Goal: Task Accomplishment & Management: Complete application form

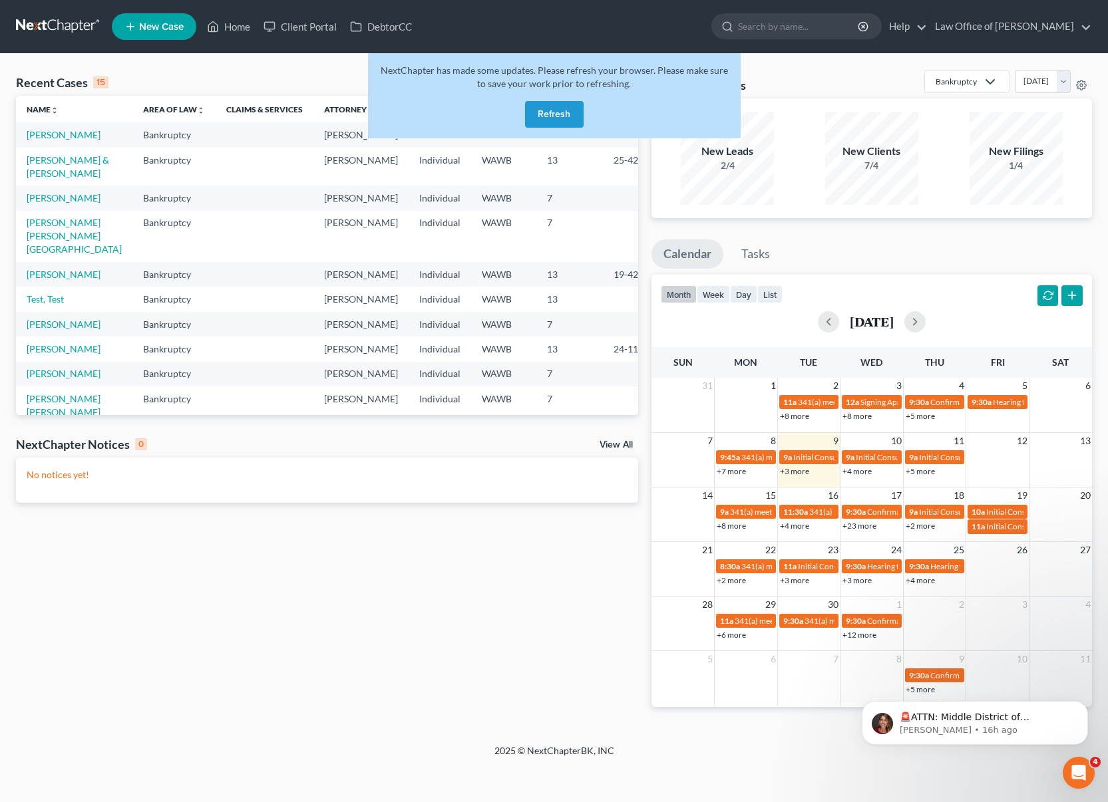
click at [555, 114] on button "Refresh" at bounding box center [554, 114] width 59 height 27
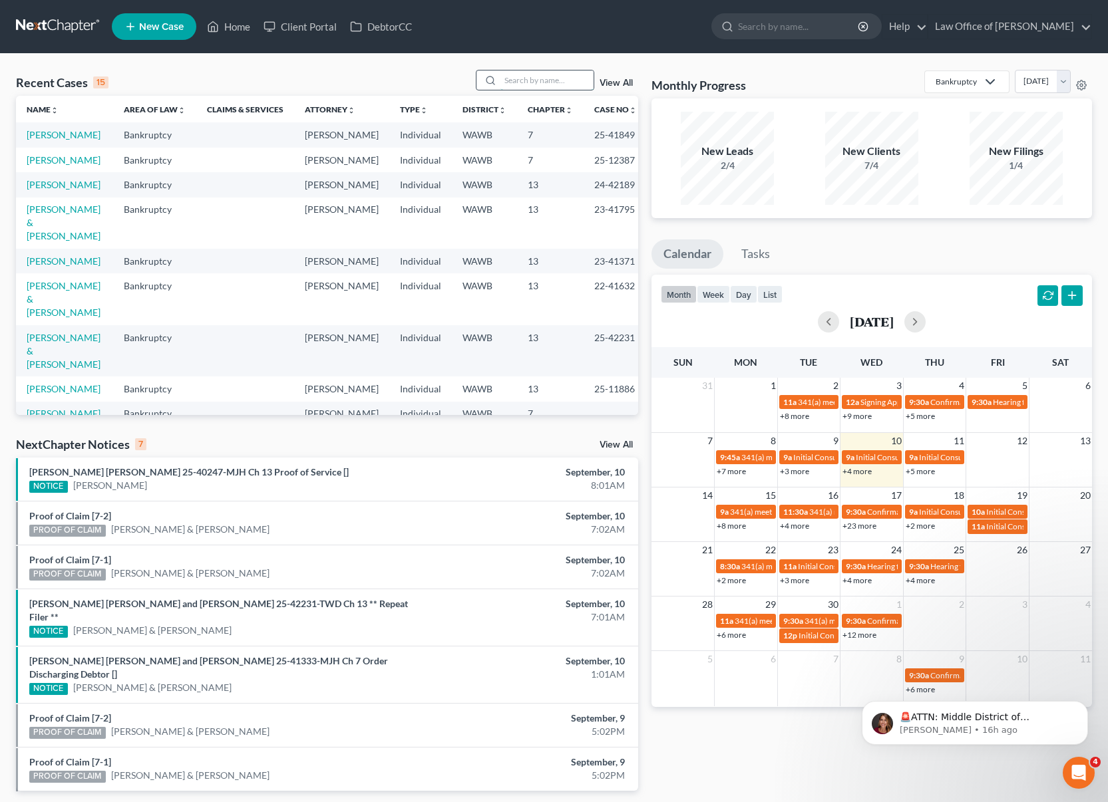
click at [532, 82] on input "search" at bounding box center [546, 80] width 93 height 19
type input "[PERSON_NAME]"
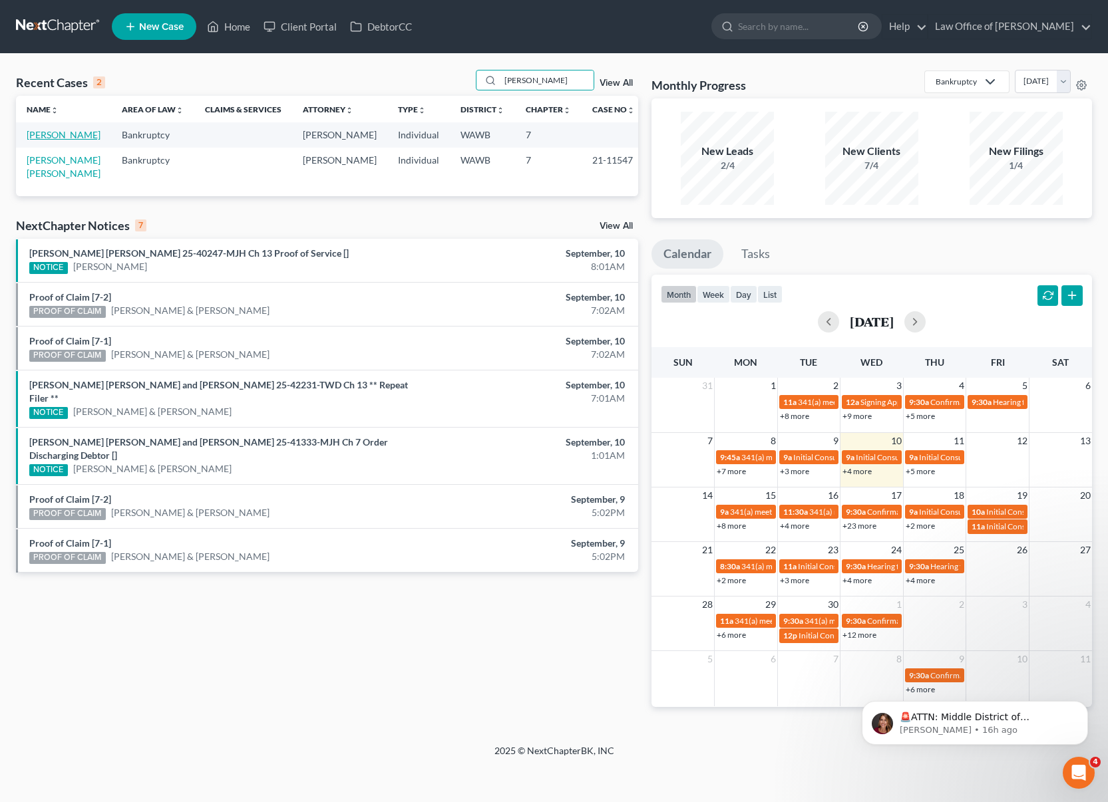
click at [51, 132] on link "[PERSON_NAME]" at bounding box center [64, 134] width 74 height 11
select select "6"
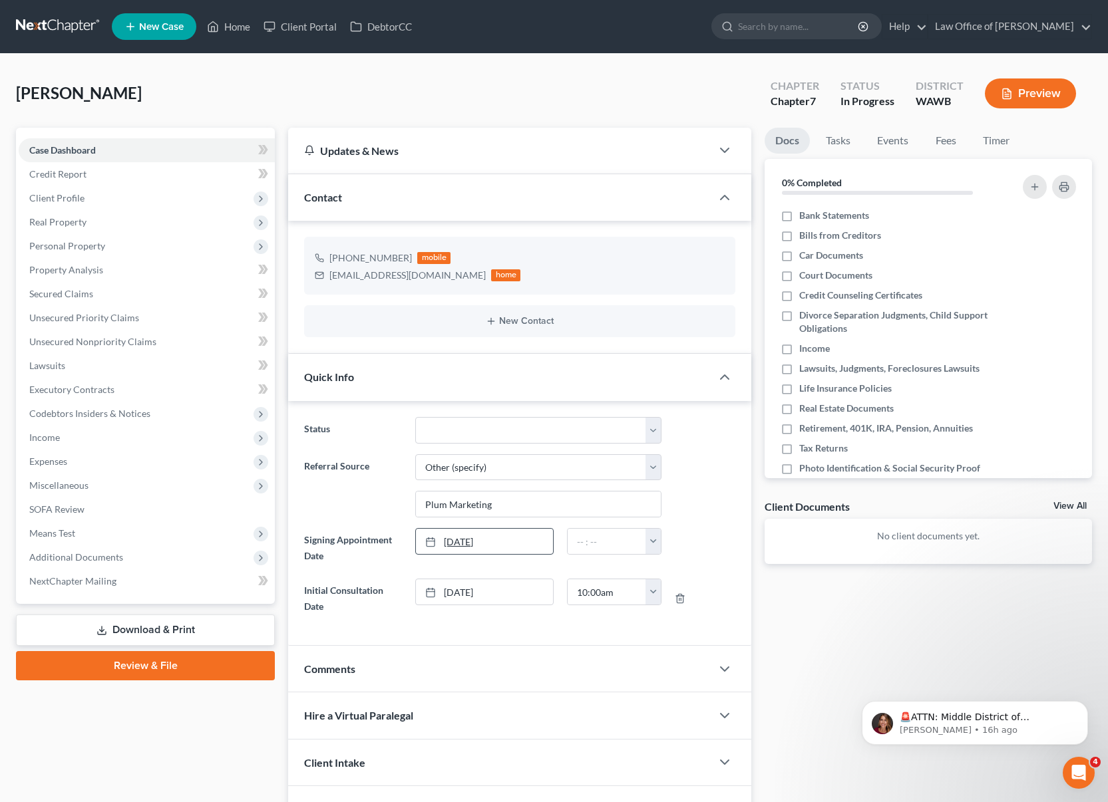
type input "[DATE]"
click at [444, 549] on link "9/10/2025" at bounding box center [484, 541] width 136 height 25
click at [587, 544] on input "text" at bounding box center [606, 541] width 79 height 25
click at [585, 539] on input "10:00 am" at bounding box center [606, 541] width 79 height 25
type input "11:00 am"
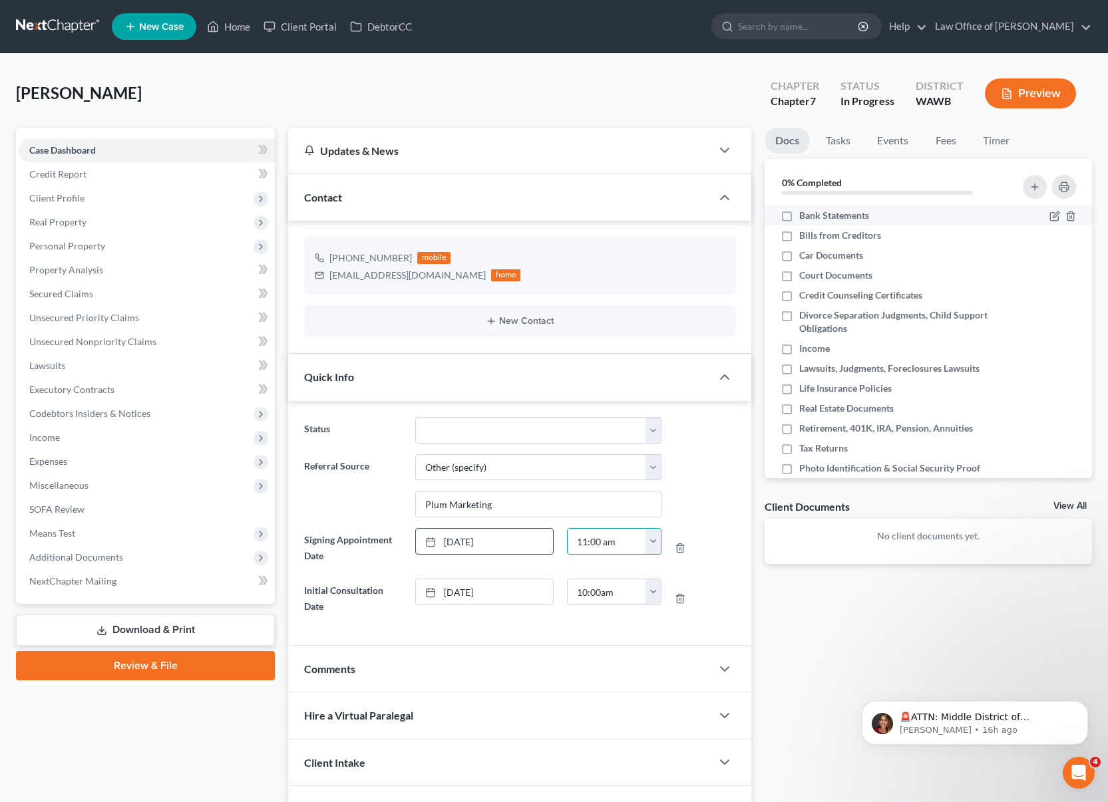
click at [799, 218] on label "Bank Statements" at bounding box center [834, 215] width 70 height 13
click at [804, 218] on input "Bank Statements" at bounding box center [808, 213] width 9 height 9
checkbox input "true"
click at [799, 231] on label "Bills from Creditors" at bounding box center [840, 235] width 82 height 13
click at [804, 231] on input "Bills from Creditors" at bounding box center [808, 233] width 9 height 9
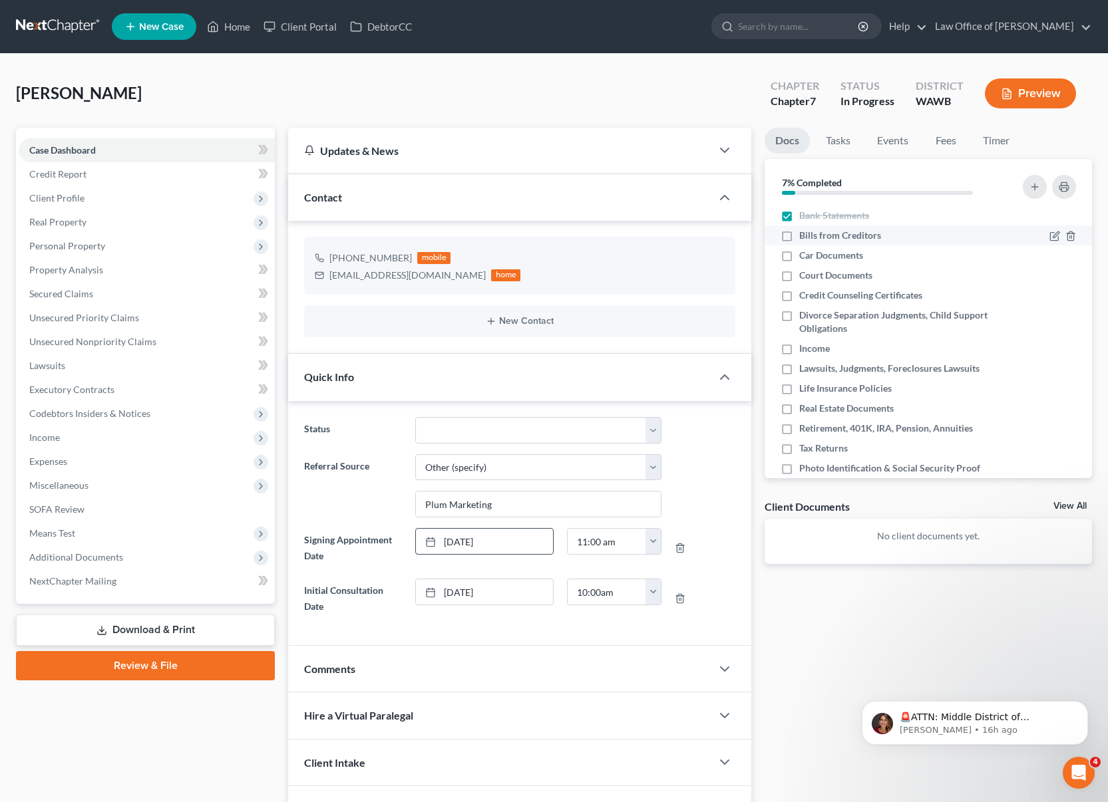
checkbox input "true"
click at [799, 249] on label "Car Documents" at bounding box center [831, 255] width 64 height 13
click at [804, 249] on input "Car Documents" at bounding box center [808, 253] width 9 height 9
checkbox input "true"
click at [799, 278] on label "Court Documents" at bounding box center [835, 275] width 73 height 13
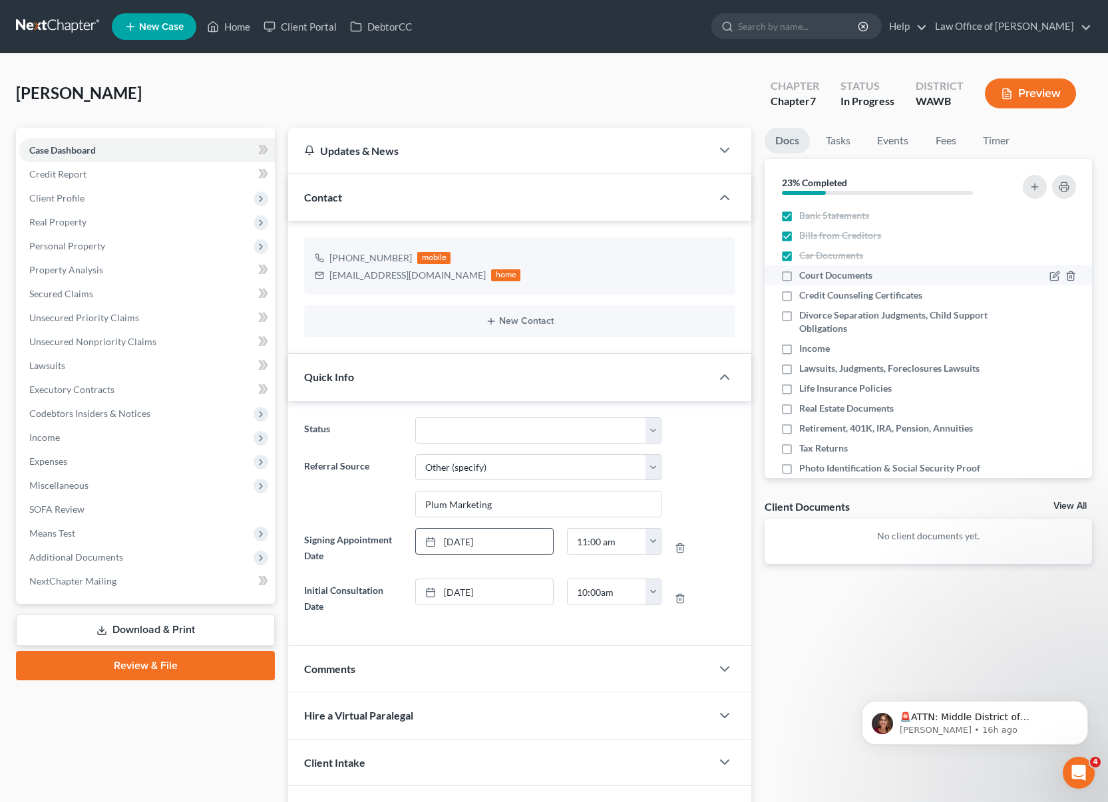
click at [804, 277] on input "Court Documents" at bounding box center [808, 273] width 9 height 9
checkbox input "true"
click at [799, 301] on label "Credit Counseling Certificates" at bounding box center [860, 295] width 123 height 13
click at [804, 297] on input "Credit Counseling Certificates" at bounding box center [808, 293] width 9 height 9
checkbox input "true"
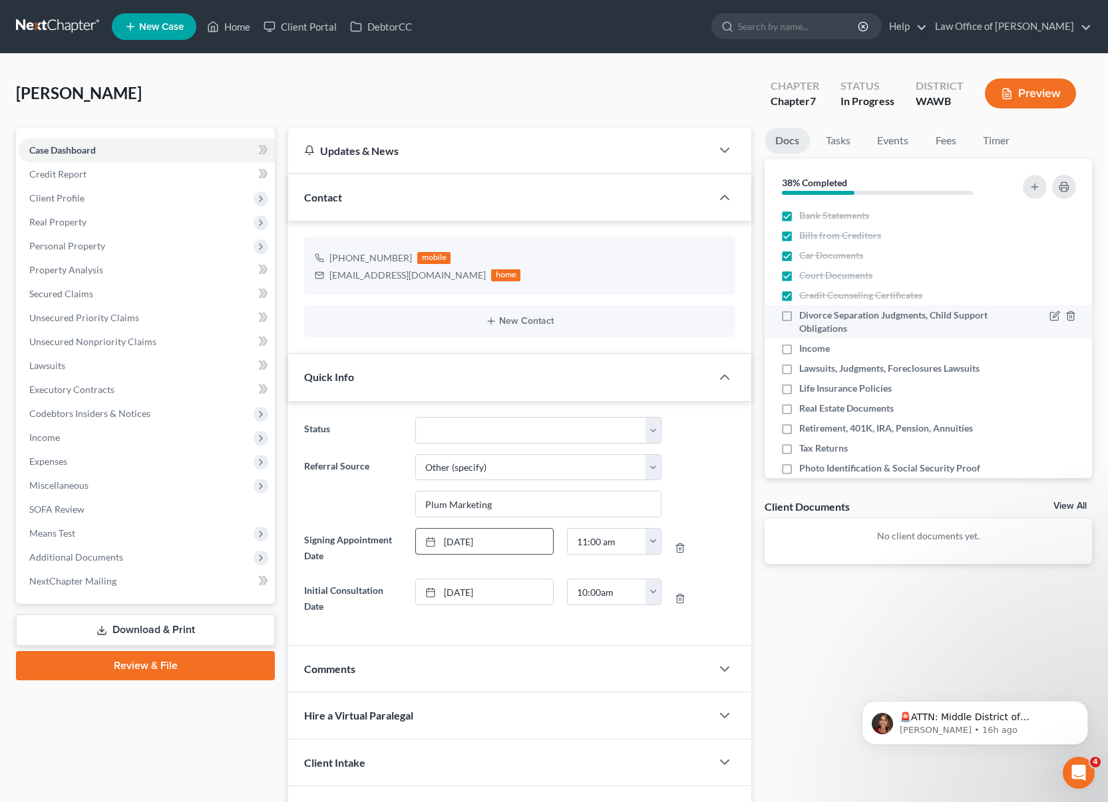
click at [799, 320] on label "Divorce Separation Judgments, Child Support Obligations" at bounding box center [899, 322] width 200 height 27
click at [804, 317] on input "Divorce Separation Judgments, Child Support Obligations" at bounding box center [808, 313] width 9 height 9
checkbox input "true"
click at [799, 345] on label "Income" at bounding box center [814, 348] width 31 height 13
click at [804, 345] on input "Income" at bounding box center [808, 346] width 9 height 9
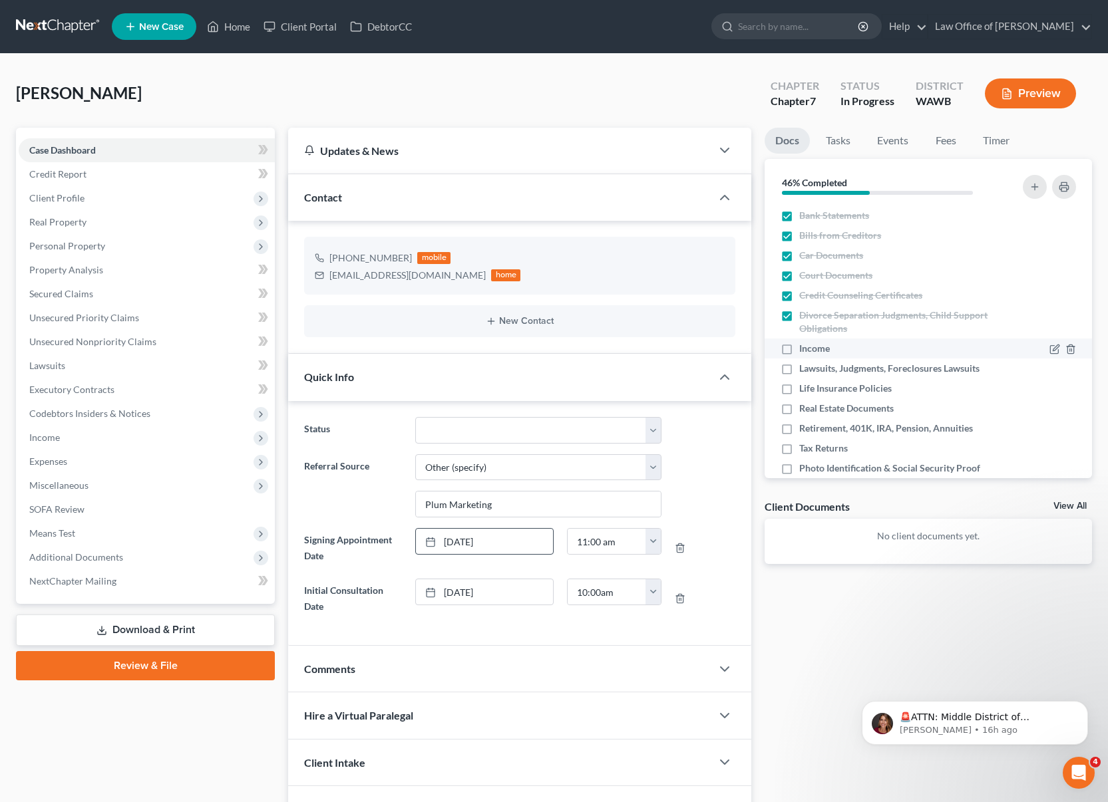
checkbox input "true"
click at [799, 375] on label "Lawsuits, Judgments, Foreclosures Lawsuits" at bounding box center [889, 368] width 180 height 13
click at [804, 371] on input "Lawsuits, Judgments, Foreclosures Lawsuits" at bounding box center [808, 366] width 9 height 9
checkbox input "true"
click at [799, 393] on label "Life Insurance Policies" at bounding box center [845, 388] width 92 height 13
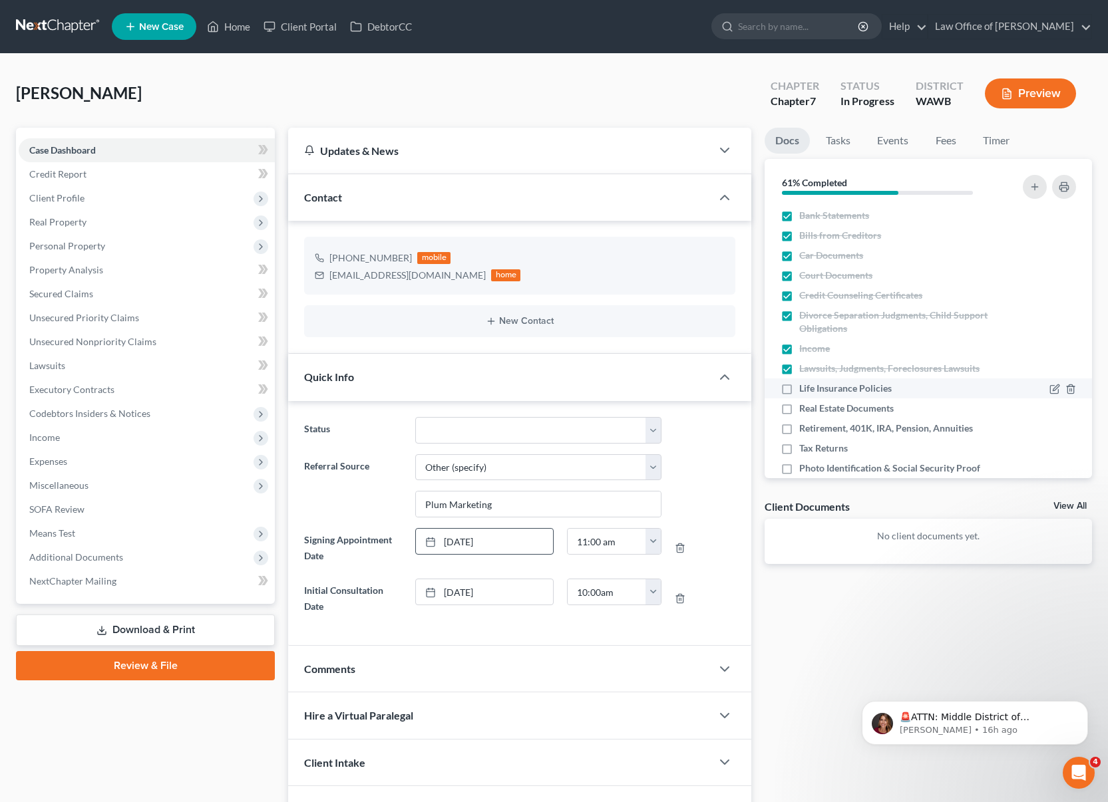
click at [804, 390] on input "Life Insurance Policies" at bounding box center [808, 386] width 9 height 9
checkbox input "true"
click at [799, 410] on label "Real Estate Documents" at bounding box center [846, 408] width 94 height 13
click at [804, 410] on input "Real Estate Documents" at bounding box center [808, 406] width 9 height 9
checkbox input "true"
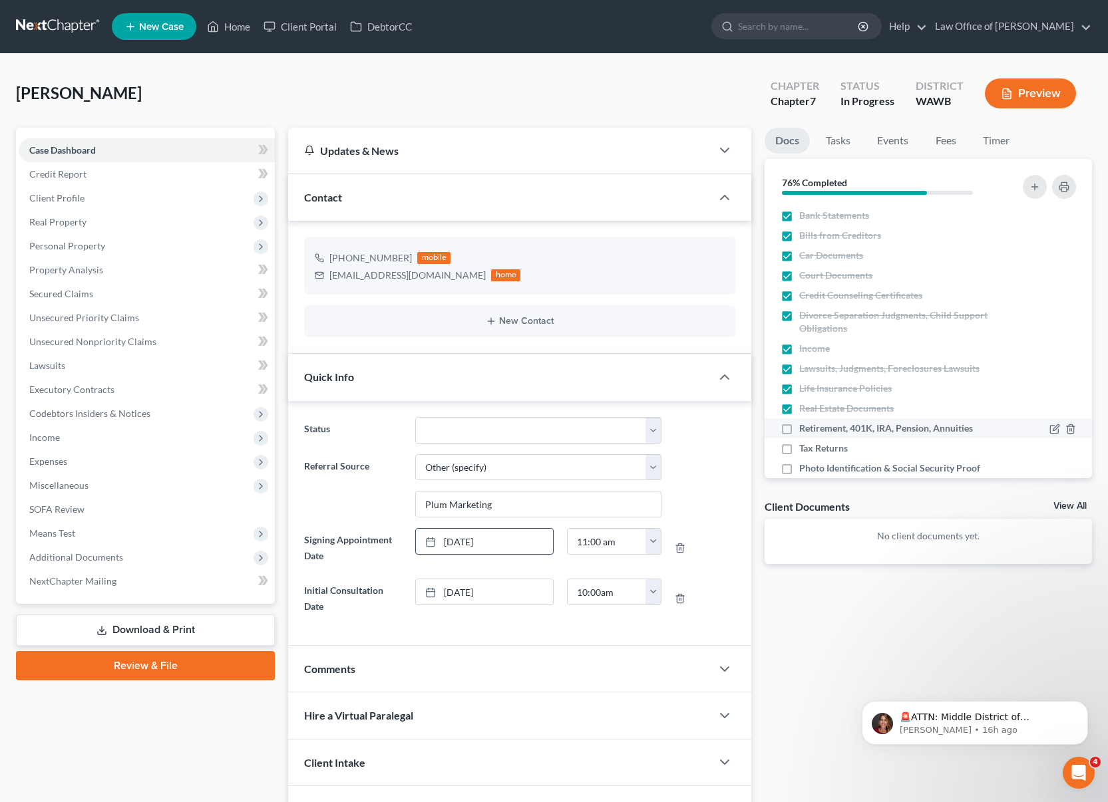
click at [799, 431] on label "Retirement, 401K, IRA, Pension, Annuities" at bounding box center [886, 428] width 174 height 13
click at [804, 430] on input "Retirement, 401K, IRA, Pension, Annuities" at bounding box center [808, 426] width 9 height 9
checkbox input "true"
click at [799, 450] on label "Tax Returns" at bounding box center [823, 448] width 49 height 13
click at [804, 450] on input "Tax Returns" at bounding box center [808, 446] width 9 height 9
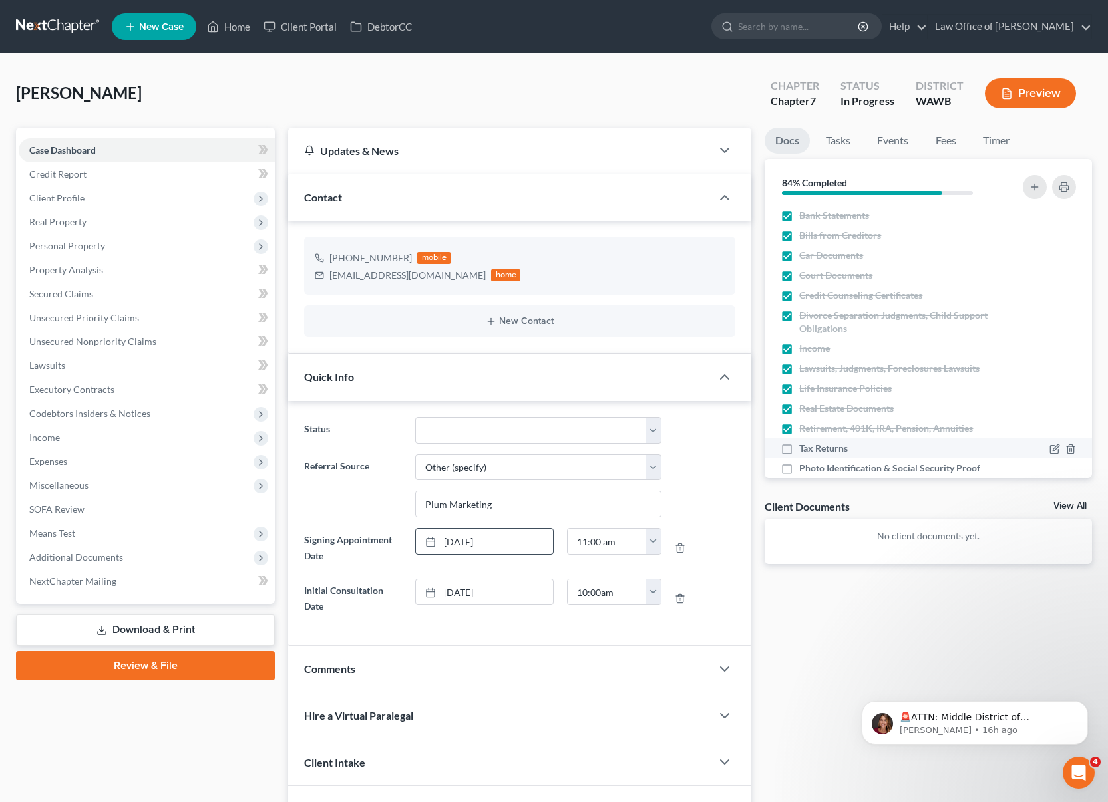
checkbox input "true"
click at [799, 475] on label "Photo Identification & Social Security Proof" at bounding box center [889, 468] width 181 height 13
click at [804, 470] on input "Photo Identification & Social Security Proof" at bounding box center [808, 466] width 9 height 9
checkbox input "true"
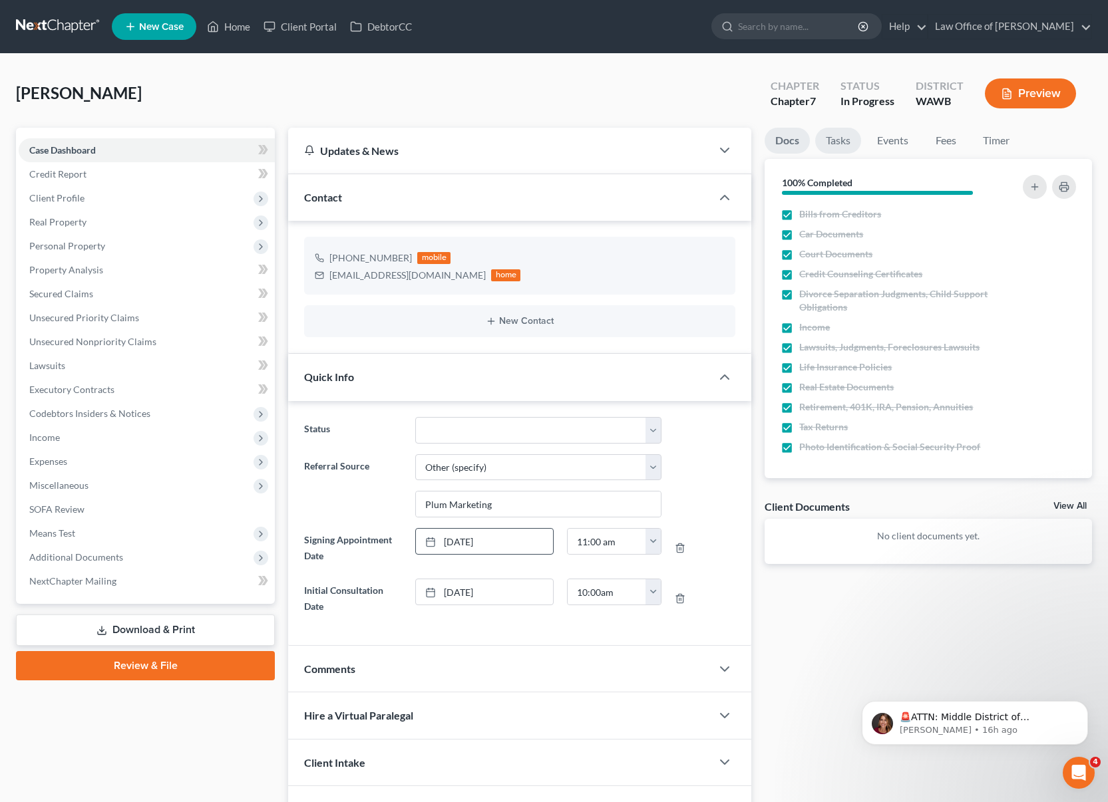
click at [846, 133] on link "Tasks" at bounding box center [838, 141] width 46 height 26
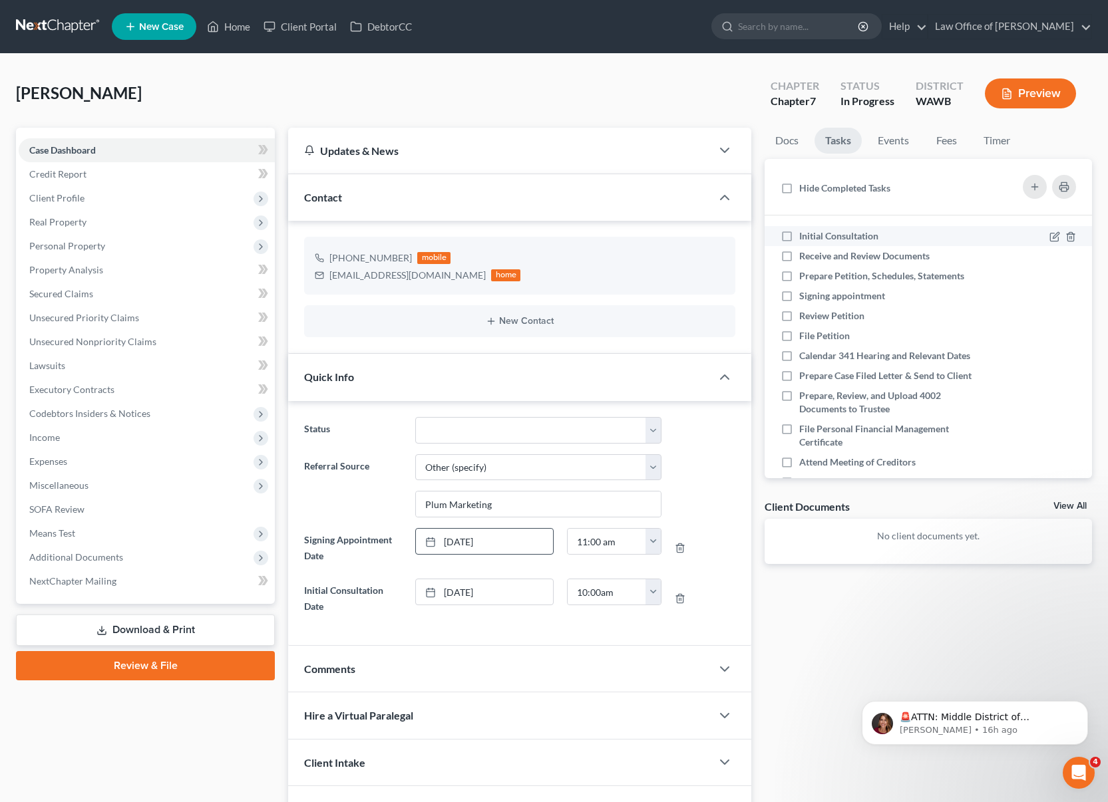
click at [799, 236] on label "Initial Consultation" at bounding box center [844, 235] width 90 height 13
click at [804, 236] on input "Initial Consultation" at bounding box center [808, 233] width 9 height 9
checkbox input "true"
click at [799, 251] on label "Receive and Review Documents" at bounding box center [869, 255] width 141 height 13
click at [804, 251] on input "Receive and Review Documents" at bounding box center [808, 253] width 9 height 9
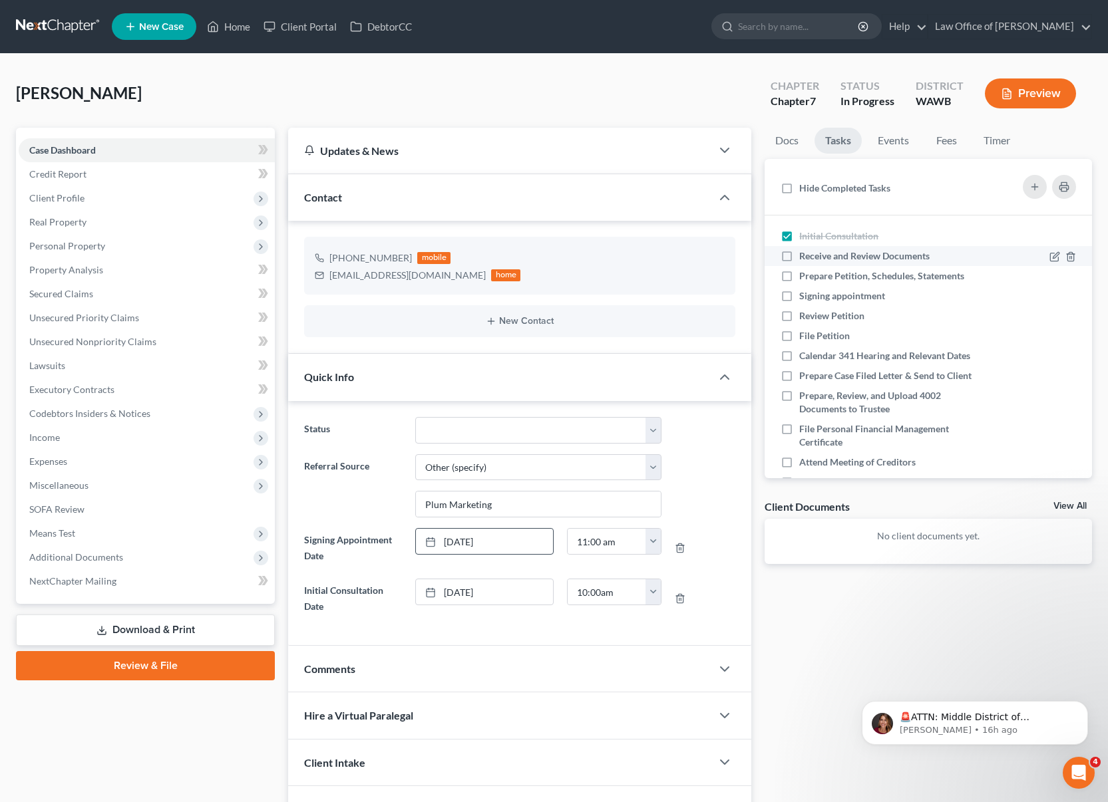
checkbox input "true"
click at [799, 278] on label "Prepare Petition, Schedules, Statements" at bounding box center [887, 275] width 176 height 13
click at [804, 278] on input "Prepare Petition, Schedules, Statements" at bounding box center [808, 273] width 9 height 9
checkbox input "true"
click at [890, 150] on link "Events" at bounding box center [893, 141] width 53 height 26
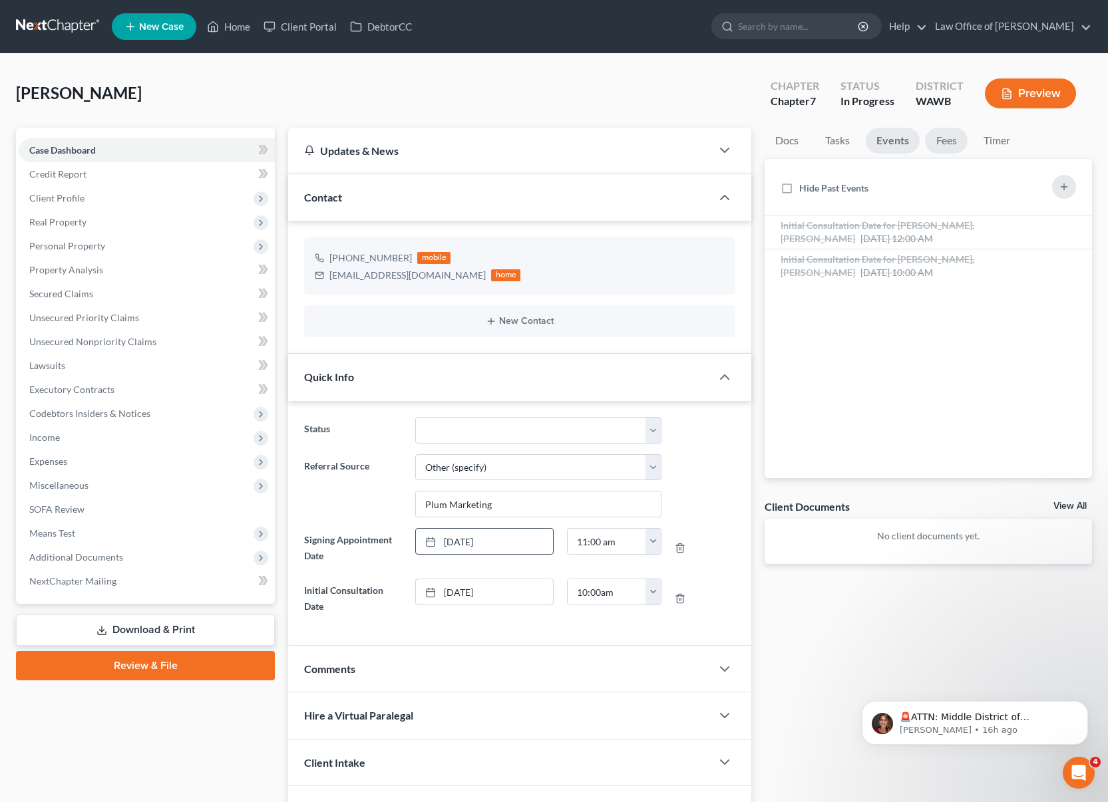
click at [932, 146] on link "Fees" at bounding box center [946, 141] width 43 height 26
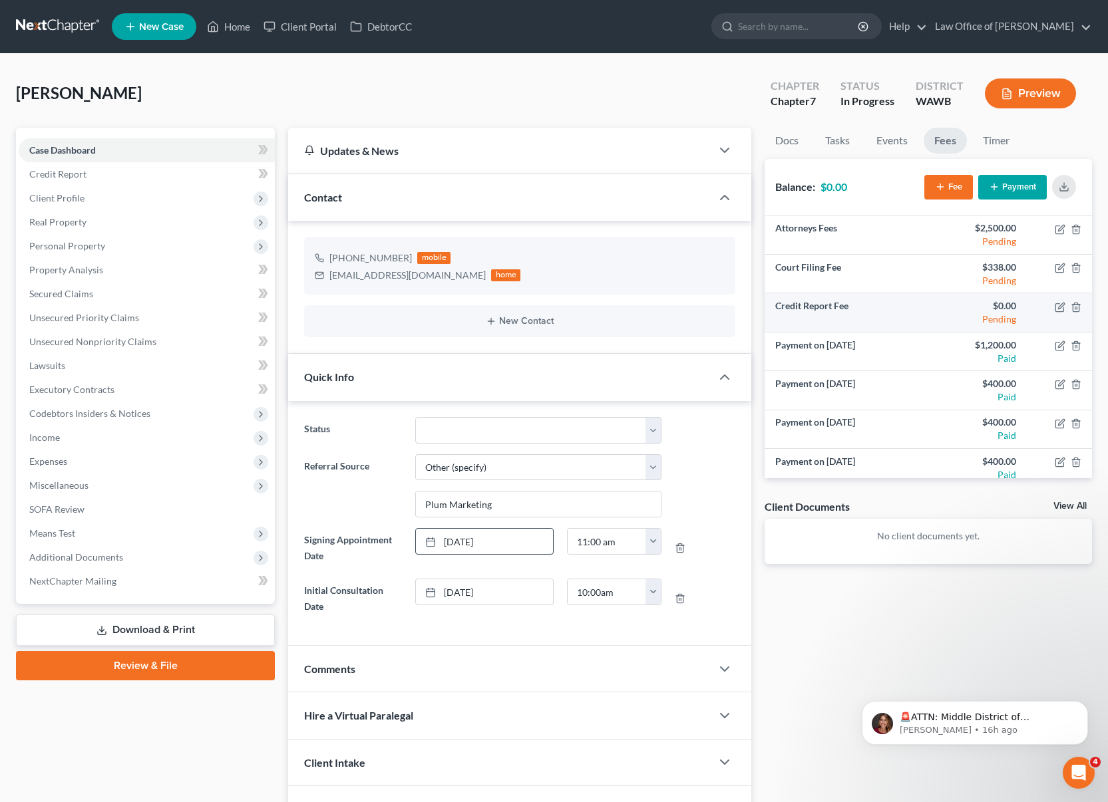
scroll to position [48, 0]
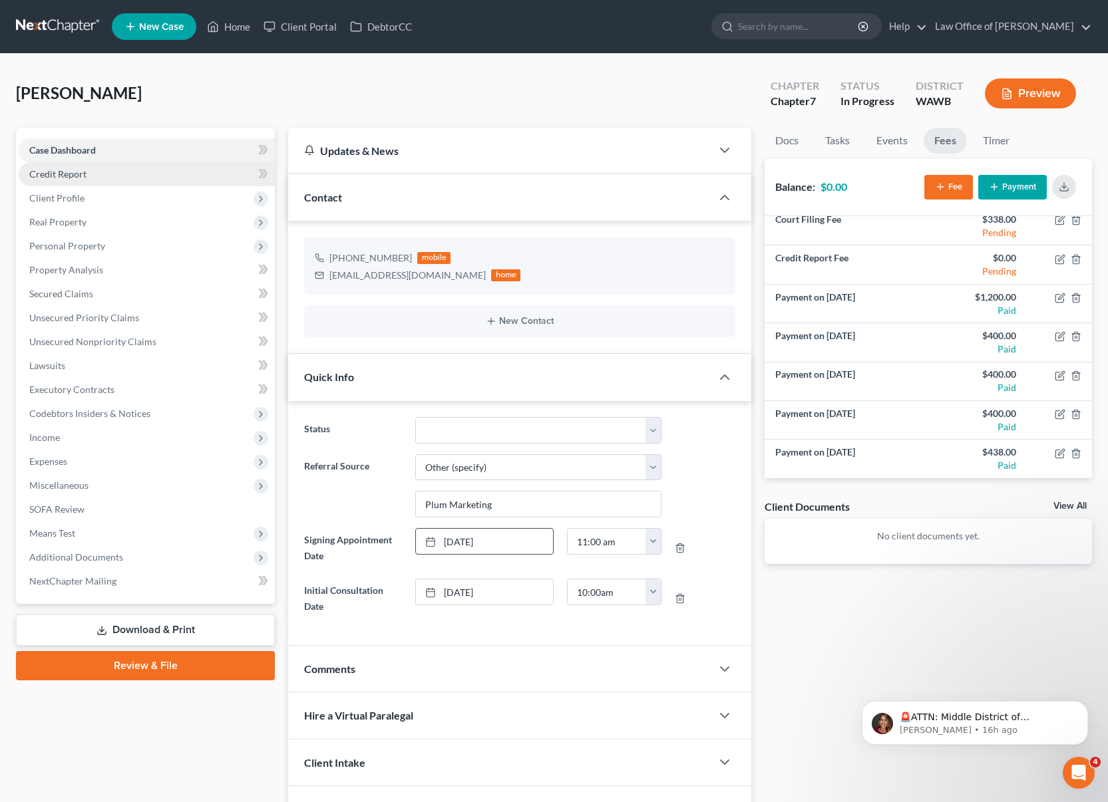
click at [150, 172] on link "Credit Report" at bounding box center [147, 174] width 256 height 24
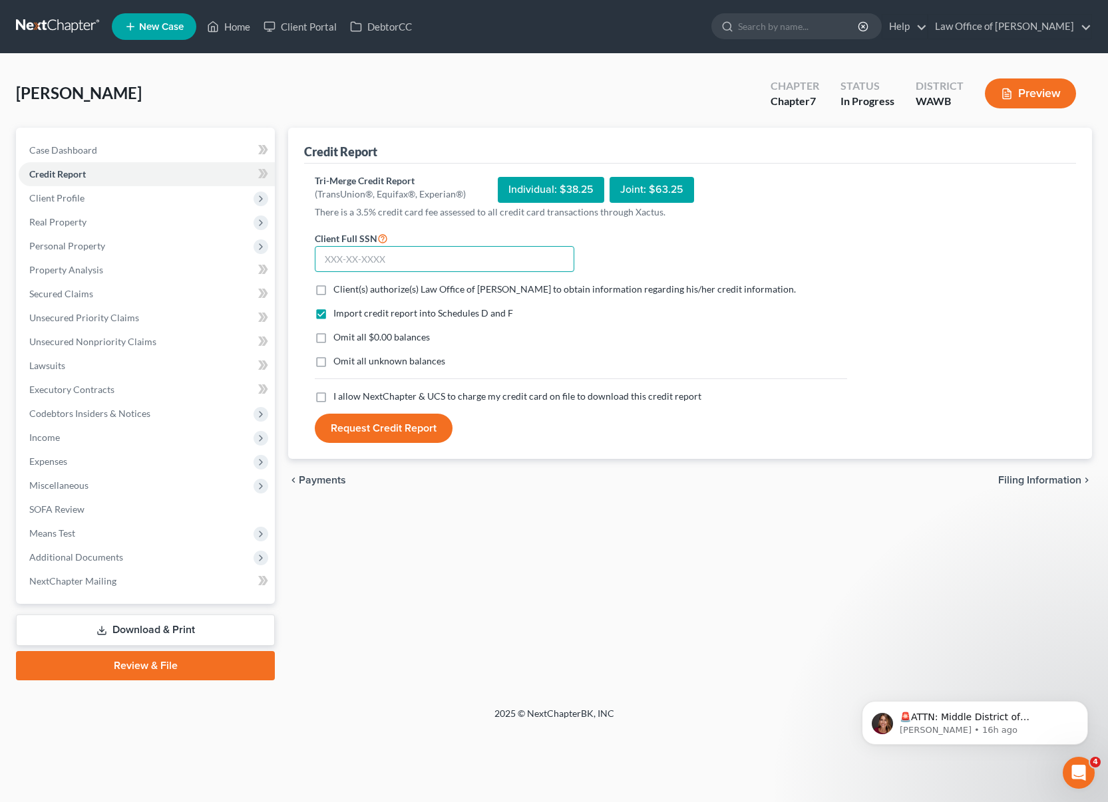
click at [371, 259] on input "text" at bounding box center [444, 259] width 259 height 27
click at [361, 259] on input "text" at bounding box center [444, 259] width 259 height 27
type input "030-06-5286"
click at [333, 291] on label "Client(s) authorize(s) Law Office of Lisa S. Tse to obtain information regardin…" at bounding box center [564, 289] width 462 height 13
click at [339, 291] on input "Client(s) authorize(s) Law Office of Lisa S. Tse to obtain information regardin…" at bounding box center [343, 287] width 9 height 9
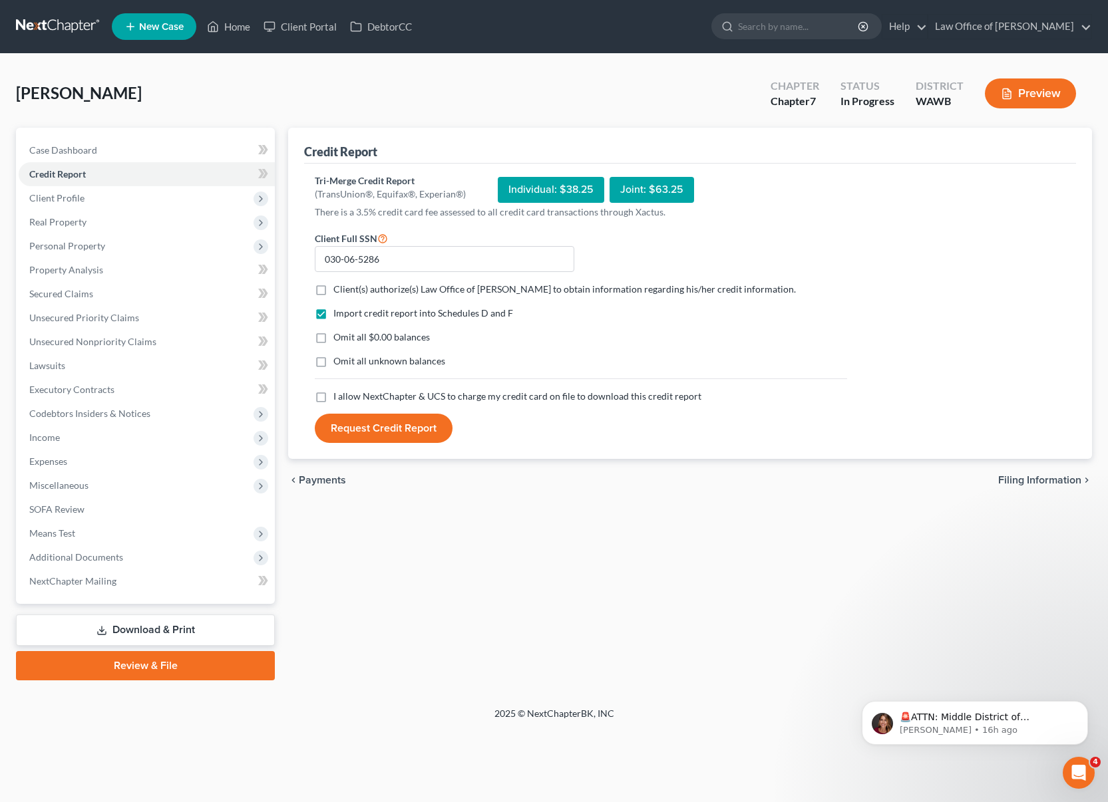
checkbox input "true"
click at [333, 403] on label "I allow NextChapter & UCS to charge my credit card on file to download this cre…" at bounding box center [517, 396] width 368 height 13
click at [339, 398] on input "I allow NextChapter & UCS to charge my credit card on file to download this cre…" at bounding box center [343, 394] width 9 height 9
checkbox input "true"
click at [356, 424] on button "Request Credit Report" at bounding box center [384, 428] width 138 height 29
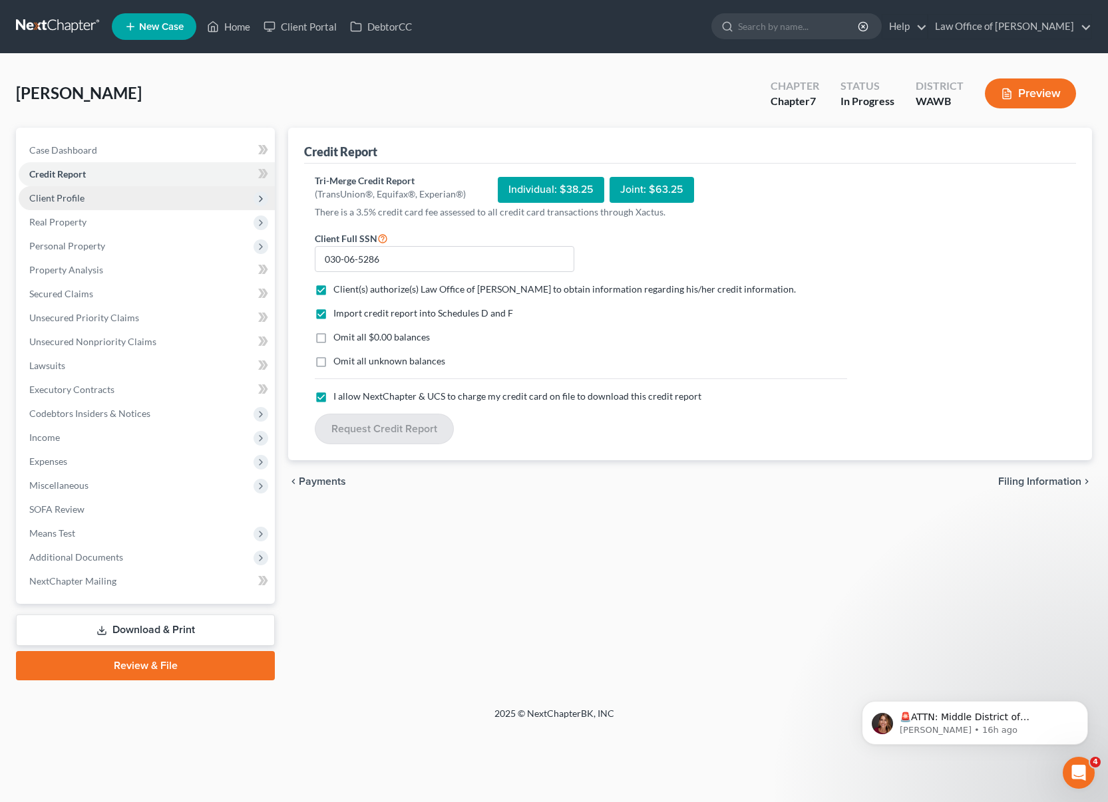
click at [178, 192] on span "Client Profile" at bounding box center [147, 198] width 256 height 24
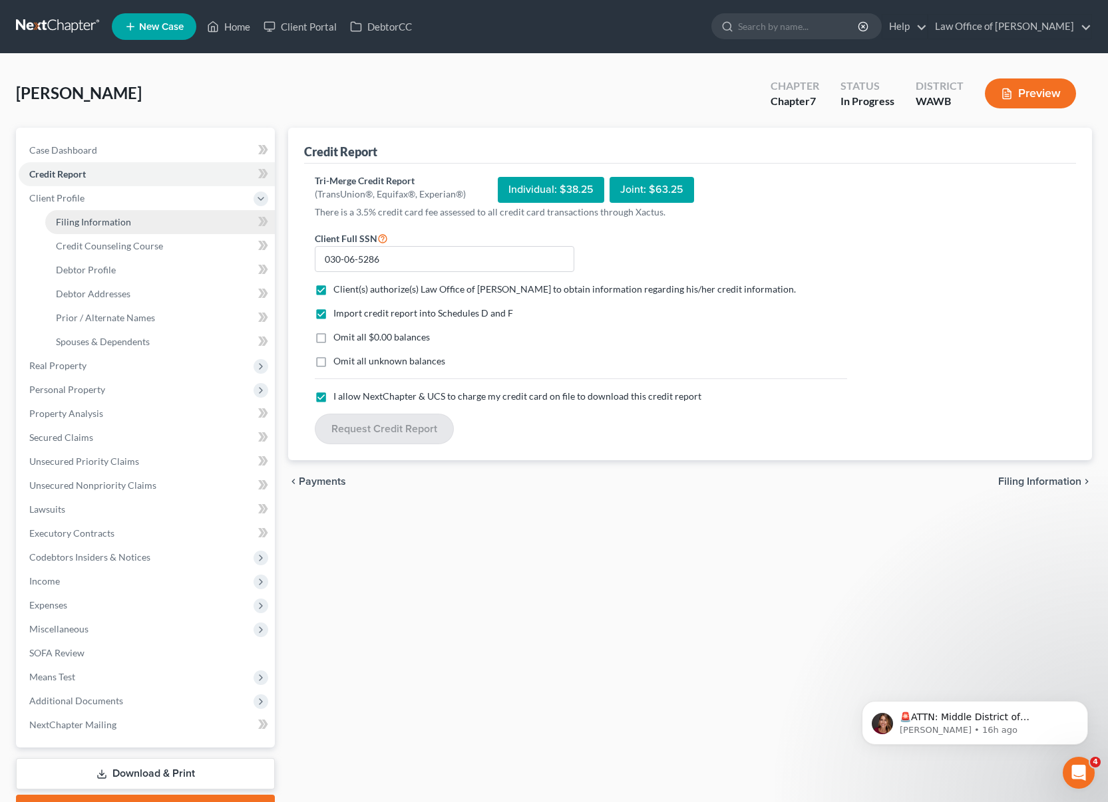
click at [175, 220] on link "Filing Information" at bounding box center [159, 222] width 229 height 24
select select "1"
select select "0"
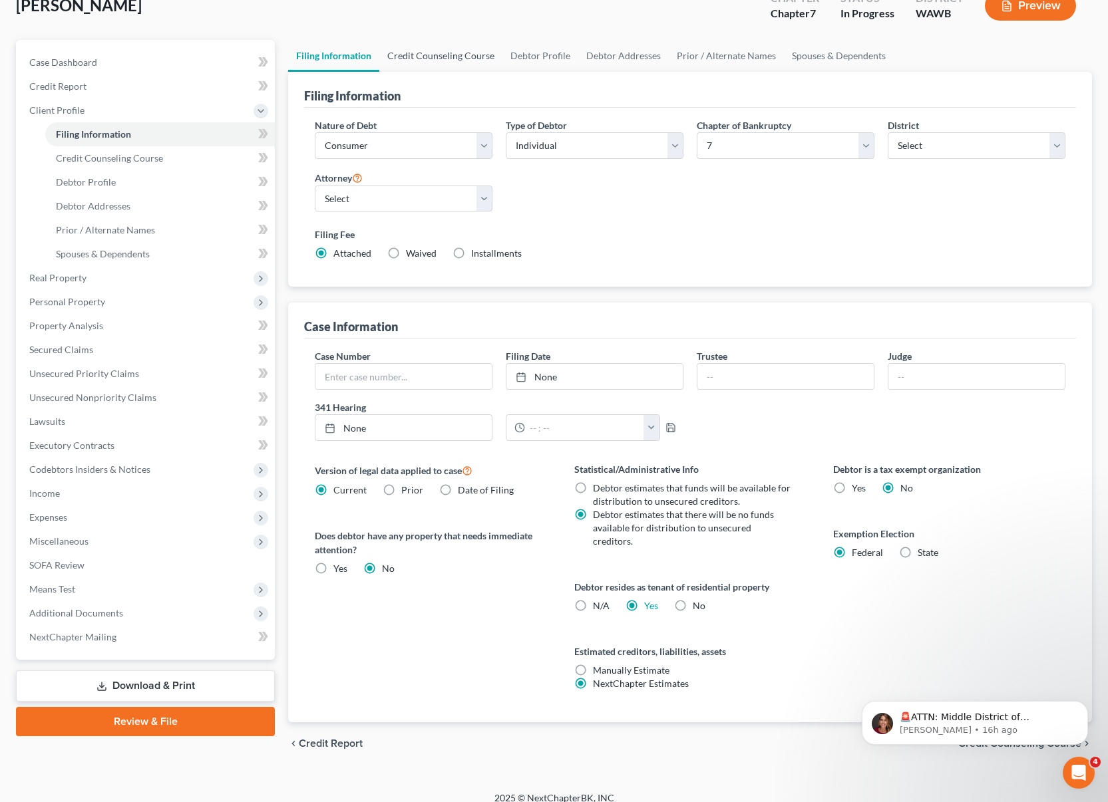
click at [426, 55] on link "Credit Counseling Course" at bounding box center [440, 56] width 123 height 32
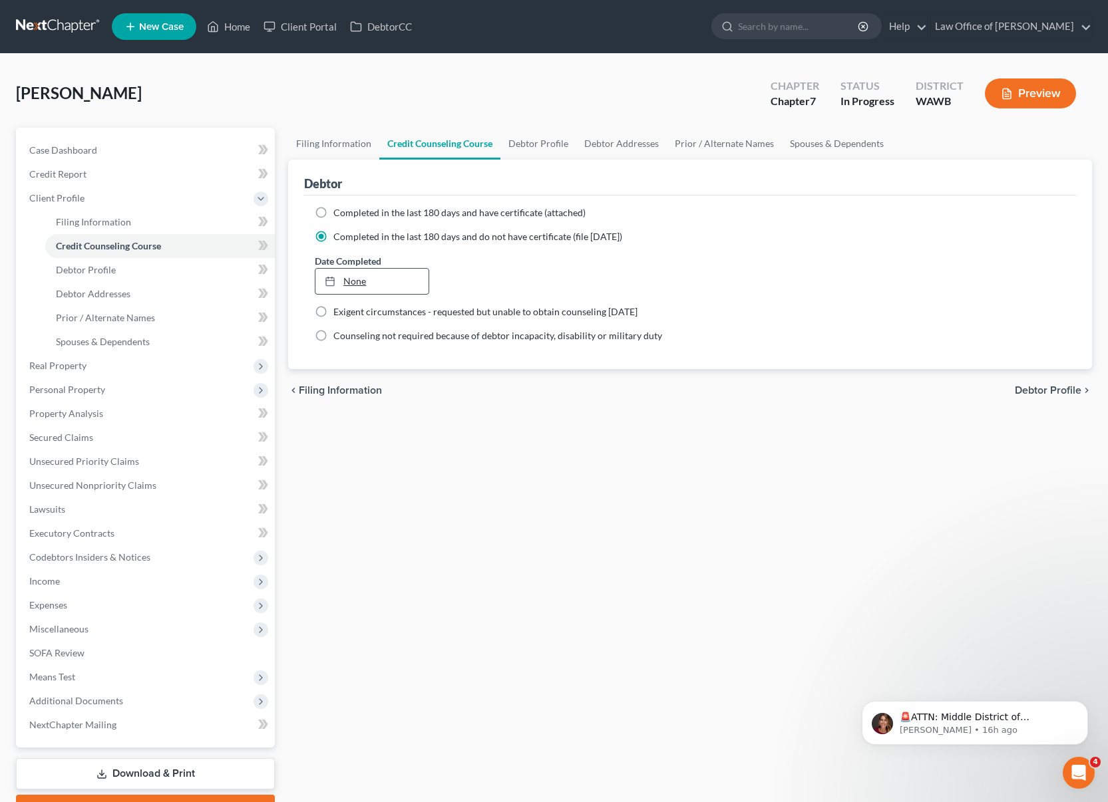
type input "9/10/2025"
click at [382, 280] on link "9/10/2025" at bounding box center [371, 281] width 112 height 25
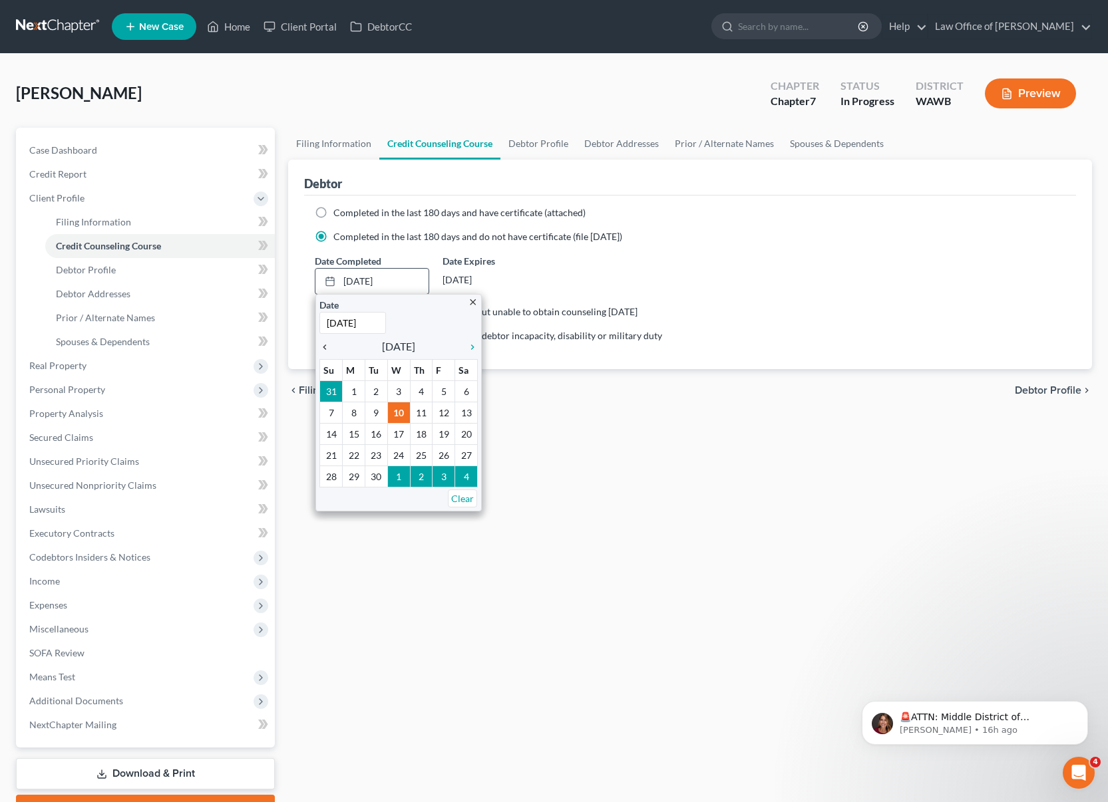
click at [329, 347] on icon "chevron_left" at bounding box center [327, 347] width 17 height 11
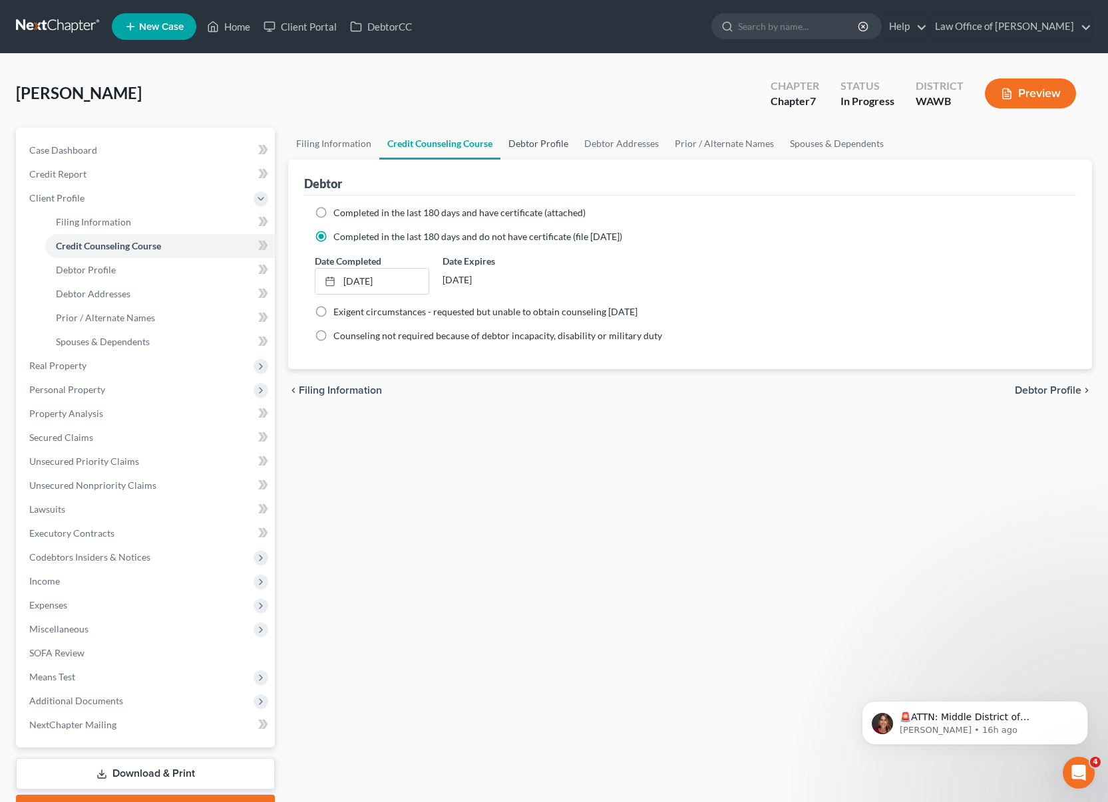
click at [534, 142] on link "Debtor Profile" at bounding box center [538, 144] width 76 height 32
select select "1"
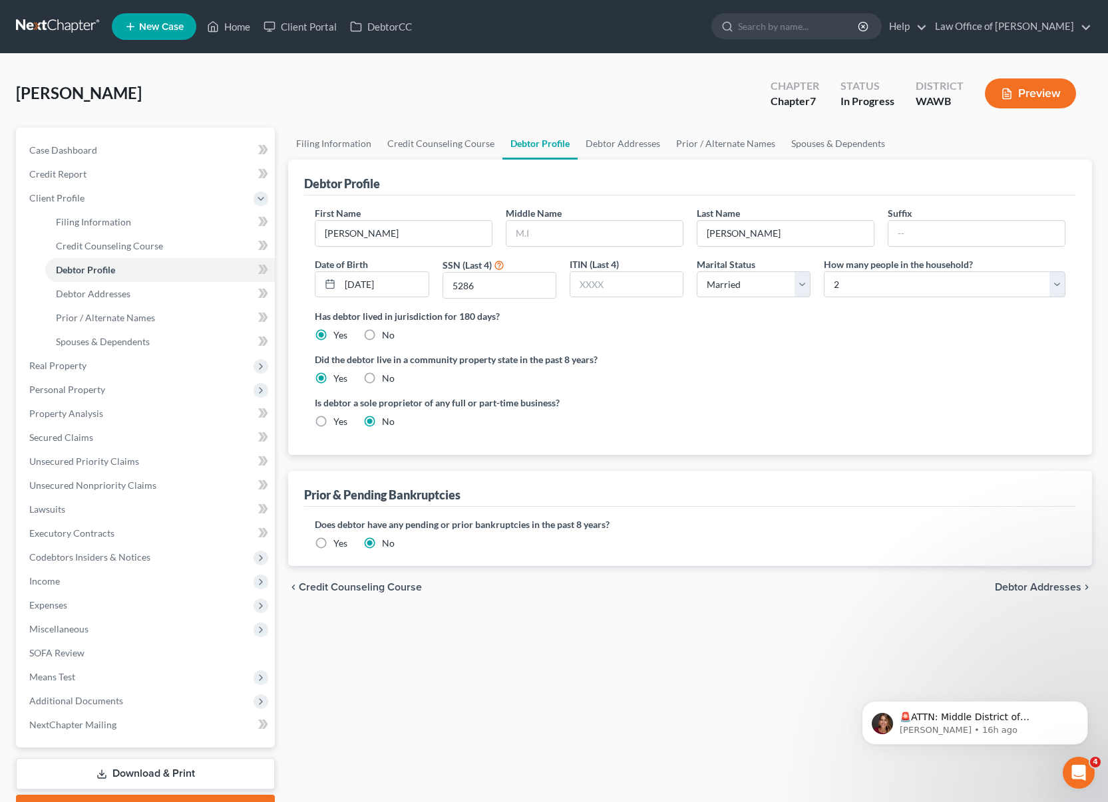
radio input "true"
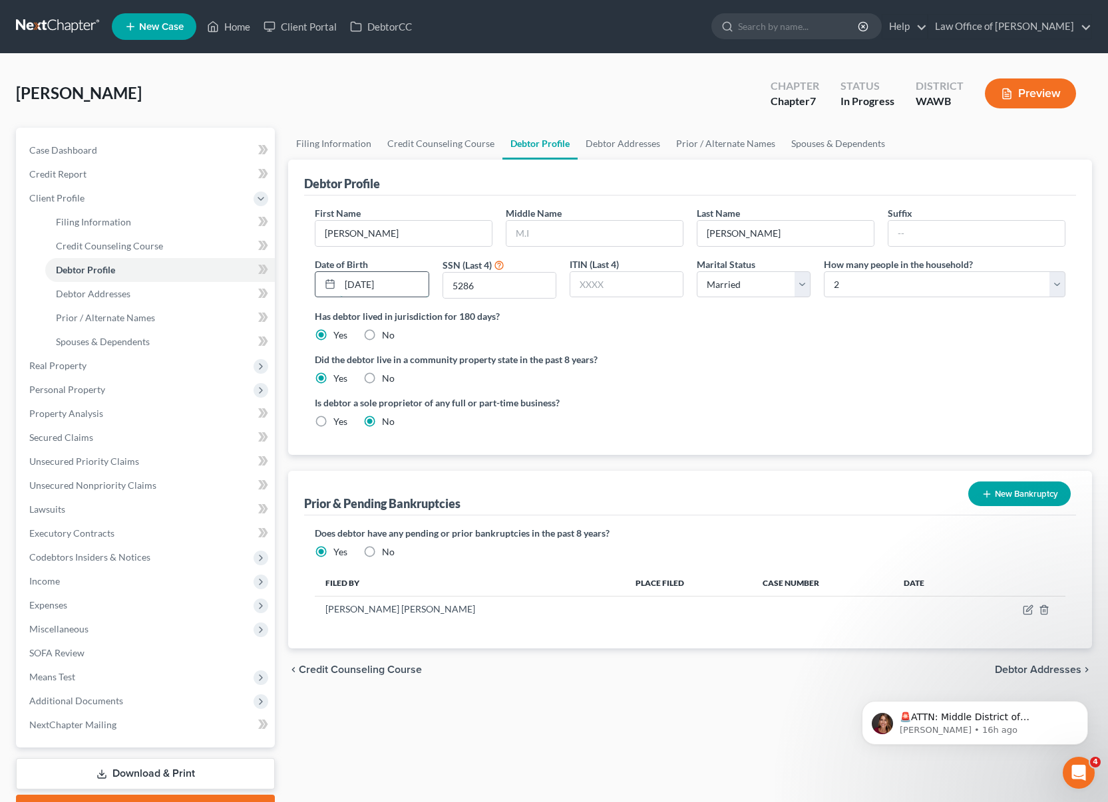
click at [368, 283] on input "02/22/1977" at bounding box center [384, 284] width 88 height 25
type input "02/25/1977"
click at [1016, 96] on button "Preview" at bounding box center [1029, 93] width 91 height 30
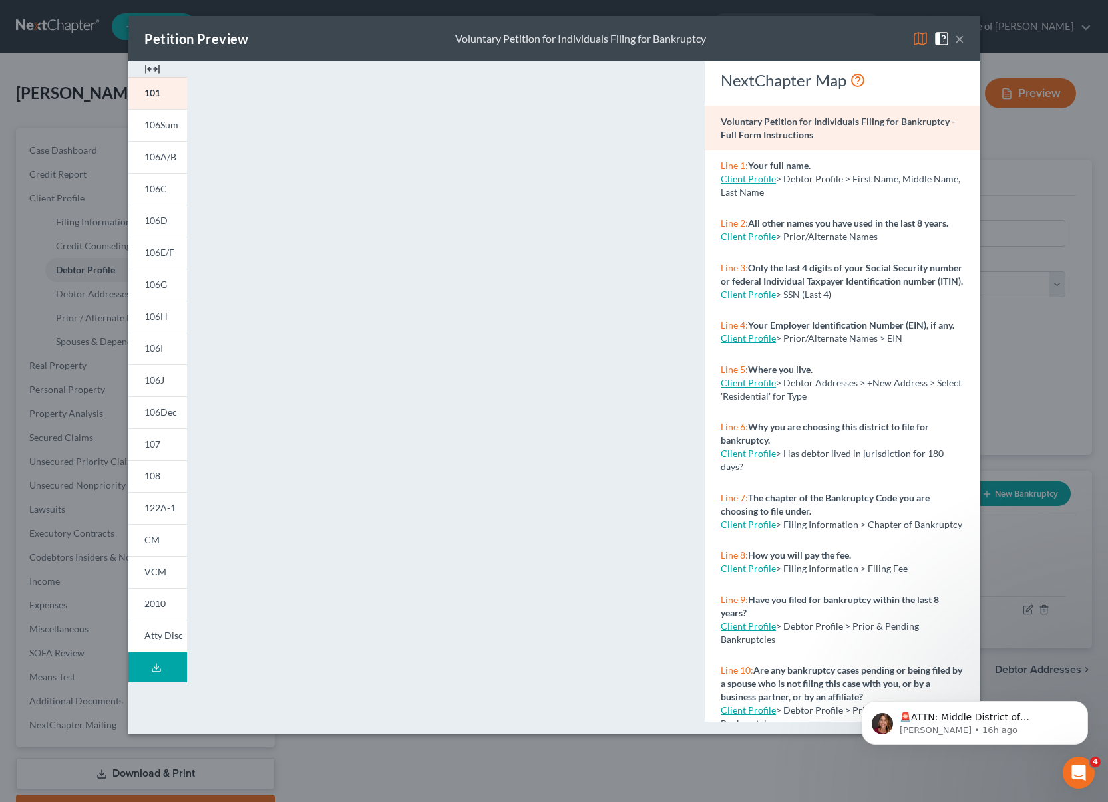
click at [921, 41] on img at bounding box center [920, 39] width 16 height 16
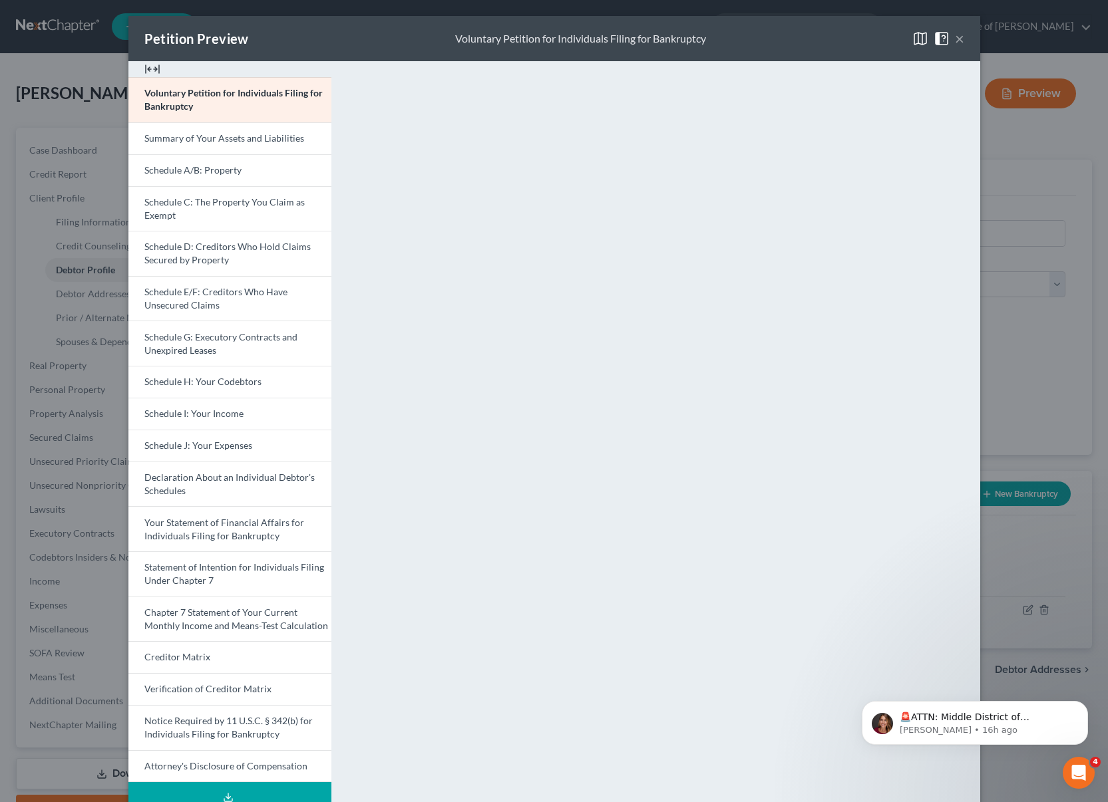
click at [1022, 407] on div "Petition Preview Voluntary Petition for Individuals Filing for Bankruptcy × Vol…" at bounding box center [554, 401] width 1108 height 802
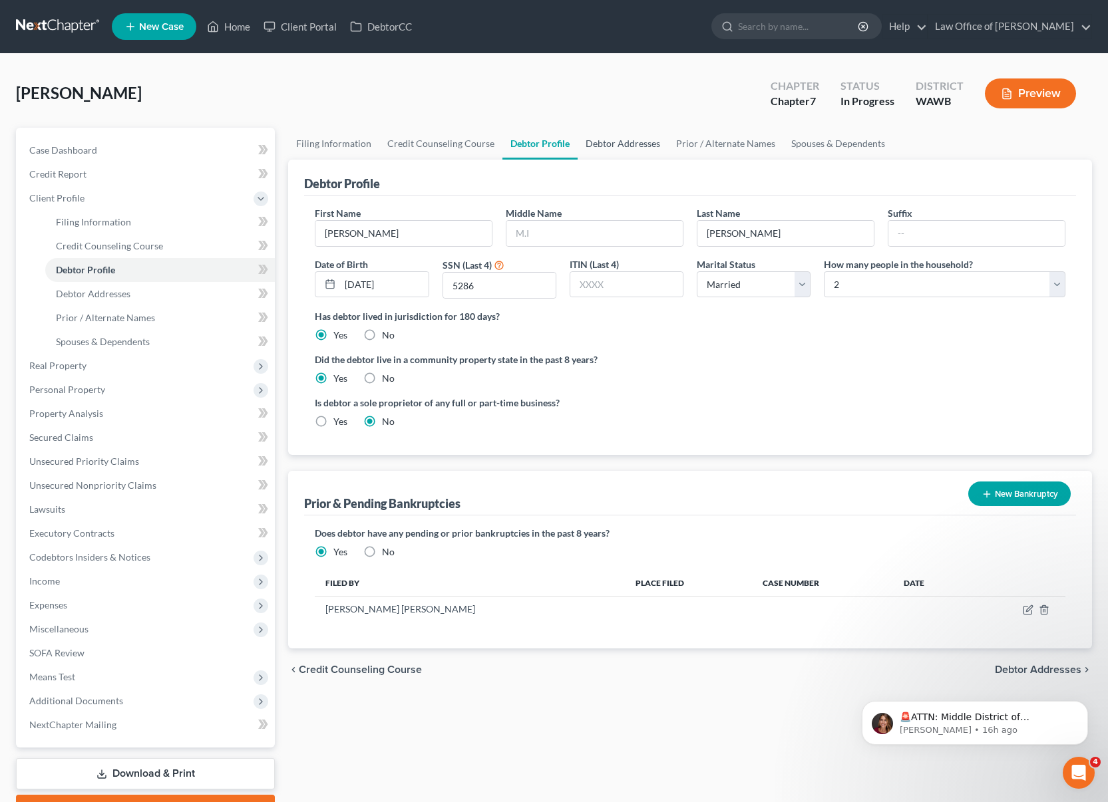
click at [636, 138] on link "Debtor Addresses" at bounding box center [622, 144] width 90 height 32
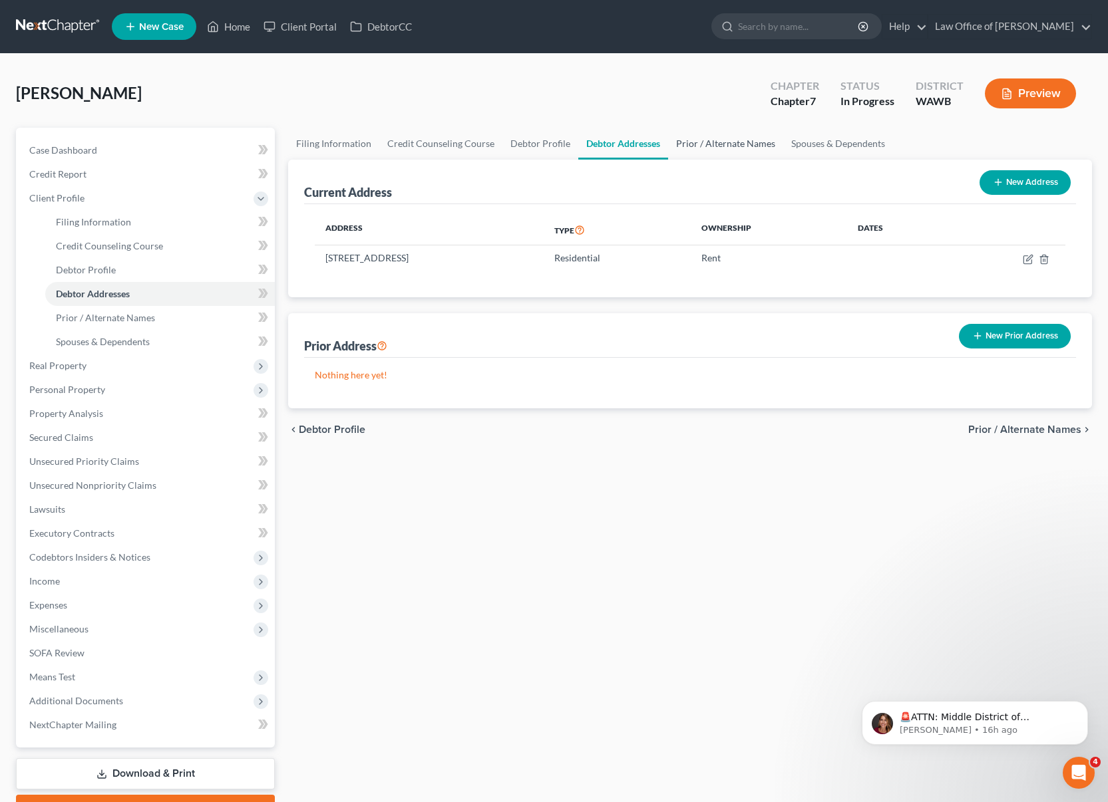
click at [694, 142] on link "Prior / Alternate Names" at bounding box center [725, 144] width 115 height 32
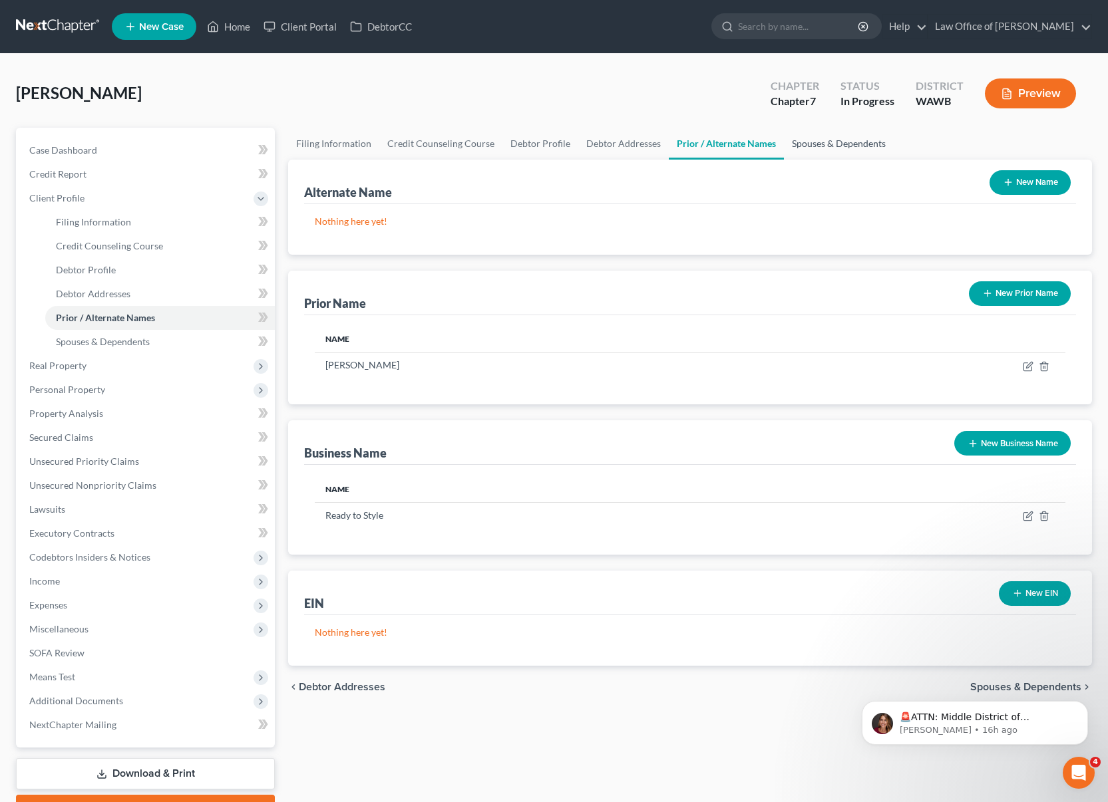
click at [820, 144] on link "Spouses & Dependents" at bounding box center [839, 144] width 110 height 32
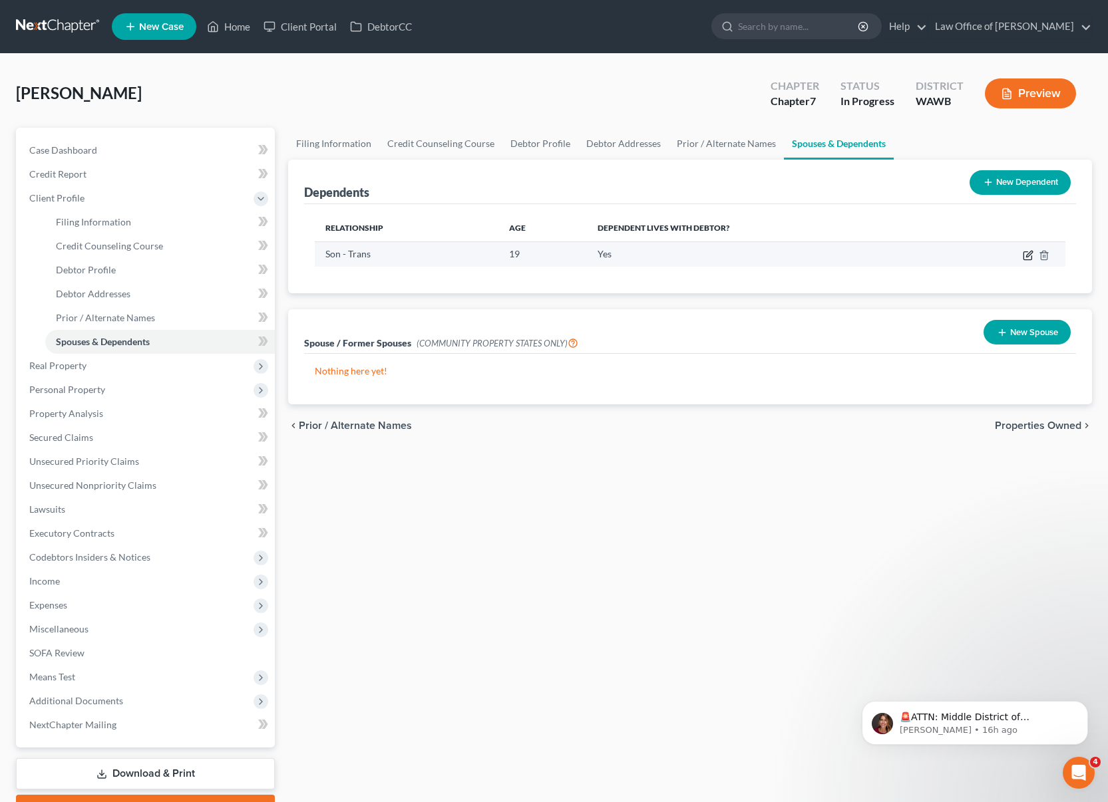
click at [1026, 254] on icon "button" at bounding box center [1027, 255] width 11 height 11
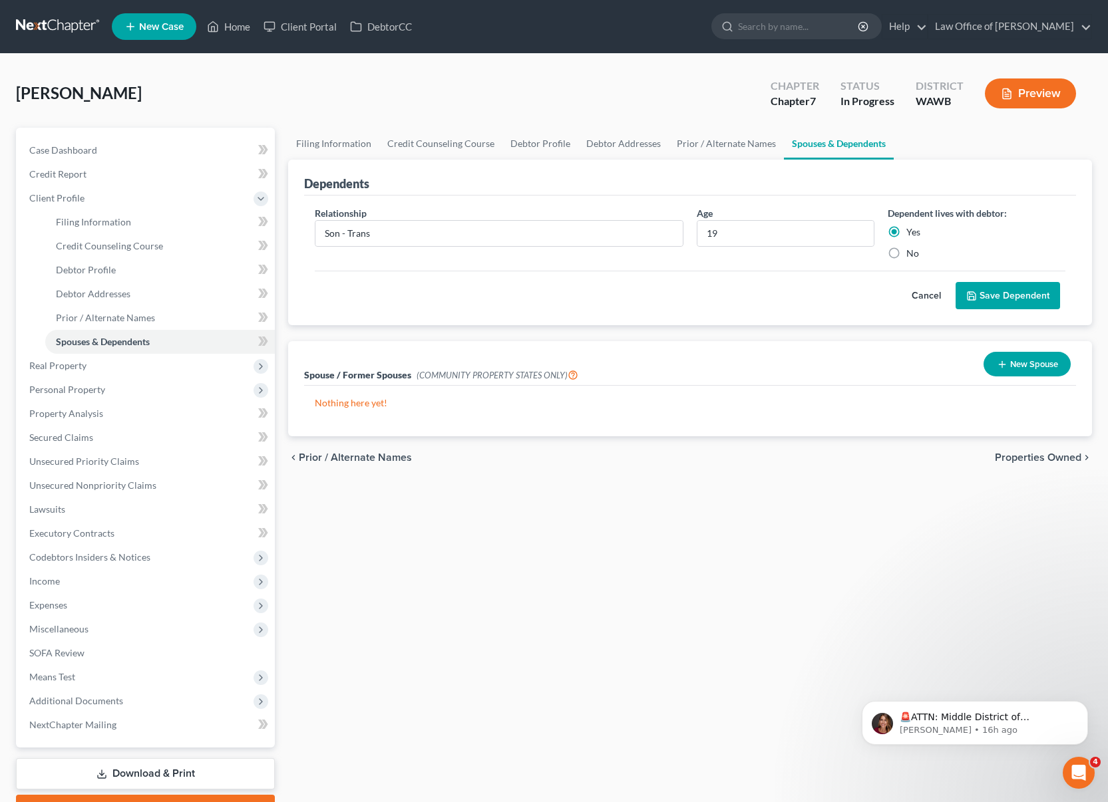
click at [996, 301] on button "Save Dependent" at bounding box center [1007, 296] width 104 height 28
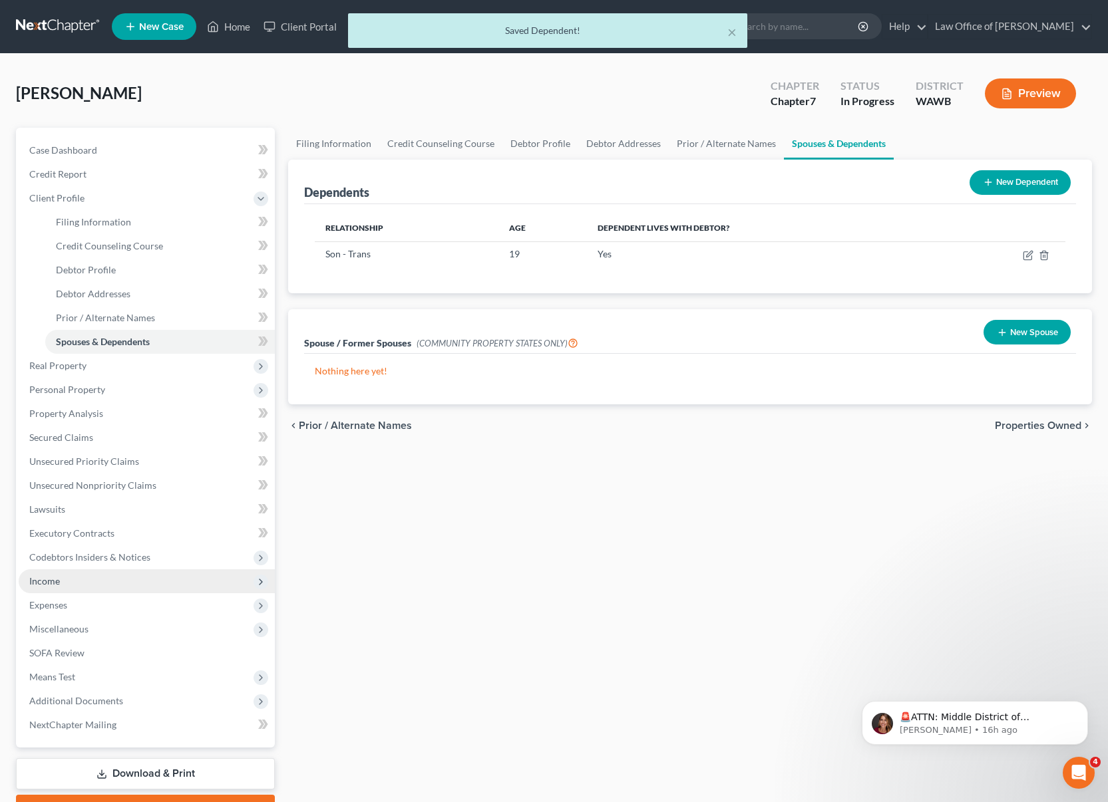
click at [96, 578] on span "Income" at bounding box center [147, 581] width 256 height 24
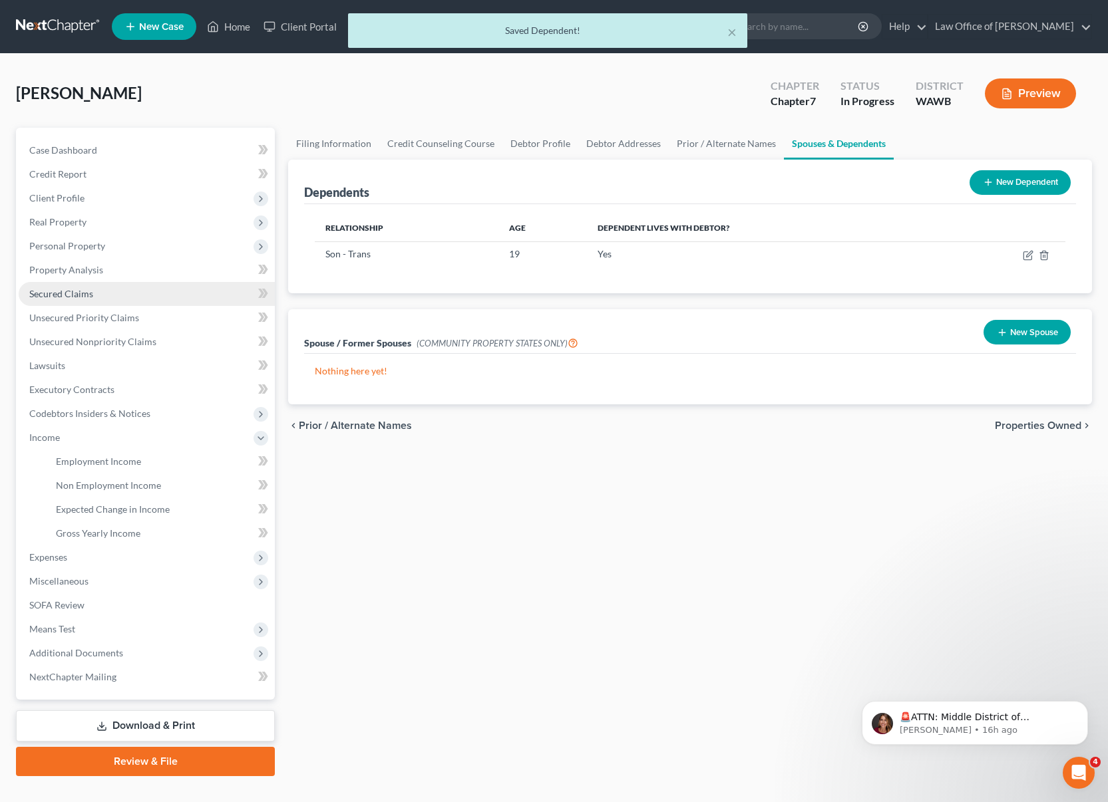
click at [90, 296] on span "Secured Claims" at bounding box center [61, 293] width 64 height 11
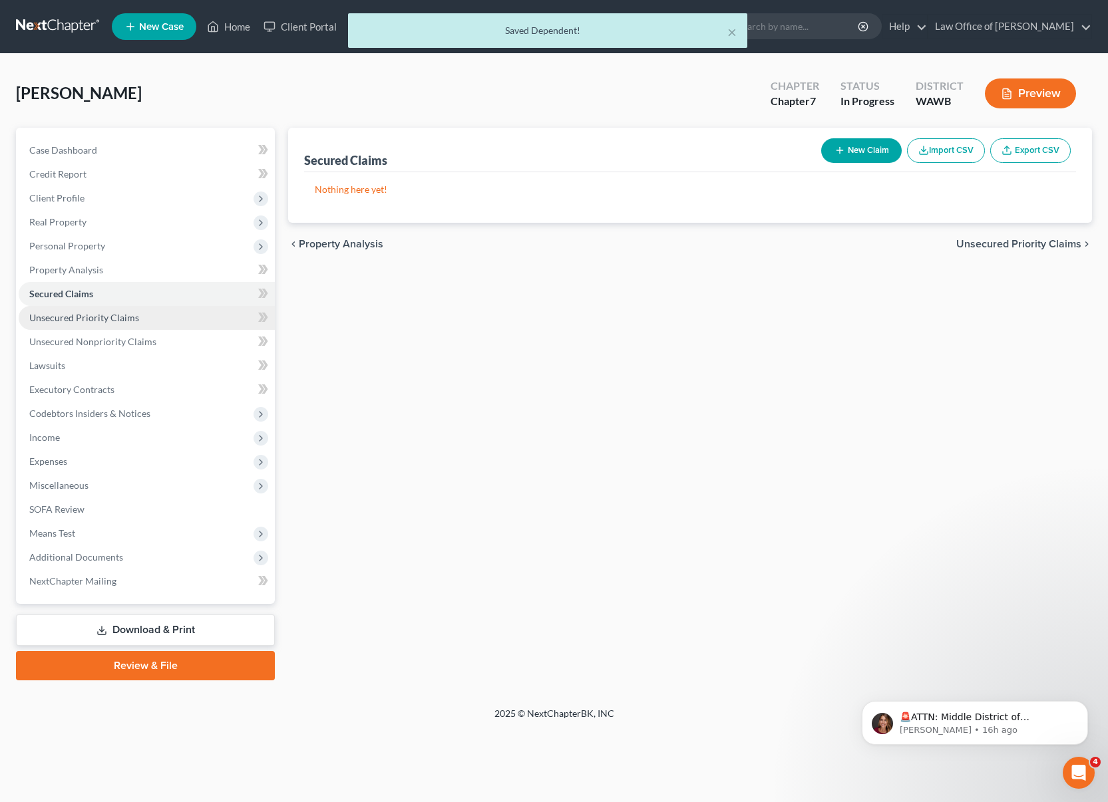
click at [88, 321] on span "Unsecured Priority Claims" at bounding box center [84, 317] width 110 height 11
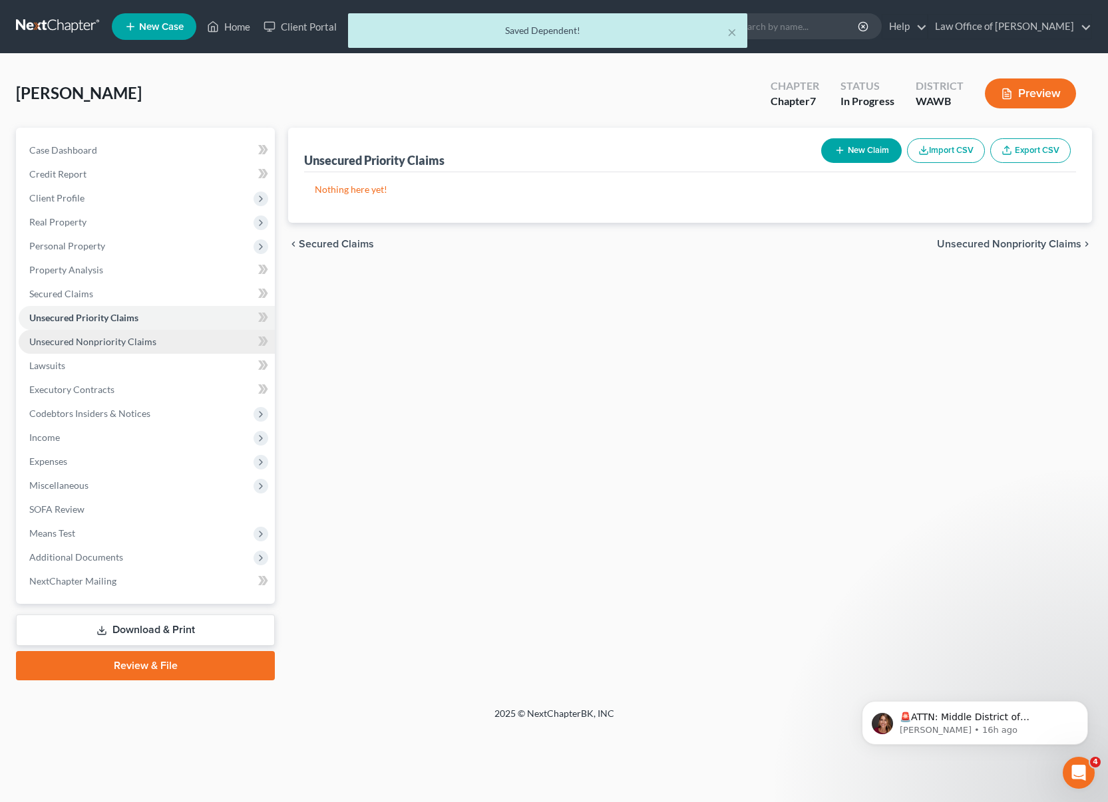
click at [89, 342] on span "Unsecured Nonpriority Claims" at bounding box center [92, 341] width 127 height 11
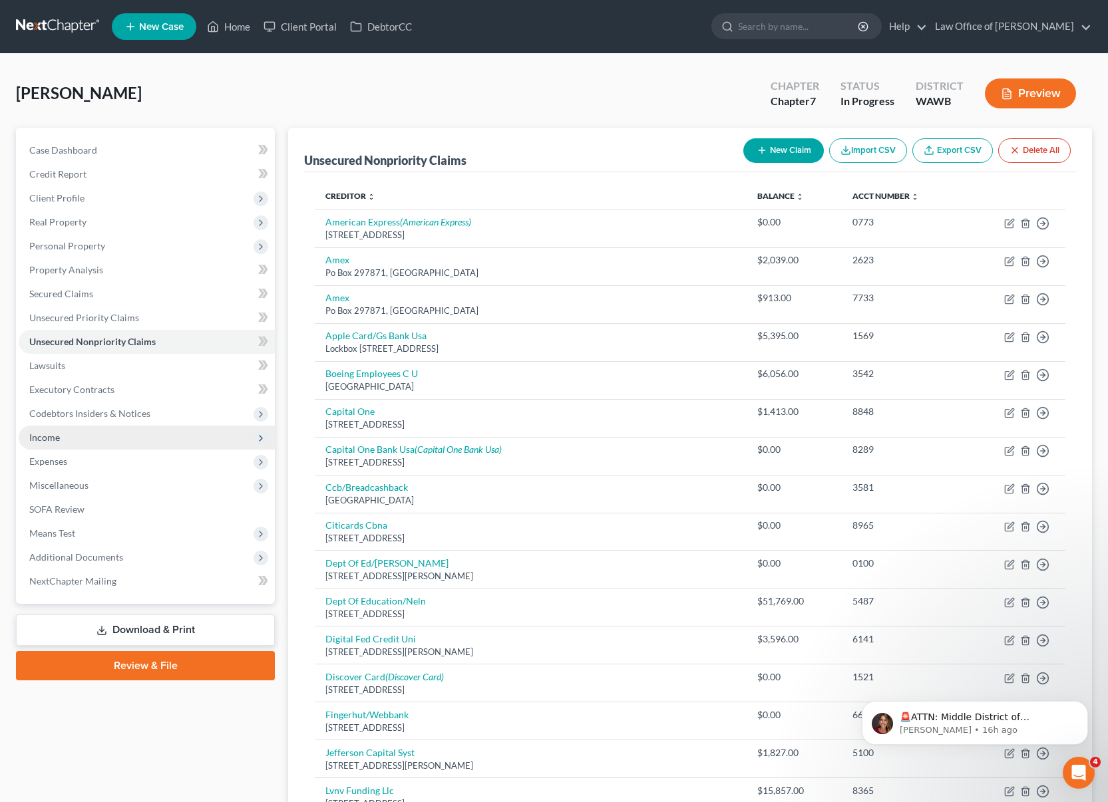
click at [102, 435] on span "Income" at bounding box center [147, 438] width 256 height 24
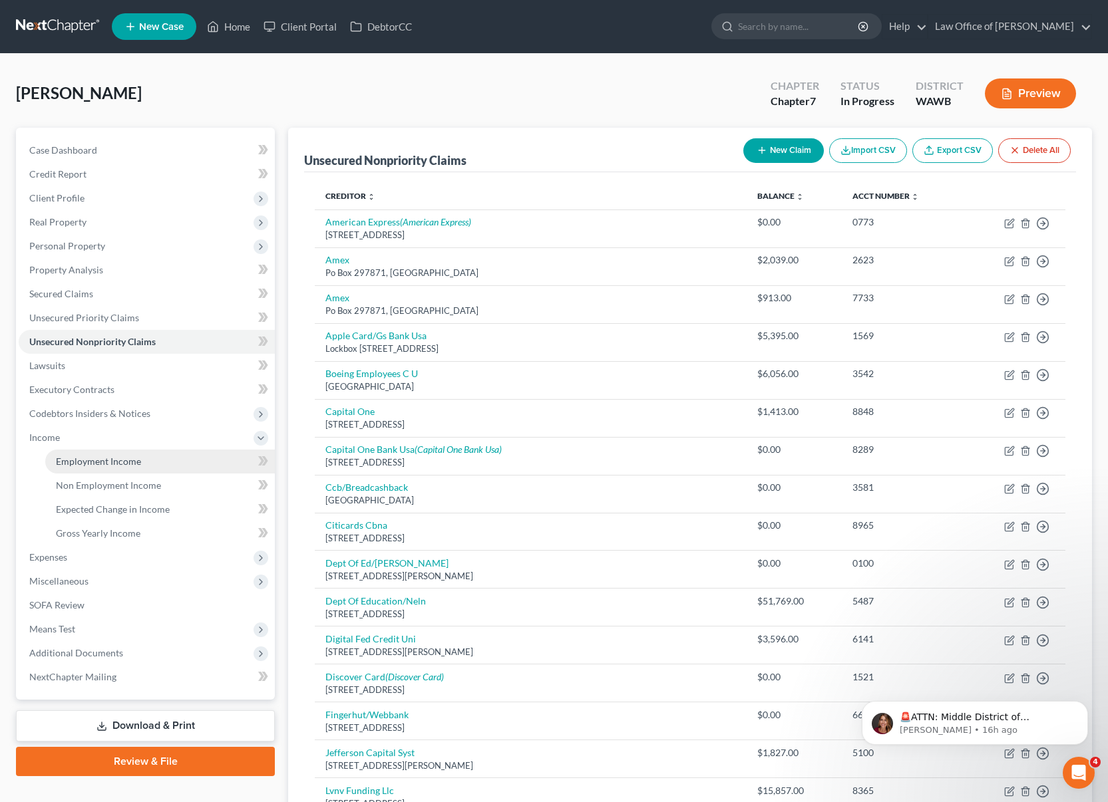
click at [97, 458] on span "Employment Income" at bounding box center [98, 461] width 85 height 11
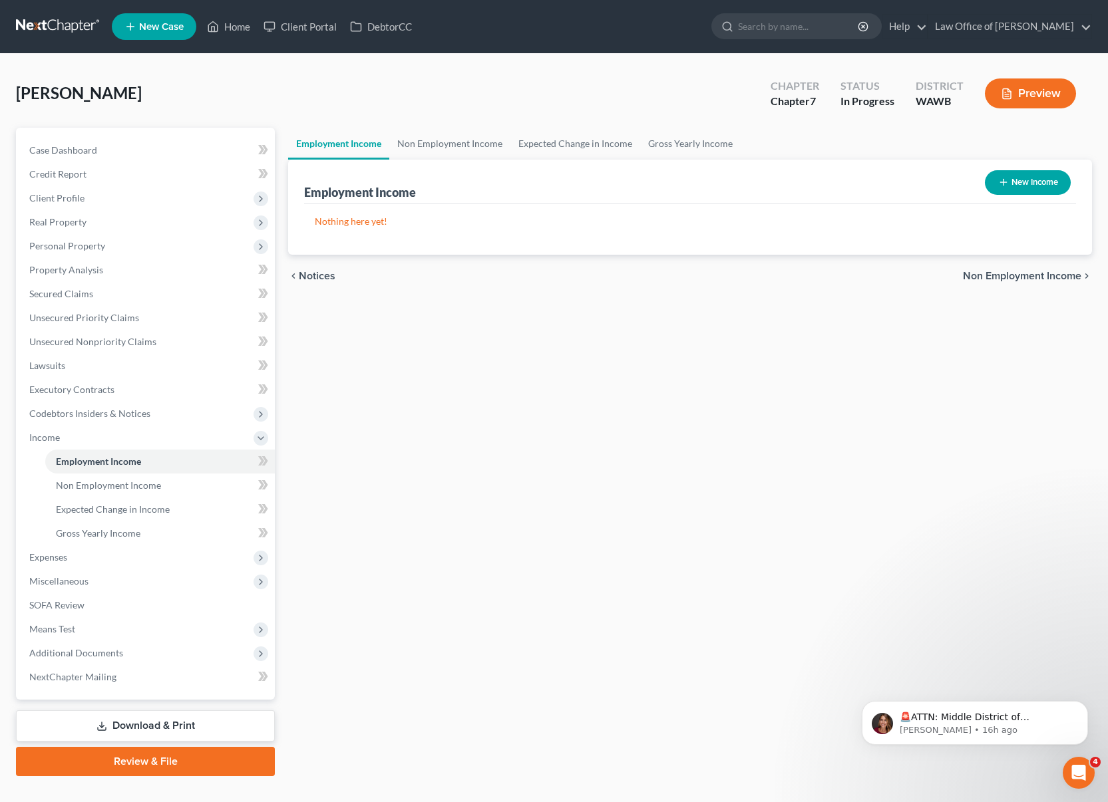
click at [1028, 184] on button "New Income" at bounding box center [1027, 182] width 86 height 25
select select "0"
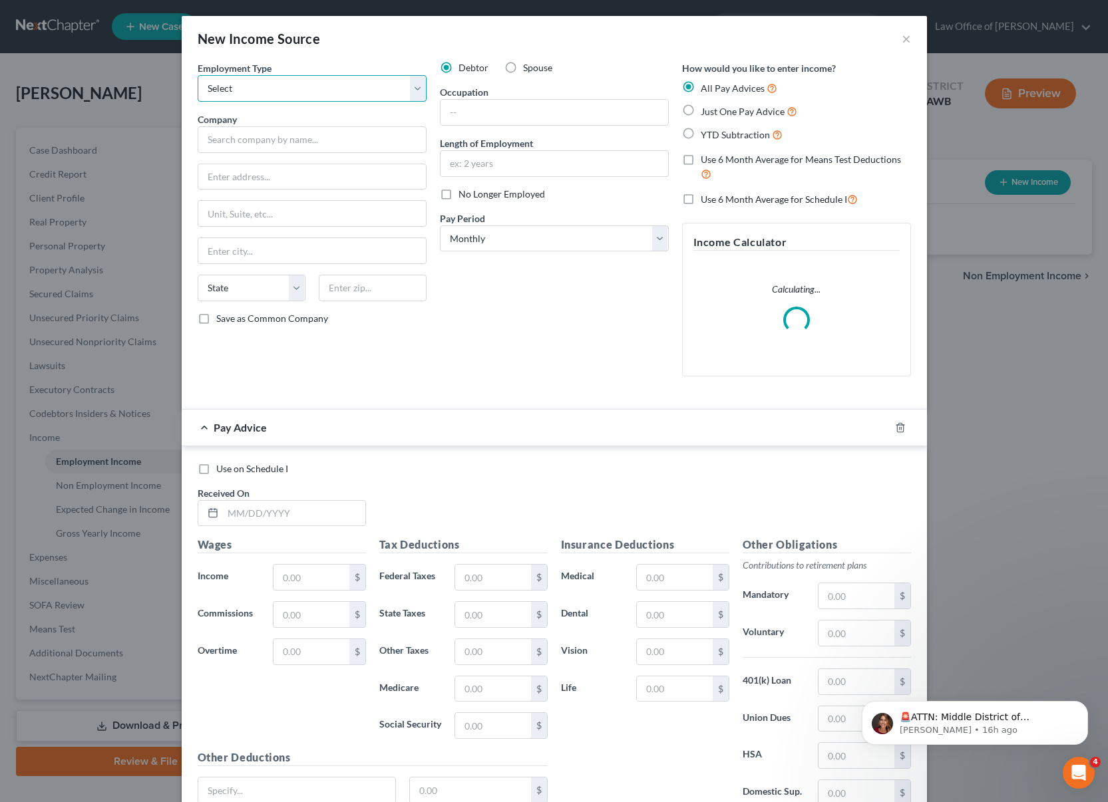
click at [378, 84] on select "Select Full or Part Time Employment Self Employment" at bounding box center [312, 88] width 229 height 27
select select "0"
click at [198, 75] on select "Select Full or Part Time Employment Self Employment" at bounding box center [312, 88] width 229 height 27
click at [523, 64] on label "Spouse" at bounding box center [537, 67] width 29 height 13
click at [528, 64] on input "Spouse" at bounding box center [532, 65] width 9 height 9
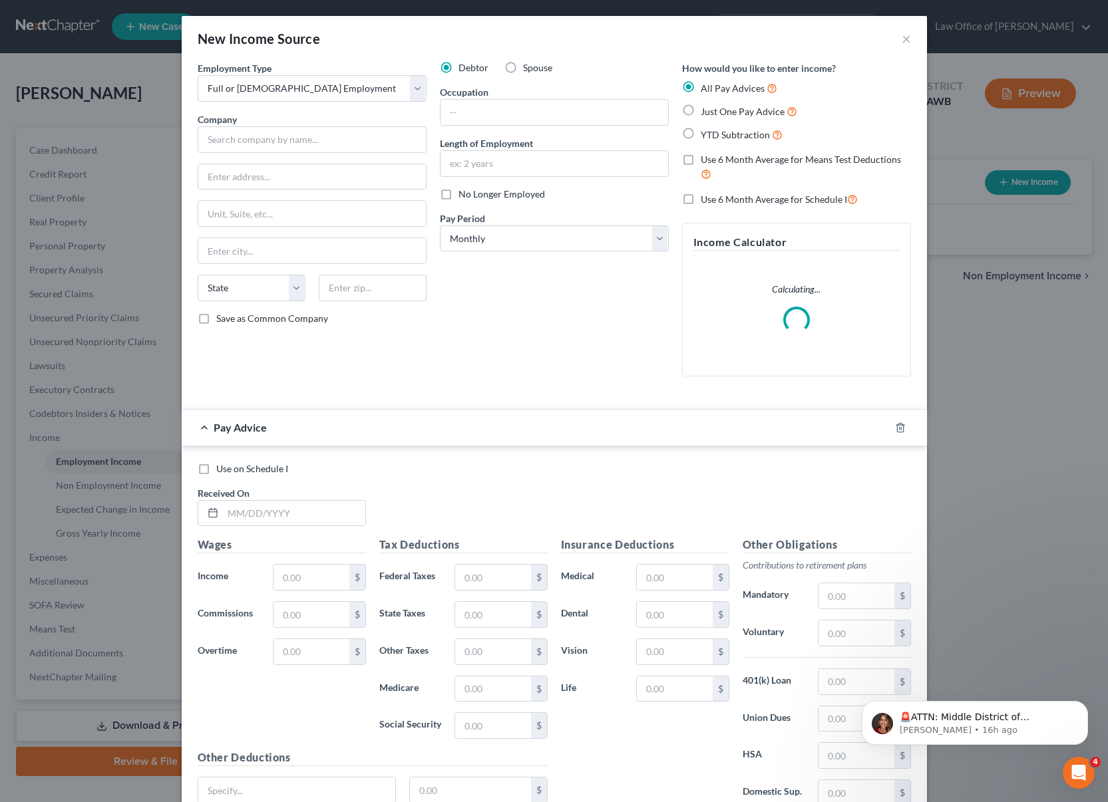
radio input "true"
click at [347, 154] on div "Employment Type * Select Full or Part Time Employment Self Employment Company *…" at bounding box center [312, 224] width 242 height 326
click at [349, 138] on input "text" at bounding box center [312, 139] width 229 height 27
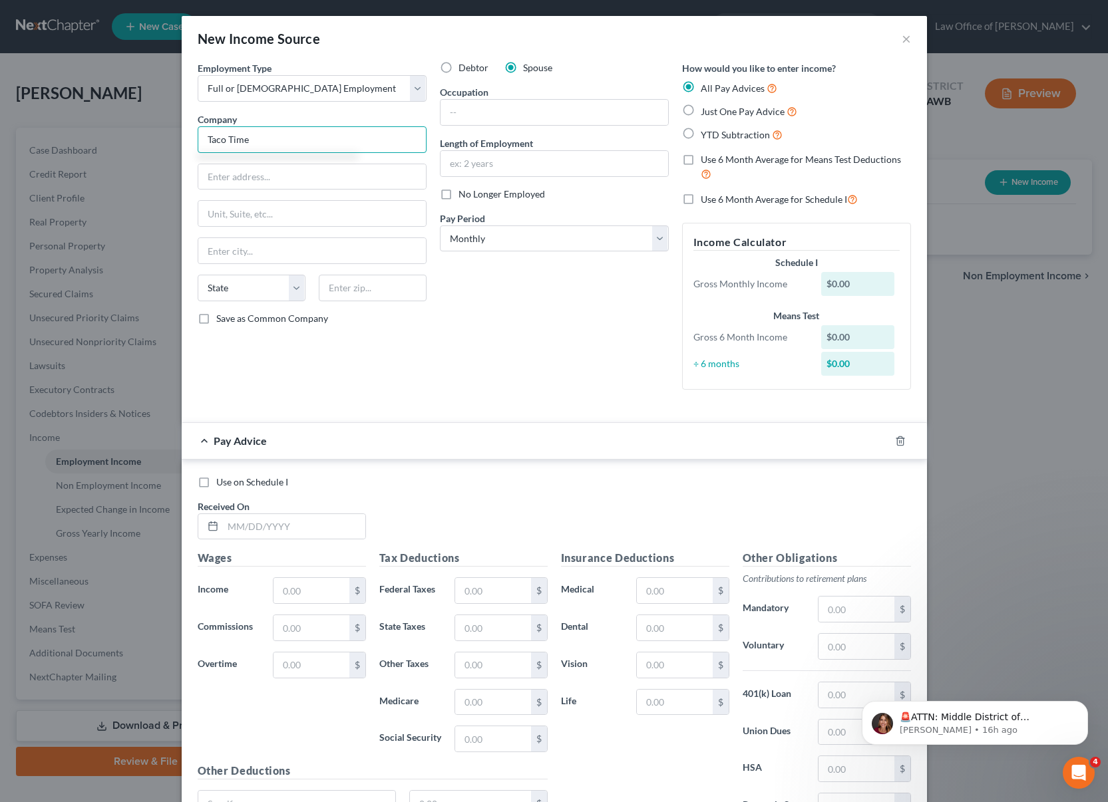
type input "Taco Time"
click at [474, 108] on input "text" at bounding box center [553, 112] width 227 height 25
type input "Manager"
click at [475, 163] on input "text" at bounding box center [553, 163] width 227 height 25
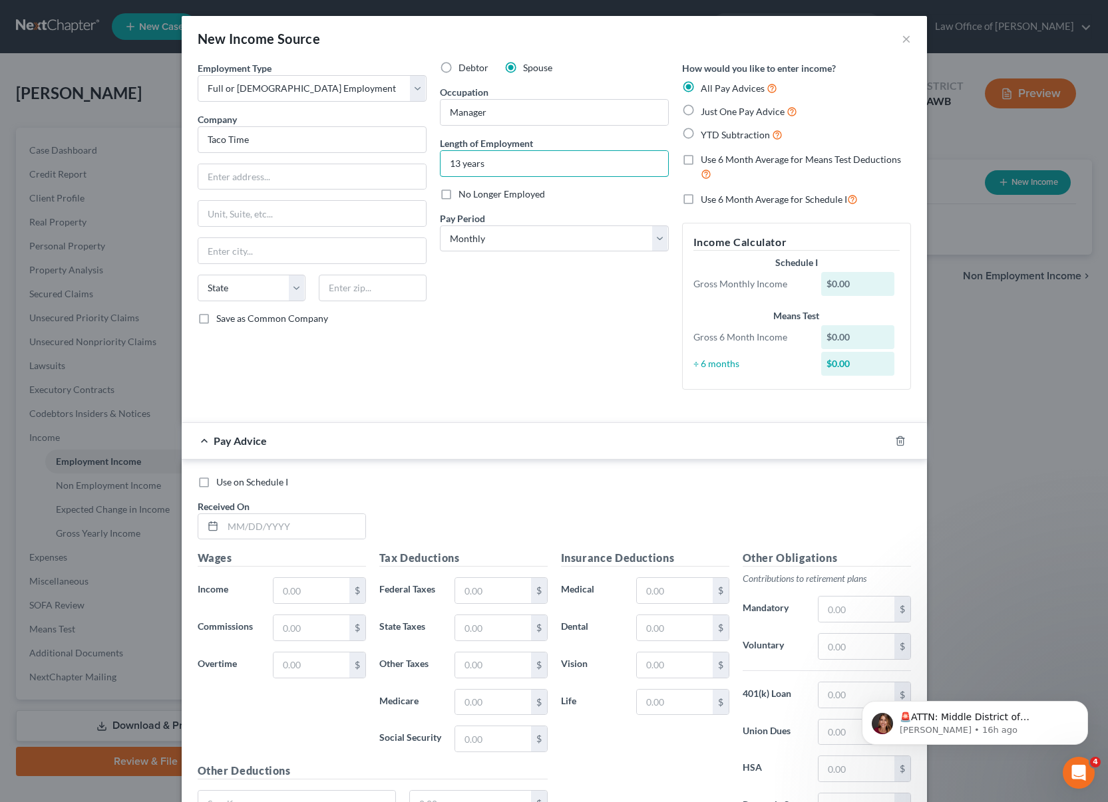
type input "13 years"
click at [700, 108] on label "Just One Pay Advice" at bounding box center [748, 111] width 96 height 15
click at [706, 108] on input "Just One Pay Advice" at bounding box center [710, 108] width 9 height 9
radio input "true"
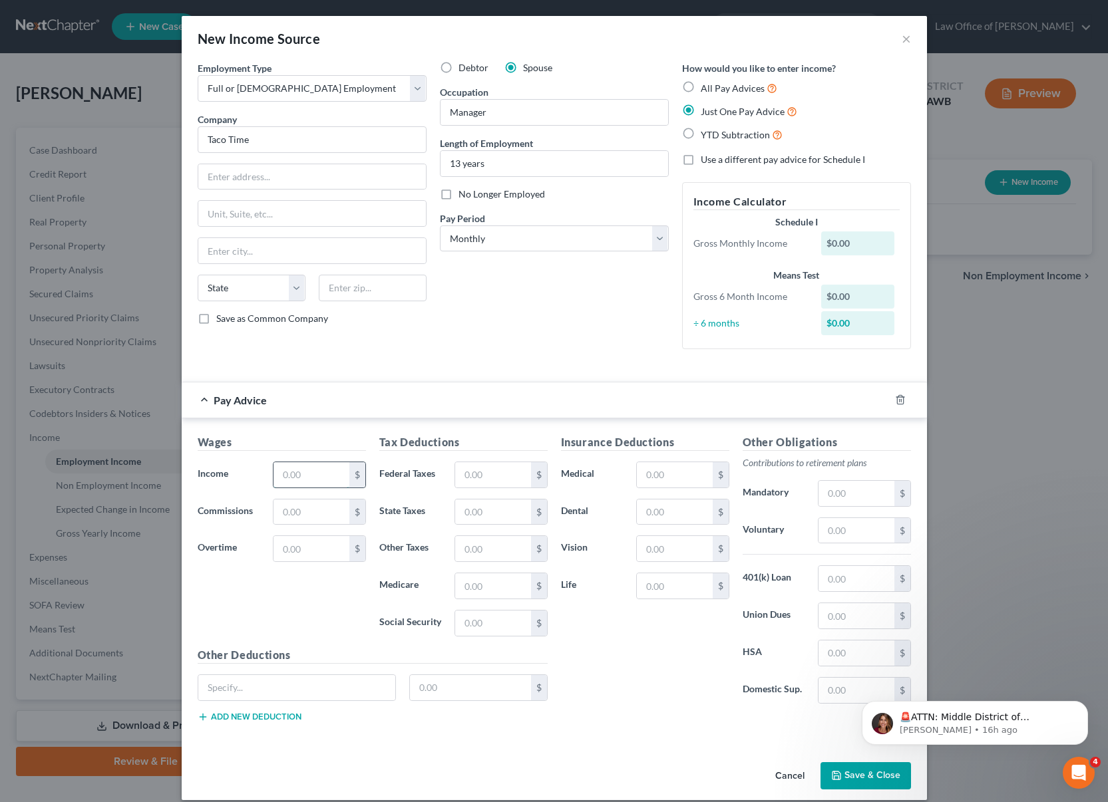
click at [344, 470] on input "text" at bounding box center [310, 474] width 75 height 25
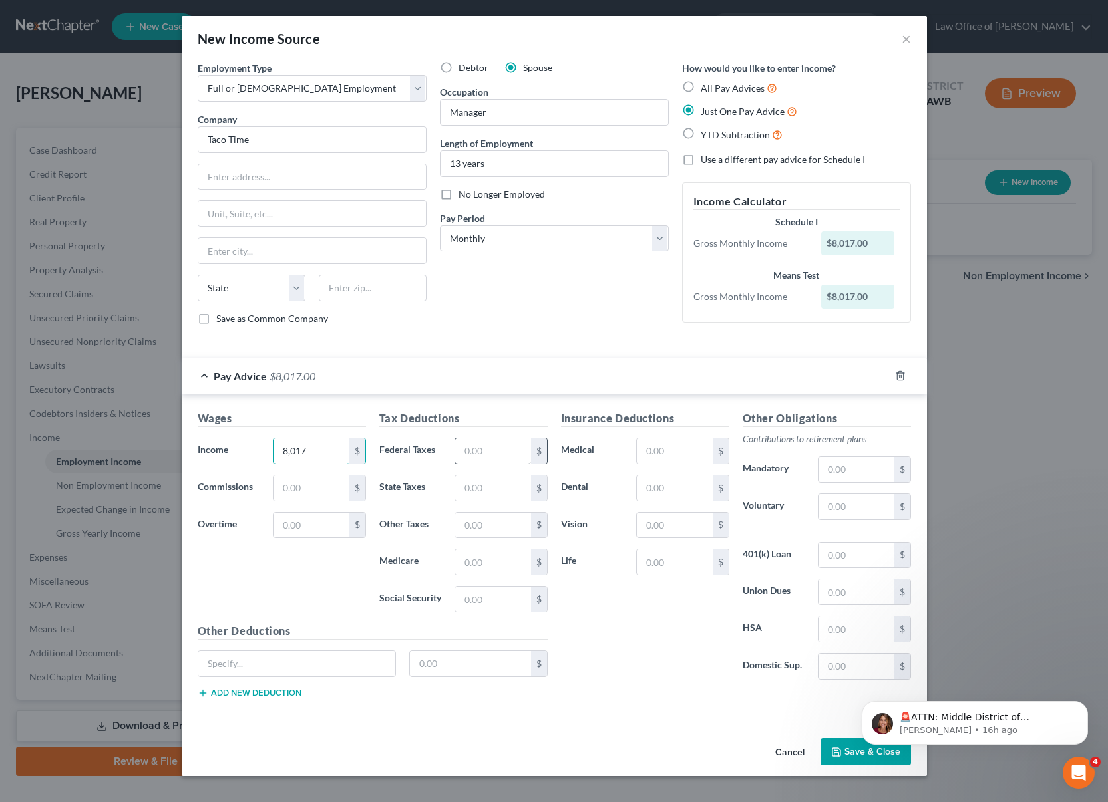
type input "8,017"
click at [497, 452] on input "text" at bounding box center [492, 450] width 75 height 25
type input "1,351"
click at [685, 450] on input "text" at bounding box center [674, 450] width 75 height 25
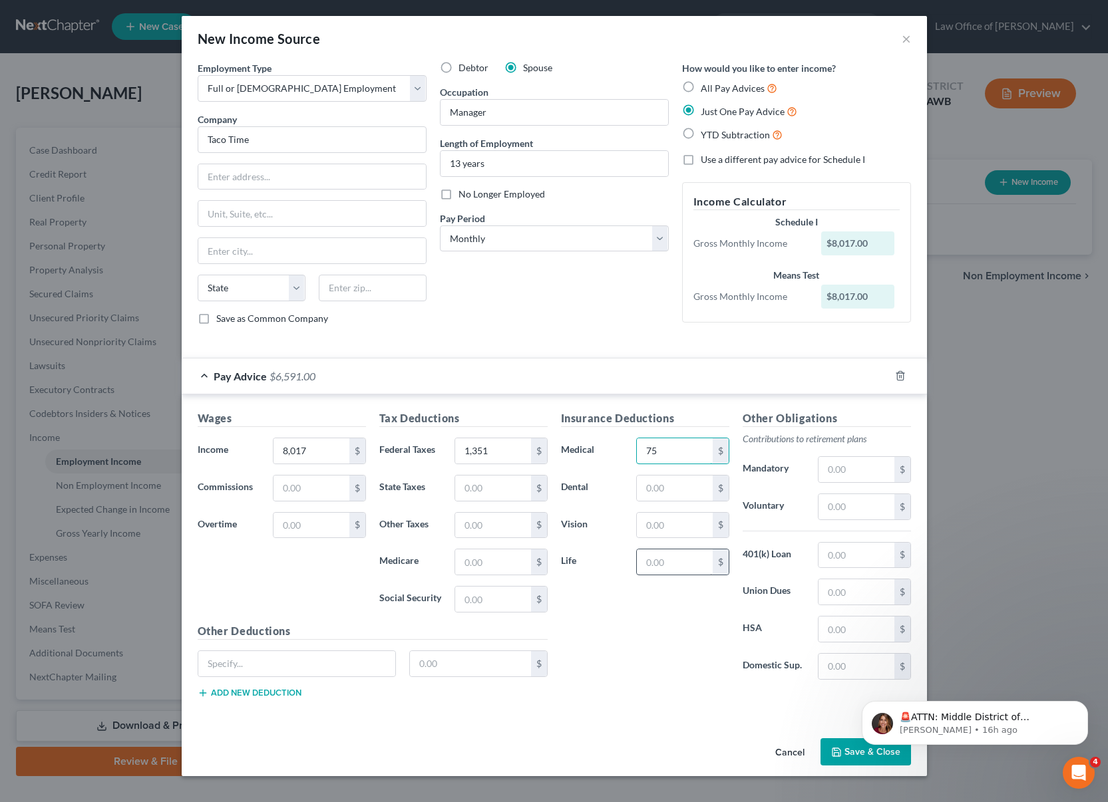
type input "75"
click at [698, 565] on input "text" at bounding box center [674, 561] width 75 height 25
type input "8"
click at [845, 746] on html "🚨ATTN: Middle District of Florida The court has added a new Credit Counseling F…" at bounding box center [974, 719] width 266 height 93
click at [846, 756] on html "🚨ATTN: Middle District of Florida The court has added a new Credit Counseling F…" at bounding box center [974, 719] width 266 height 93
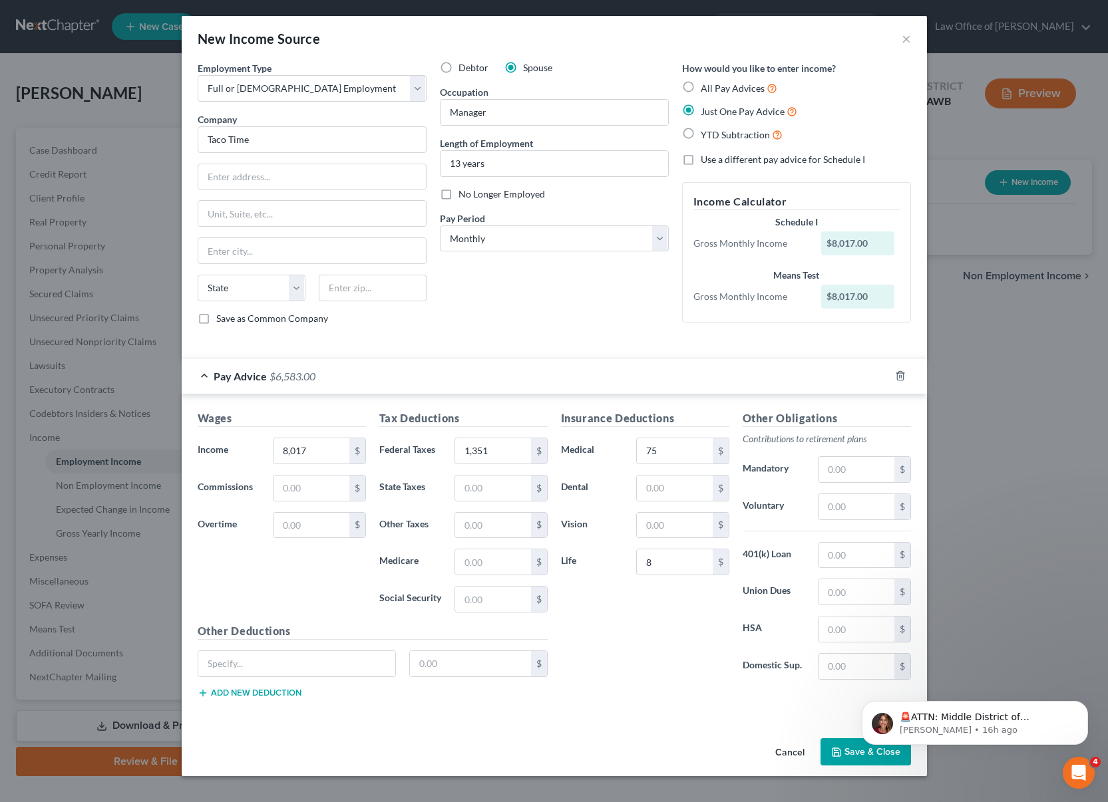
click at [847, 750] on button "Save & Close" at bounding box center [865, 752] width 90 height 28
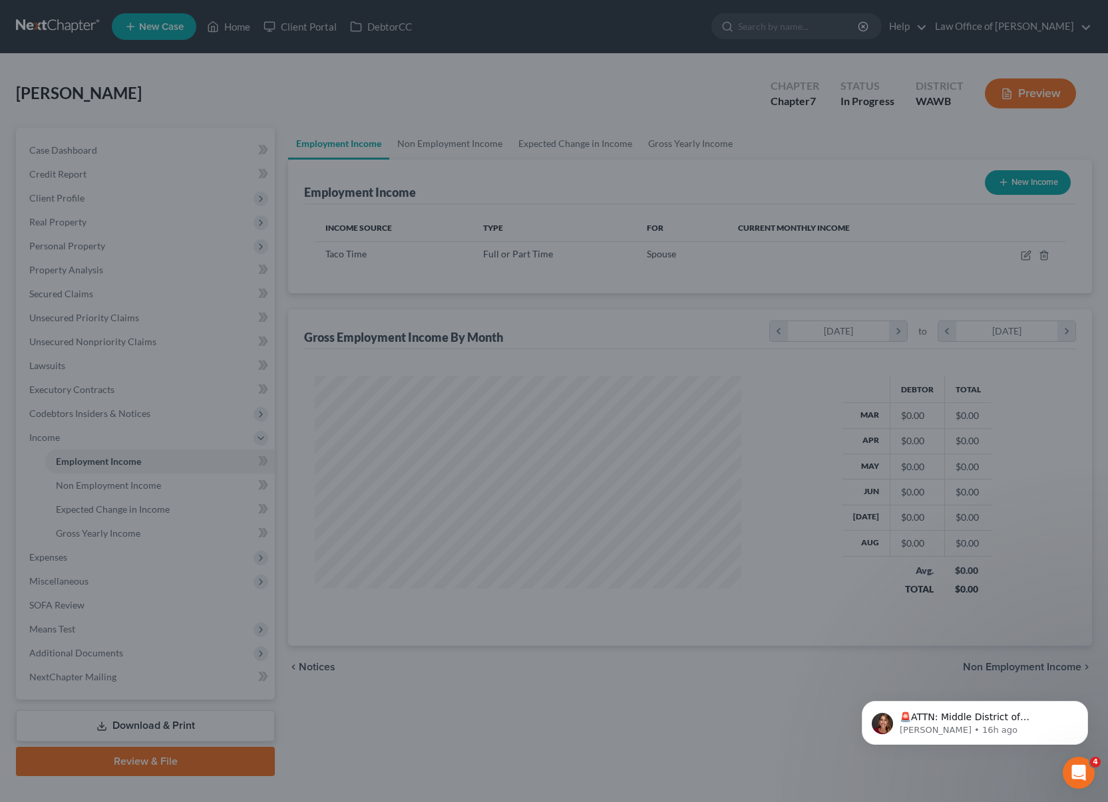
scroll to position [239, 453]
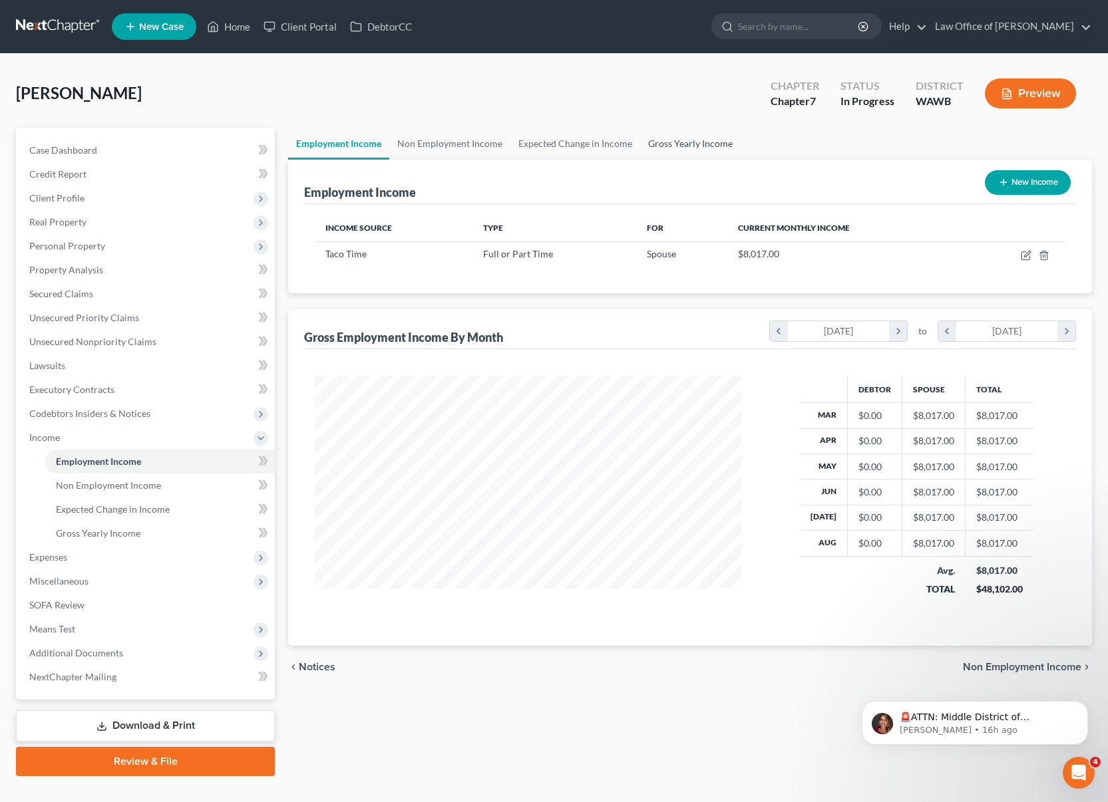
click at [676, 130] on link "Gross Yearly Income" at bounding box center [690, 144] width 100 height 32
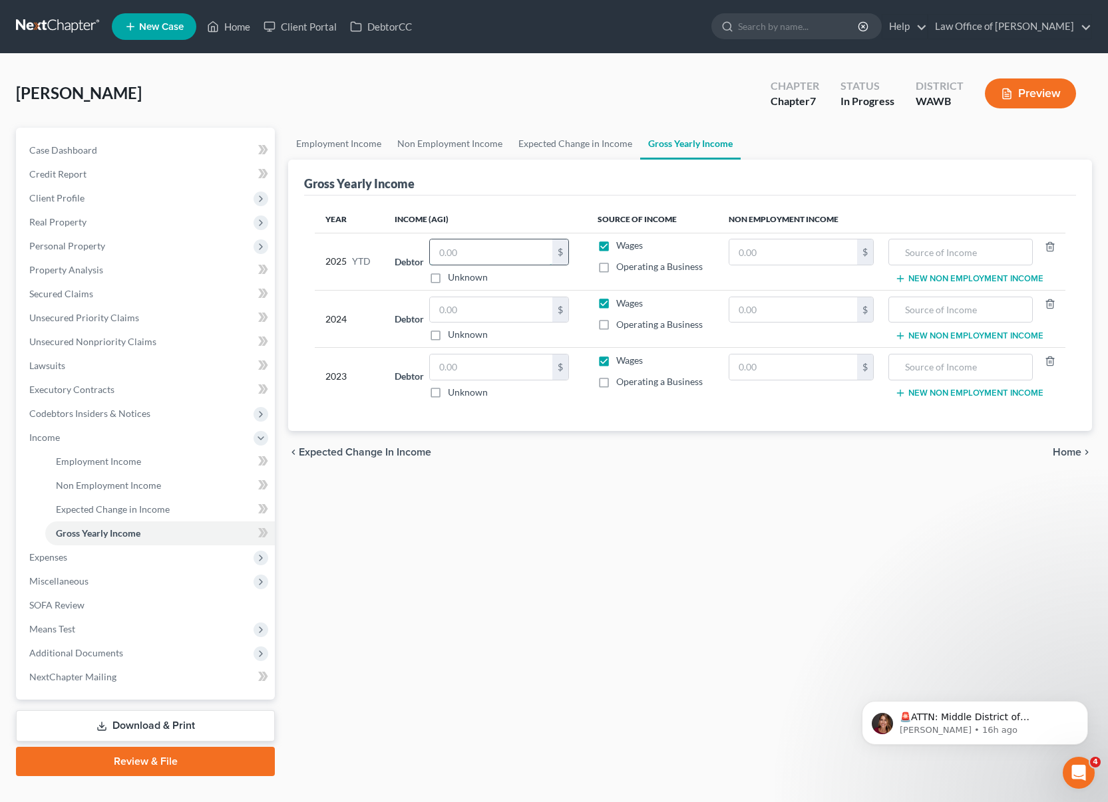
click at [502, 243] on input "text" at bounding box center [491, 251] width 122 height 25
type input "64,136"
click at [485, 306] on input "text" at bounding box center [491, 309] width 122 height 25
click at [464, 320] on input "text" at bounding box center [491, 309] width 122 height 25
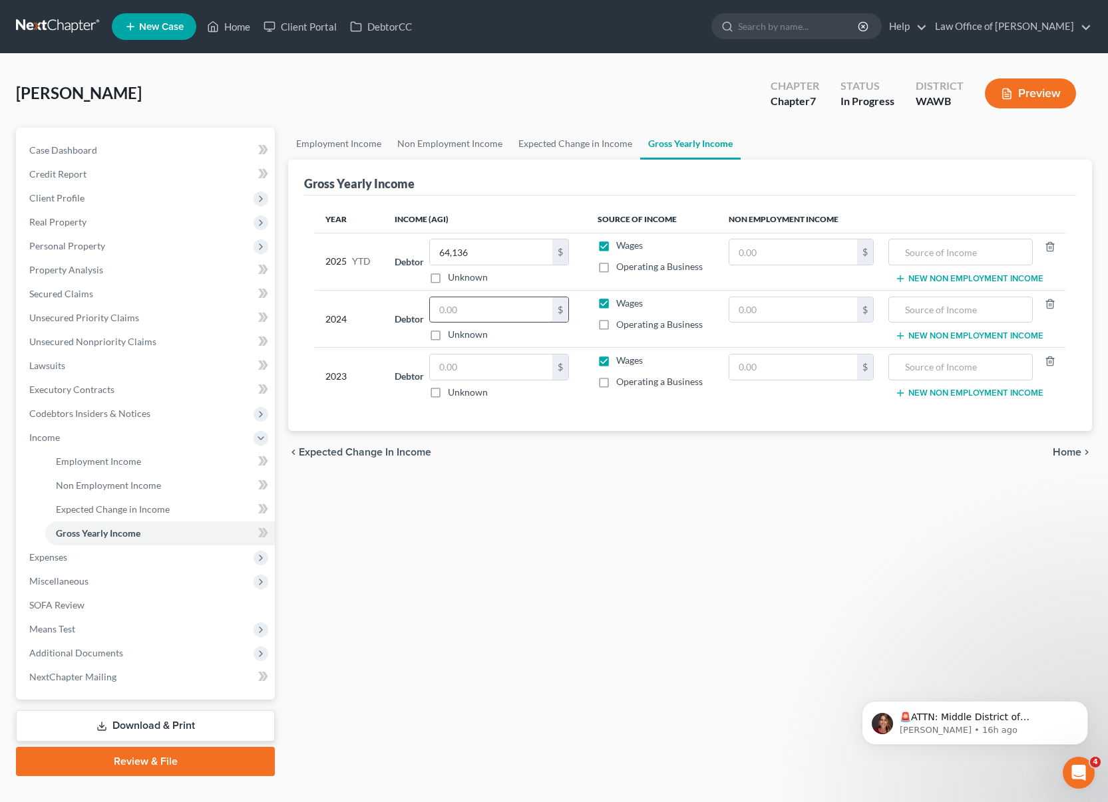
type input "8"
type input "99,748"
click at [479, 369] on input "text" at bounding box center [491, 367] width 122 height 25
type input "88,055"
click at [134, 576] on span "Miscellaneous" at bounding box center [147, 581] width 256 height 24
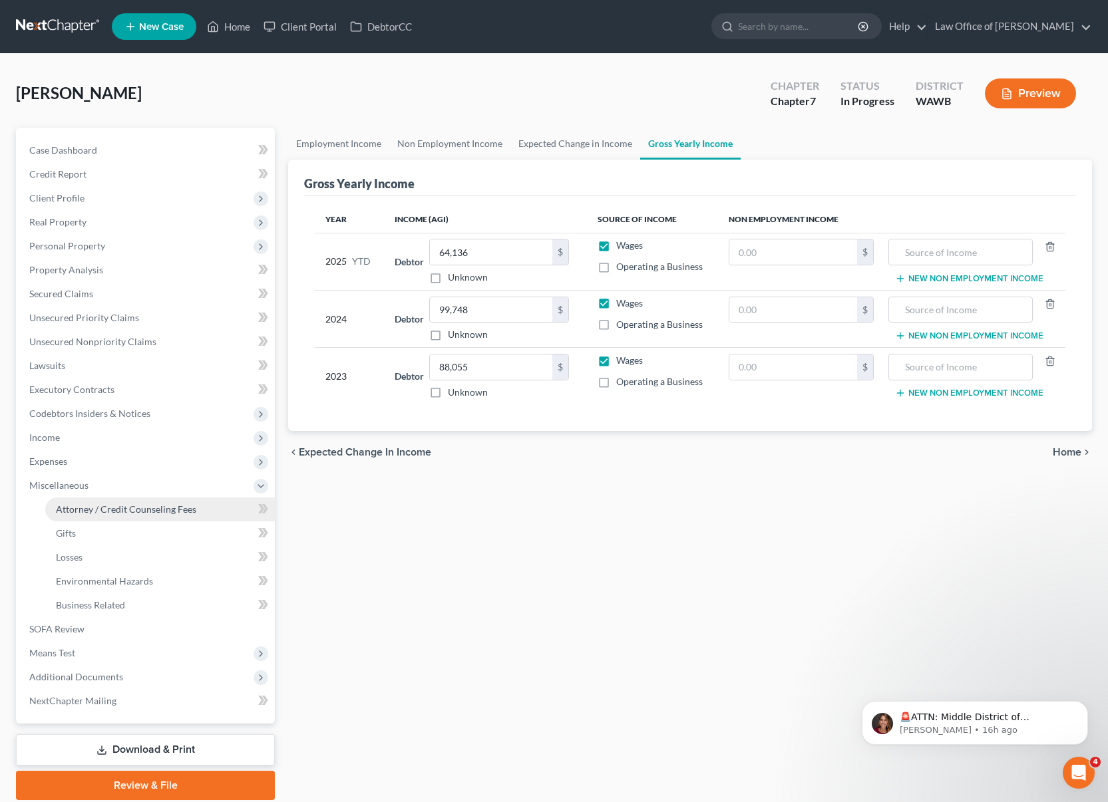
click at [140, 512] on span "Attorney / Credit Counseling Fees" at bounding box center [126, 509] width 140 height 11
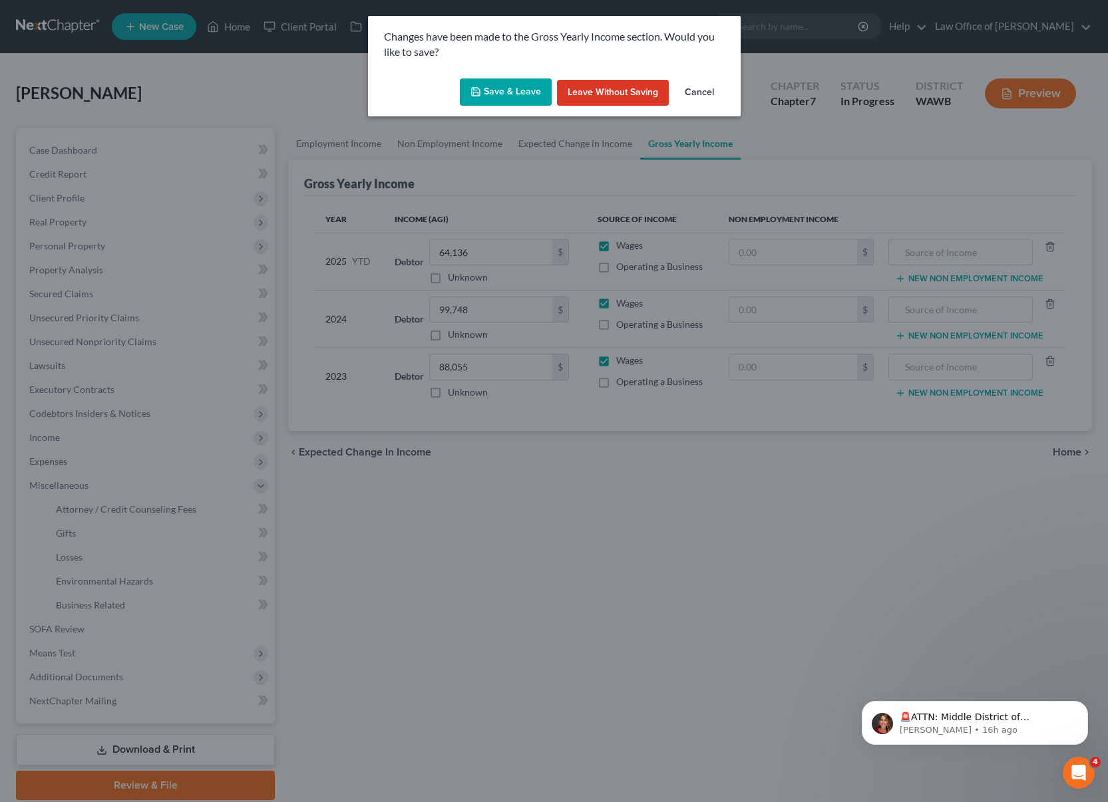
click at [504, 92] on button "Save & Leave" at bounding box center [506, 92] width 92 height 28
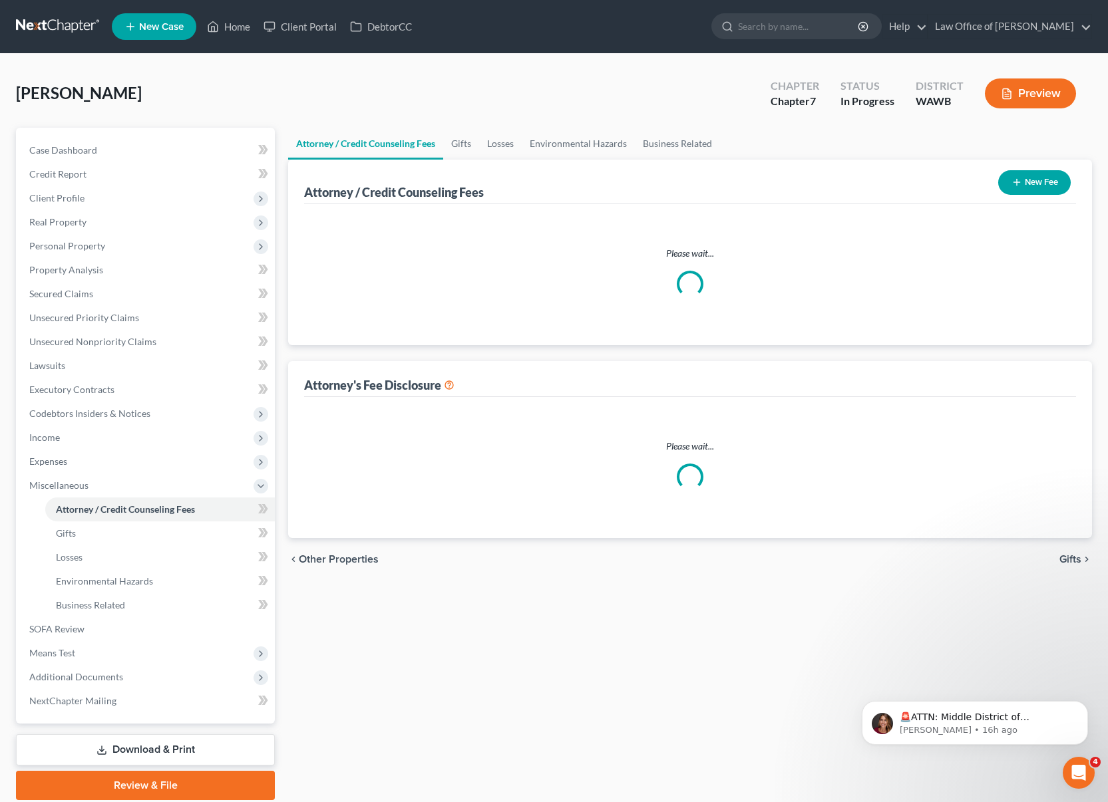
select select "0"
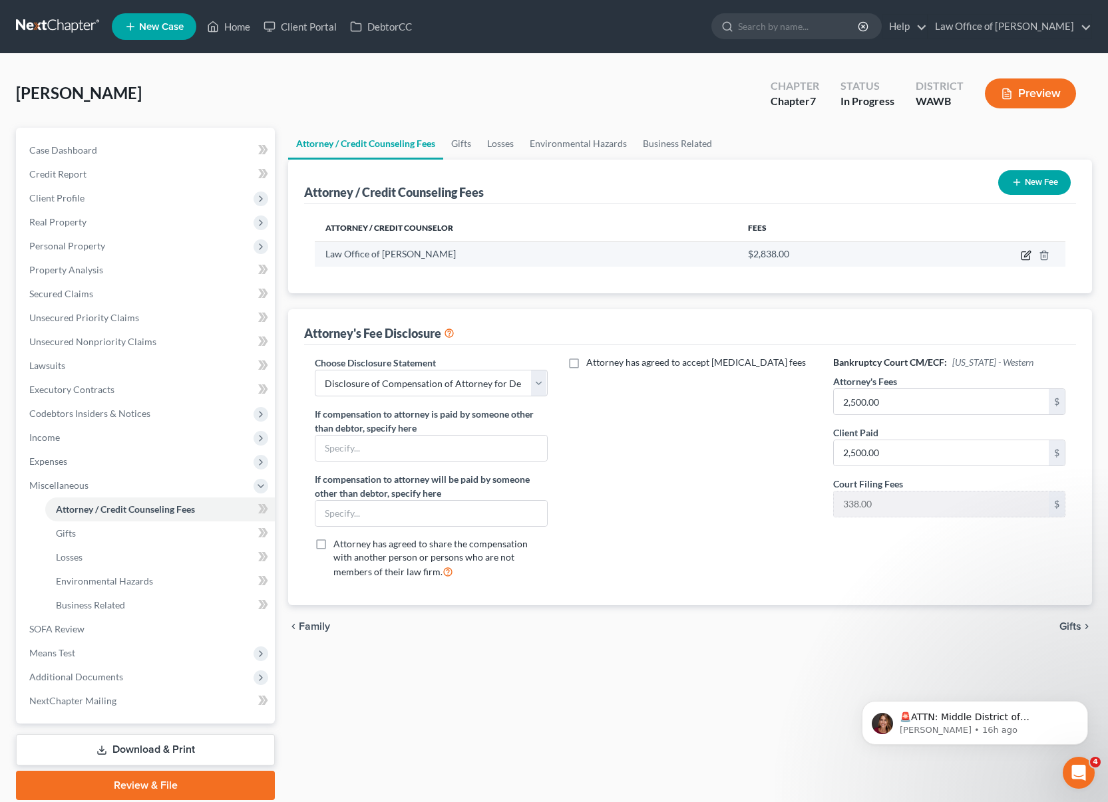
click at [1028, 253] on icon "button" at bounding box center [1027, 254] width 6 height 6
select select "50"
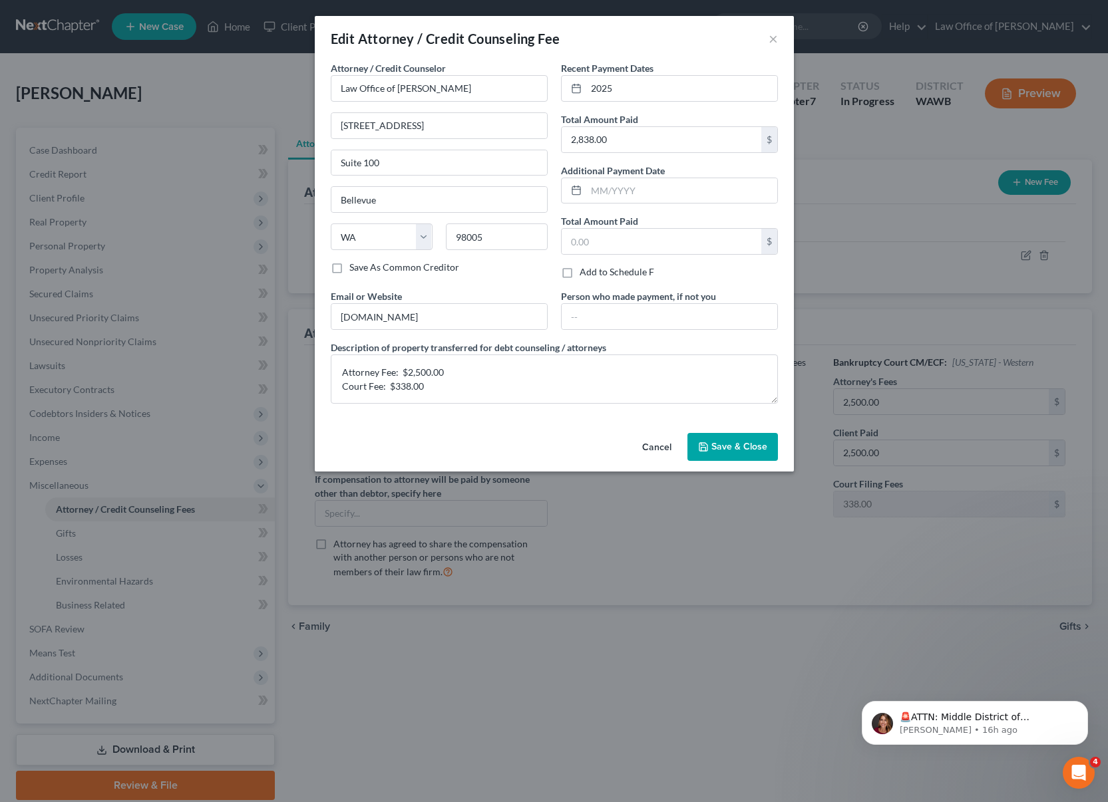
click at [736, 448] on span "Save & Close" at bounding box center [739, 446] width 56 height 11
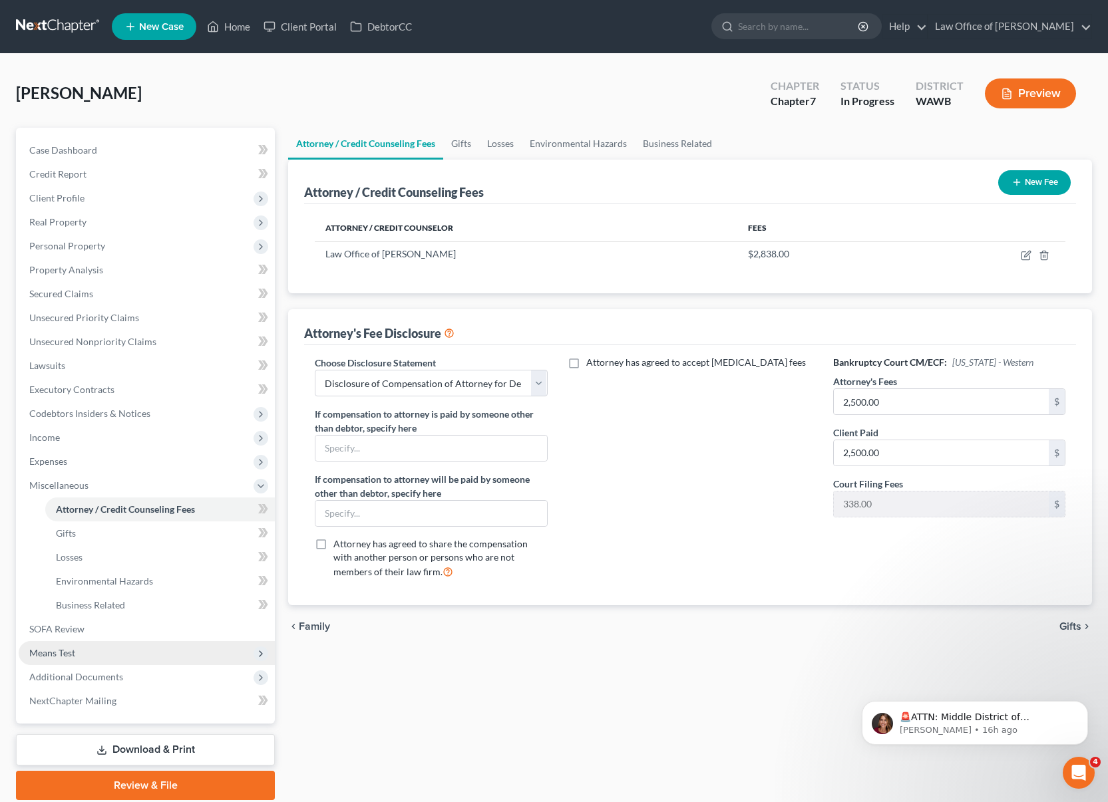
click at [142, 652] on span "Means Test" at bounding box center [147, 653] width 256 height 24
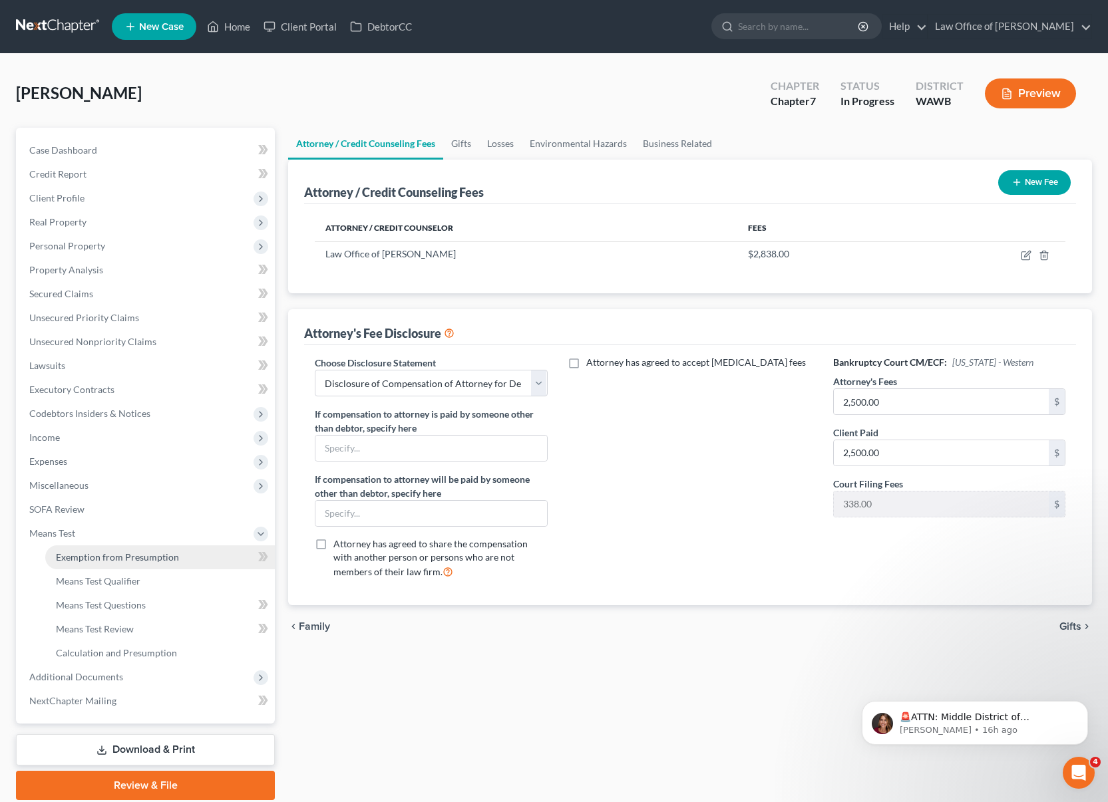
click at [122, 553] on span "Exemption from Presumption" at bounding box center [117, 556] width 123 height 11
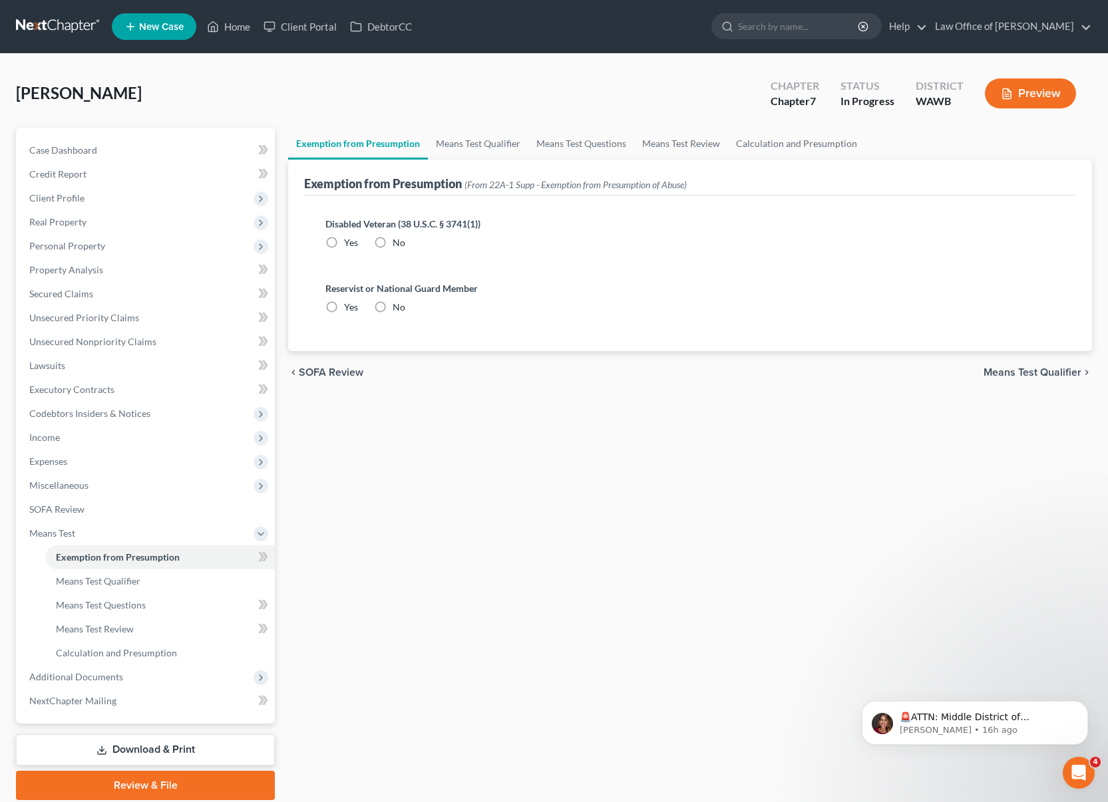
click at [392, 239] on label "No" at bounding box center [398, 242] width 13 height 13
click at [398, 239] on input "No" at bounding box center [402, 240] width 9 height 9
radio input "true"
click at [392, 312] on label "No" at bounding box center [398, 307] width 13 height 13
click at [398, 309] on input "No" at bounding box center [402, 305] width 9 height 9
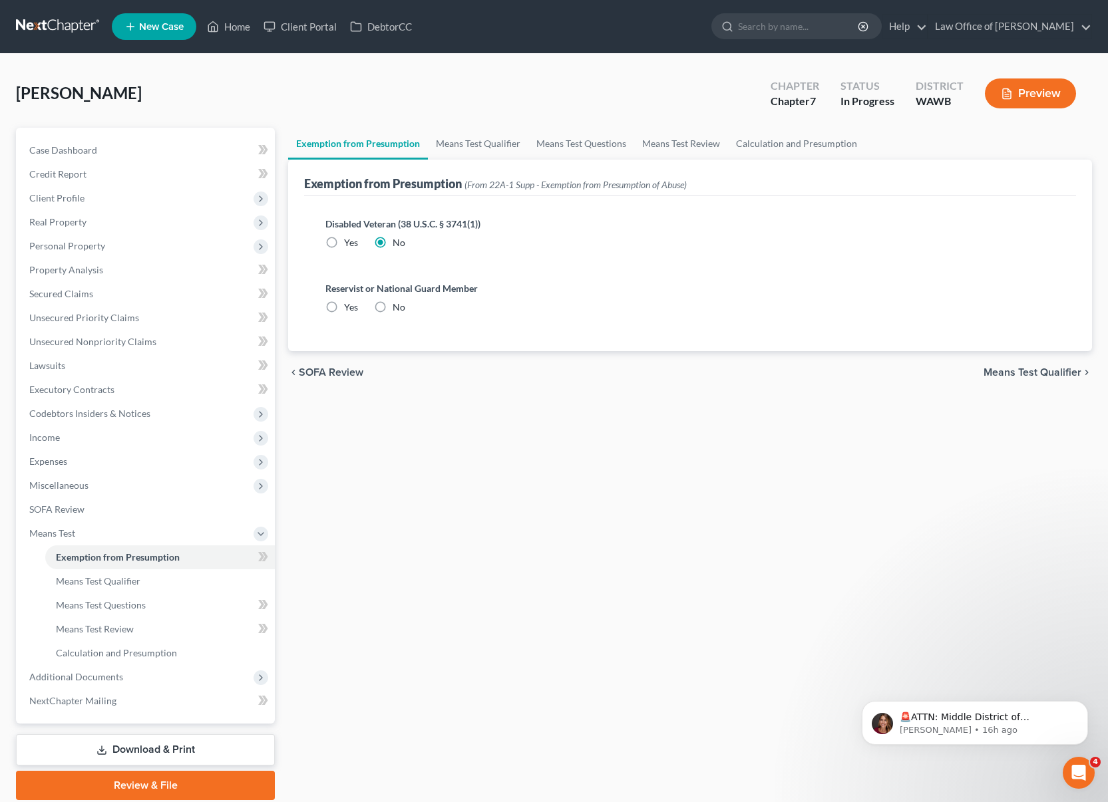
radio input "true"
click at [176, 676] on span "Additional Documents" at bounding box center [147, 677] width 256 height 24
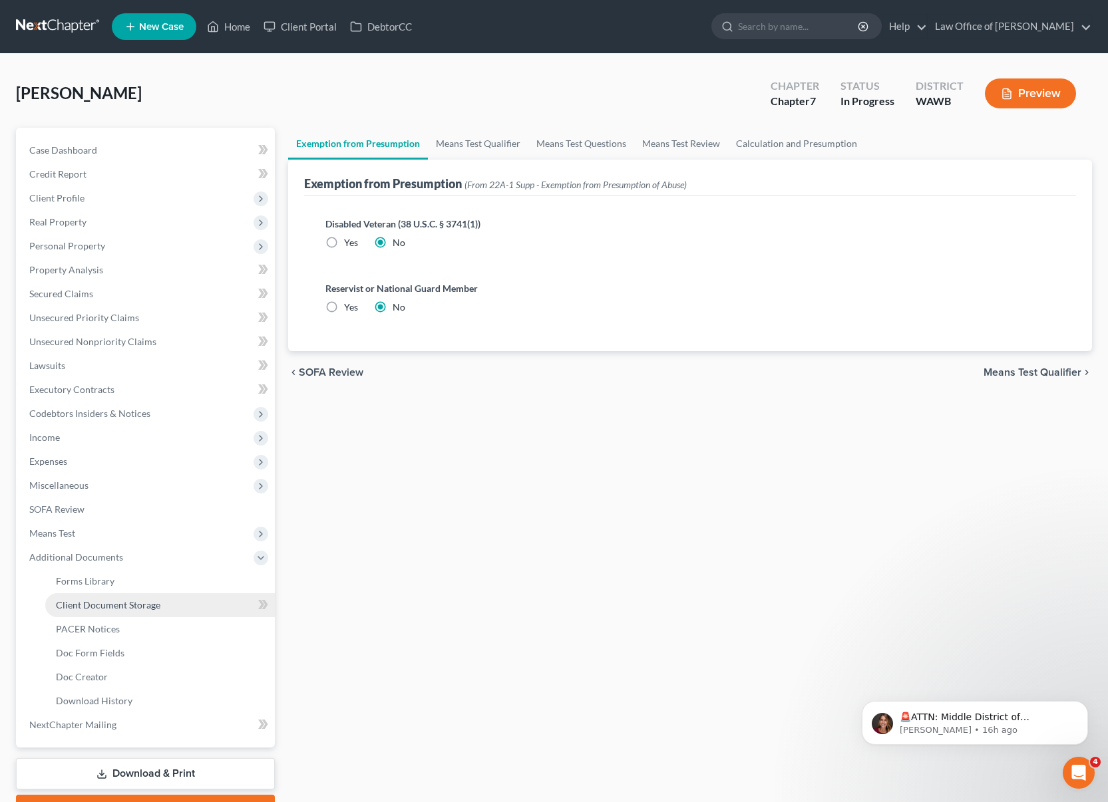
click at [168, 606] on link "Client Document Storage" at bounding box center [159, 605] width 229 height 24
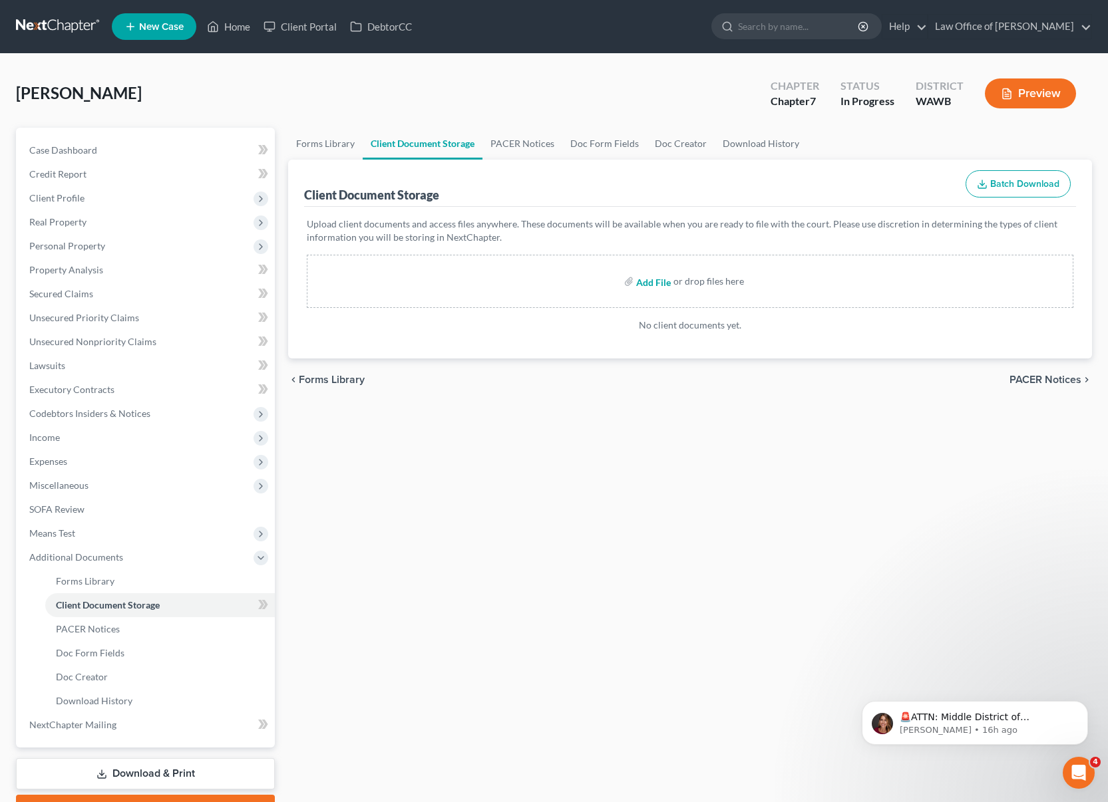
click at [649, 280] on input "file" at bounding box center [652, 281] width 32 height 24
type input "C:\fakepath\CCC1 - Torres, Jackeline.pdf"
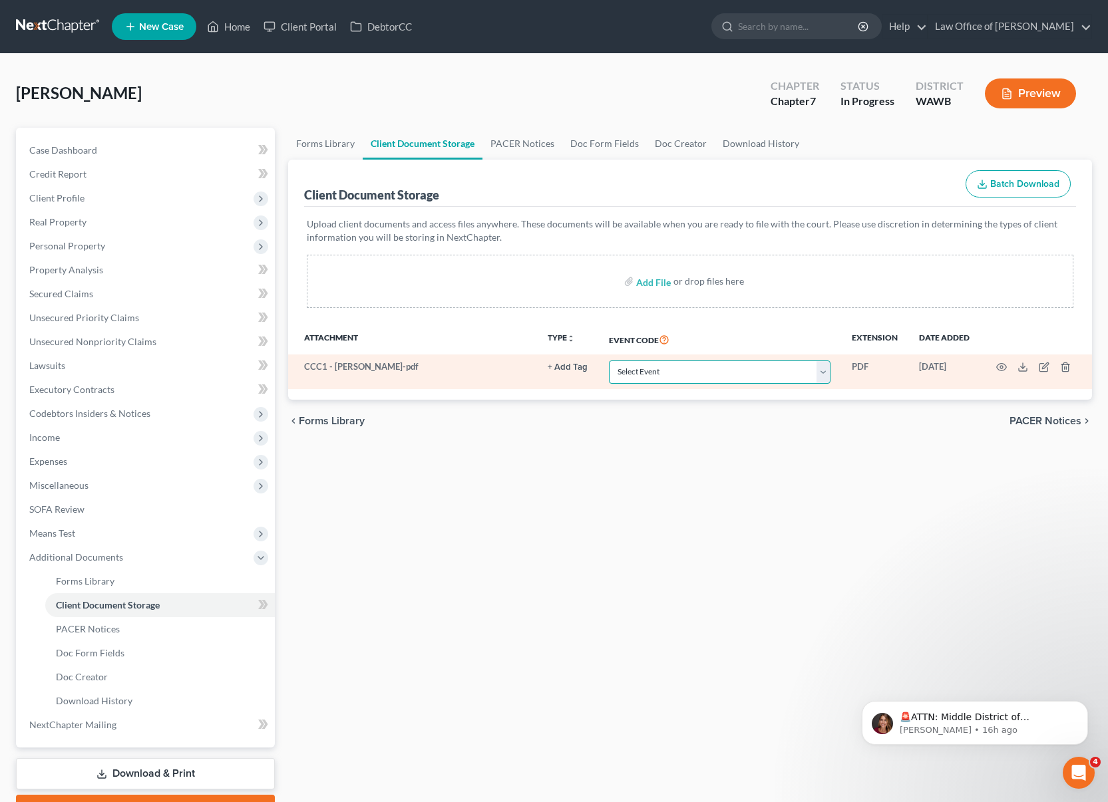
click at [653, 372] on select "Select Event Certificate of Credit Counseling for Debtor Certificate of Credit …" at bounding box center [720, 372] width 222 height 23
select select "0"
click at [610, 361] on select "Select Event Certificate of Credit Counseling for Debtor Certificate of Credit …" at bounding box center [720, 372] width 222 height 23
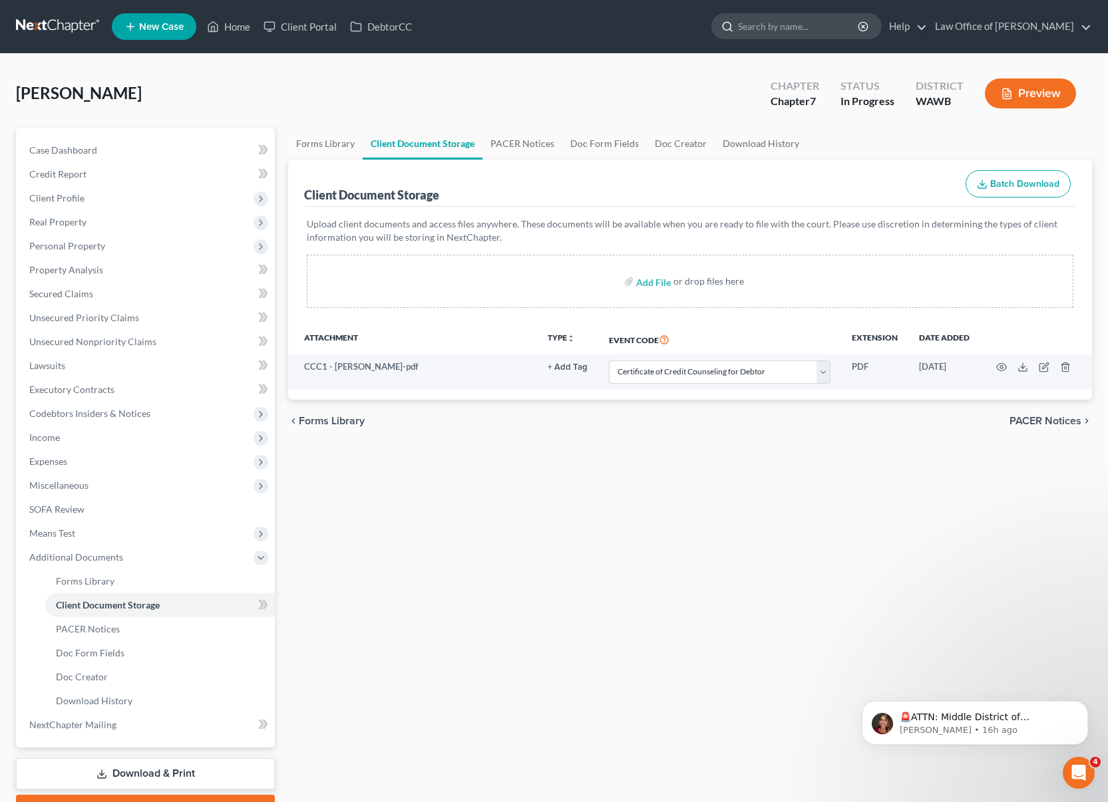
click at [800, 30] on input "search" at bounding box center [799, 26] width 122 height 25
type input "walter"
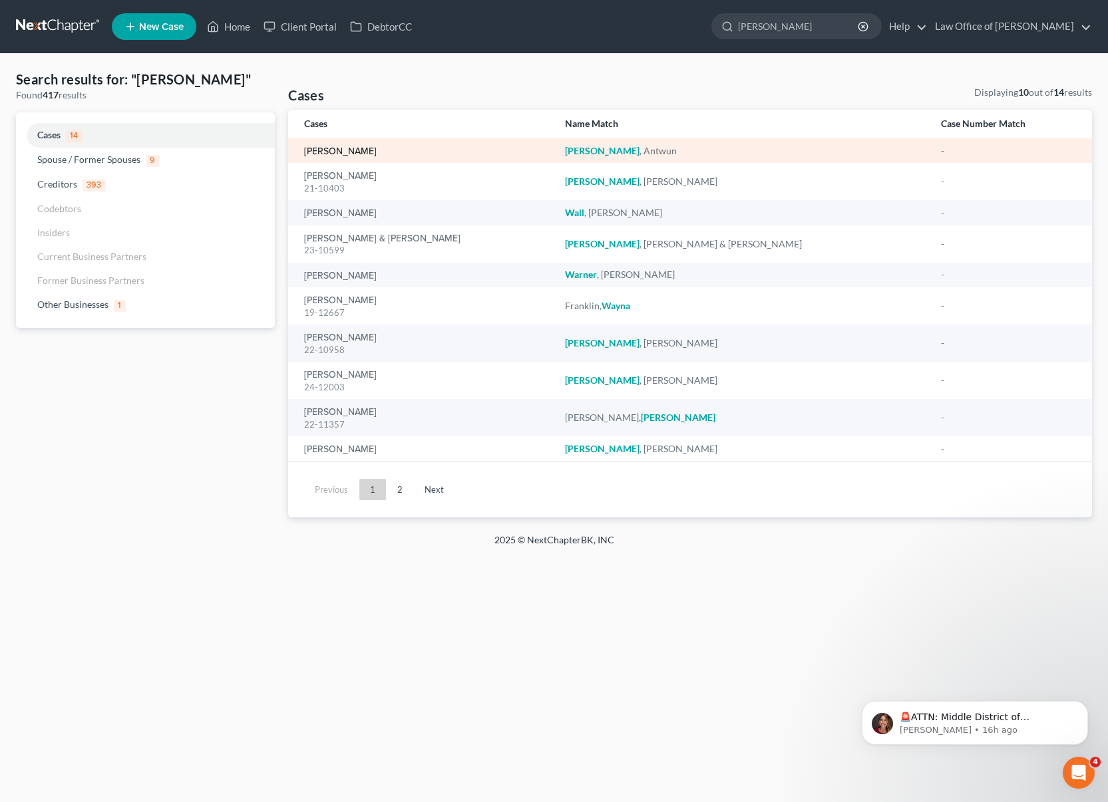
click at [351, 154] on link "Walter, Antwun" at bounding box center [340, 151] width 73 height 9
select select "4"
select select "0"
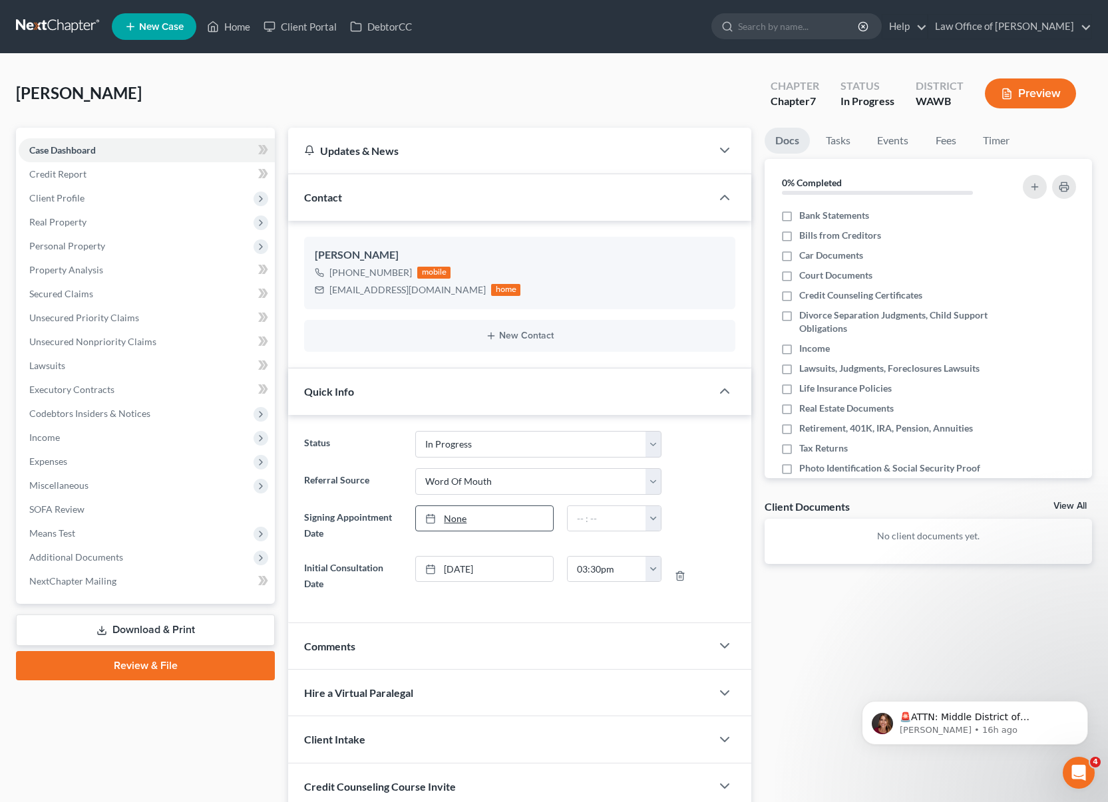
type input "9/10/2025"
click at [461, 530] on link "None" at bounding box center [484, 518] width 136 height 25
click at [581, 514] on input "text" at bounding box center [606, 518] width 79 height 25
type input "1:00 pm"
click at [799, 215] on label "Bank Statements" at bounding box center [834, 215] width 70 height 13
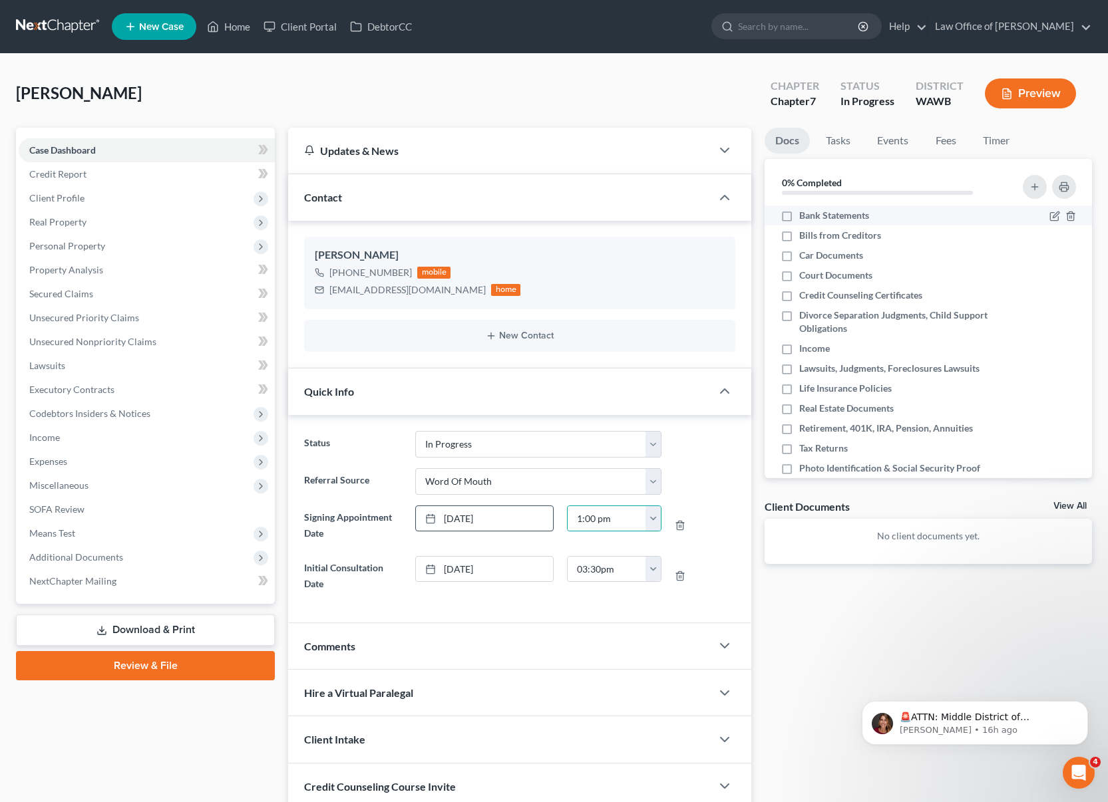
click at [804, 215] on input "Bank Statements" at bounding box center [808, 213] width 9 height 9
checkbox input "true"
click at [799, 233] on label "Bills from Creditors" at bounding box center [840, 235] width 82 height 13
click at [804, 233] on input "Bills from Creditors" at bounding box center [808, 233] width 9 height 9
checkbox input "true"
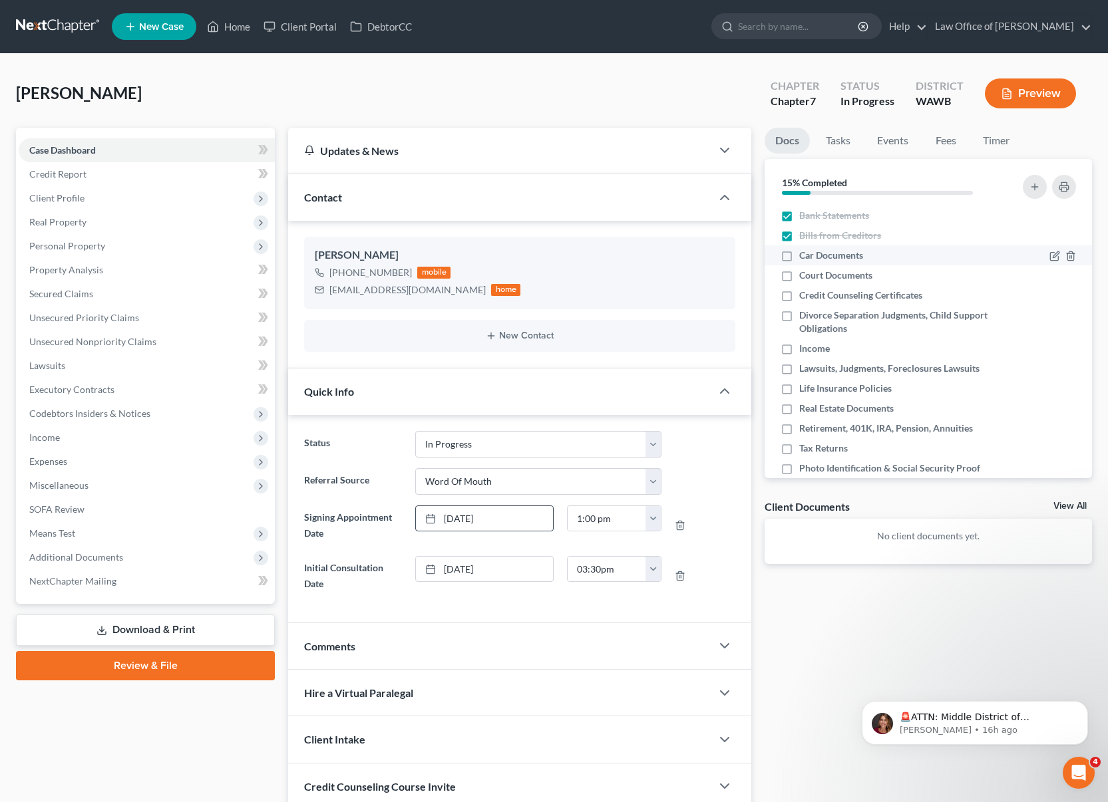
click at [799, 262] on label "Car Documents" at bounding box center [831, 255] width 64 height 13
click at [804, 257] on input "Car Documents" at bounding box center [808, 253] width 9 height 9
checkbox input "true"
click at [799, 282] on label "Court Documents" at bounding box center [835, 275] width 73 height 13
click at [804, 277] on input "Court Documents" at bounding box center [808, 273] width 9 height 9
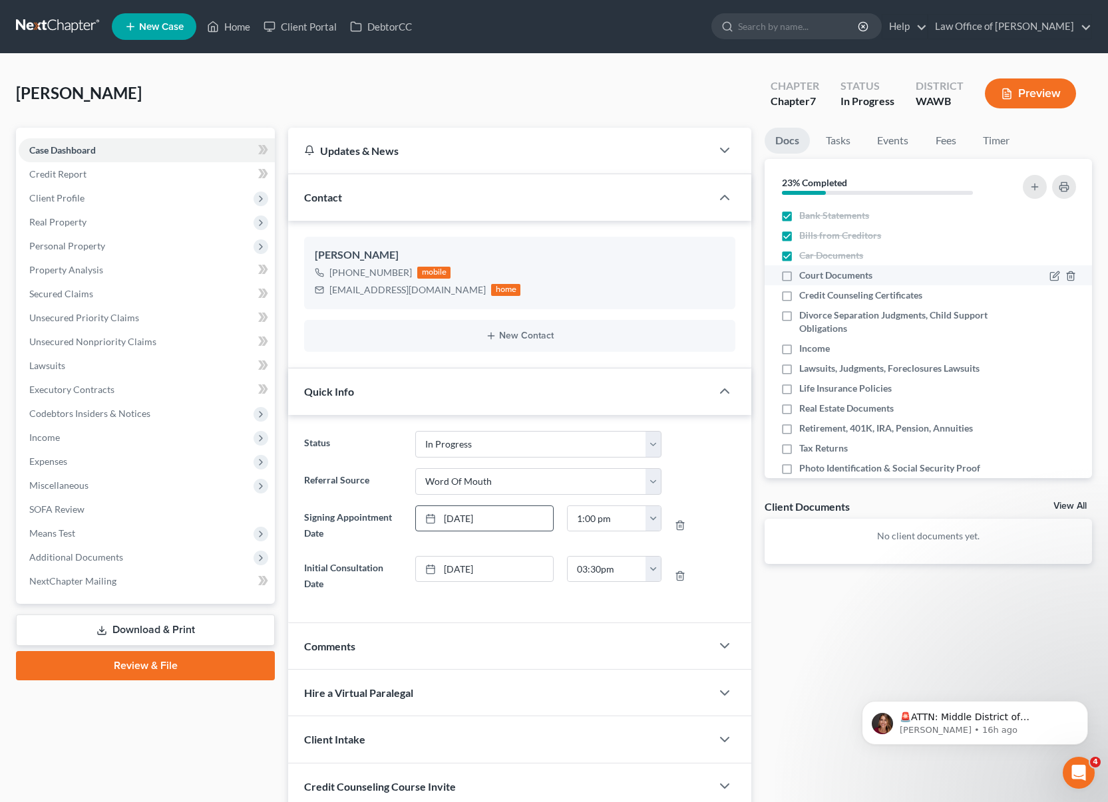
checkbox input "true"
click at [799, 309] on label "Divorce Separation Judgments, Child Support Obligations" at bounding box center [899, 322] width 200 height 27
click at [804, 309] on input "Divorce Separation Judgments, Child Support Obligations" at bounding box center [808, 313] width 9 height 9
checkbox input "true"
click at [799, 293] on label "Credit Counseling Certificates" at bounding box center [860, 295] width 123 height 13
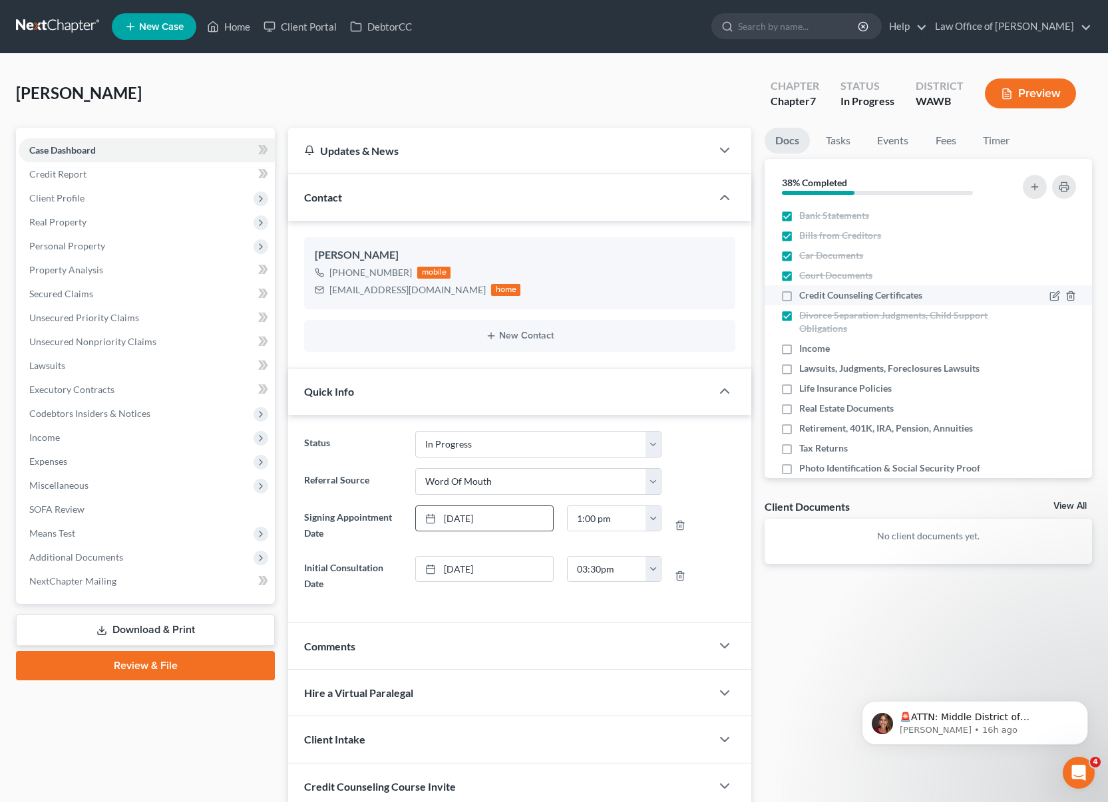
click at [804, 293] on input "Credit Counseling Certificates" at bounding box center [808, 293] width 9 height 9
checkbox input "true"
click at [799, 355] on label "Income" at bounding box center [814, 348] width 31 height 13
click at [804, 351] on input "Income" at bounding box center [808, 346] width 9 height 9
checkbox input "true"
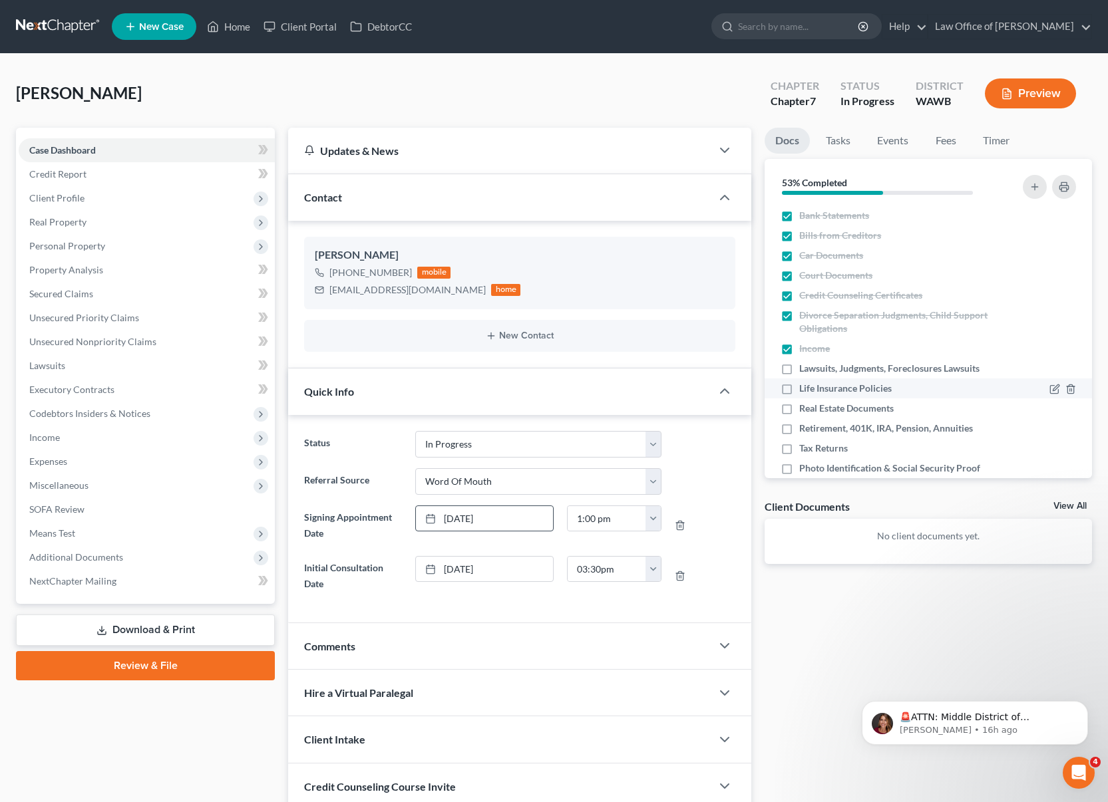
click at [799, 382] on label "Life Insurance Policies" at bounding box center [845, 388] width 92 height 13
click at [804, 382] on input "Life Insurance Policies" at bounding box center [808, 386] width 9 height 9
checkbox input "true"
click at [799, 367] on label "Lawsuits, Judgments, Foreclosures Lawsuits" at bounding box center [889, 368] width 180 height 13
click at [804, 367] on input "Lawsuits, Judgments, Foreclosures Lawsuits" at bounding box center [808, 366] width 9 height 9
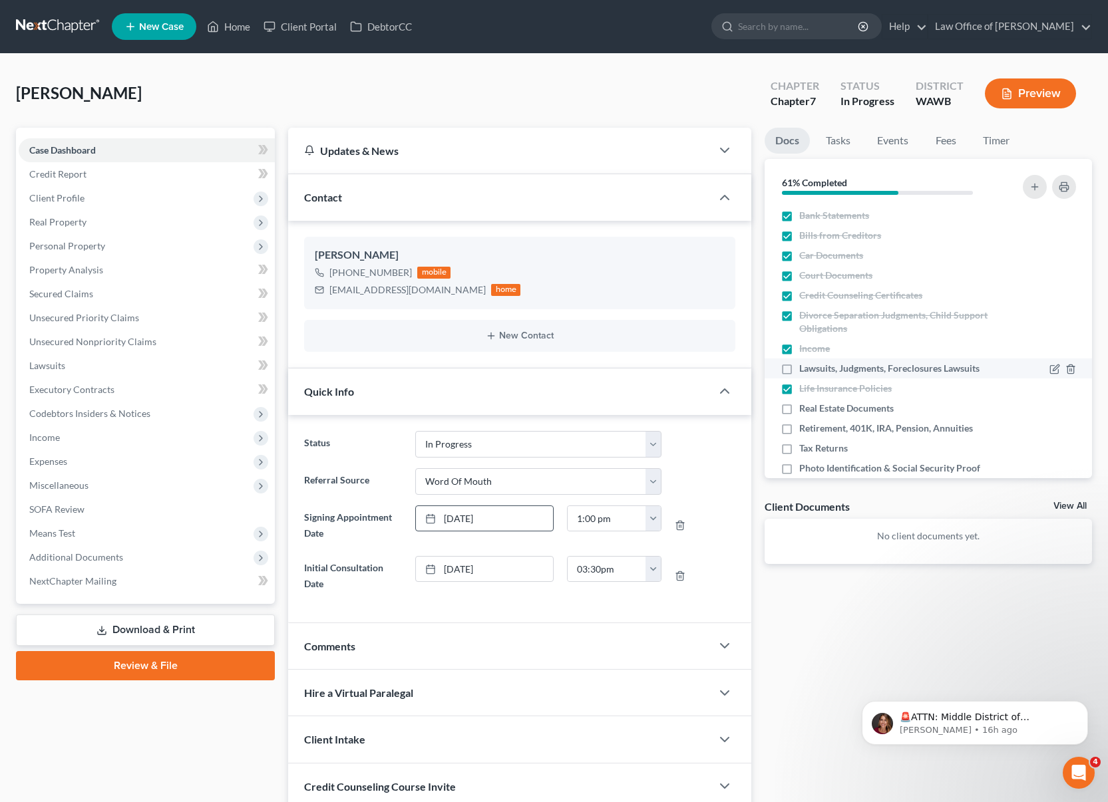
checkbox input "true"
click at [799, 409] on label "Real Estate Documents" at bounding box center [846, 408] width 94 height 13
click at [804, 409] on input "Real Estate Documents" at bounding box center [808, 406] width 9 height 9
checkbox input "true"
click at [799, 427] on label "Retirement, 401K, IRA, Pension, Annuities" at bounding box center [886, 428] width 174 height 13
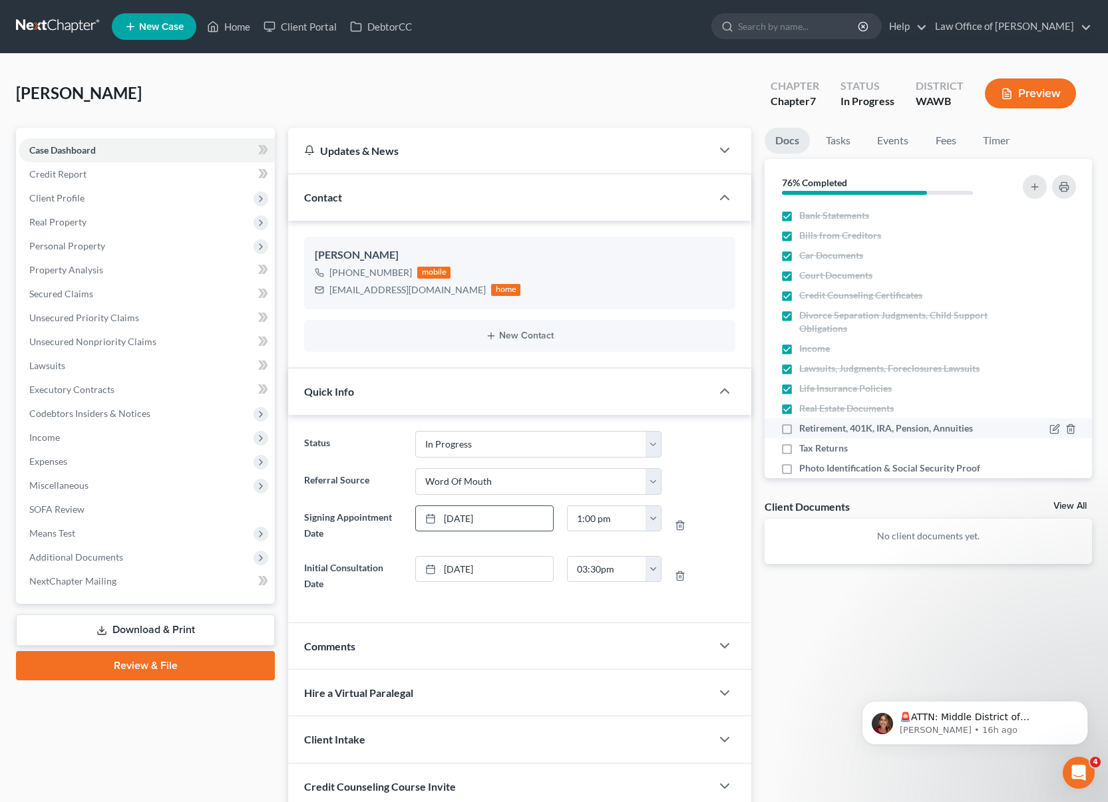
click at [804, 427] on input "Retirement, 401K, IRA, Pension, Annuities" at bounding box center [808, 426] width 9 height 9
checkbox input "true"
click at [799, 450] on label "Tax Returns" at bounding box center [823, 448] width 49 height 13
click at [804, 450] on input "Tax Returns" at bounding box center [808, 446] width 9 height 9
checkbox input "true"
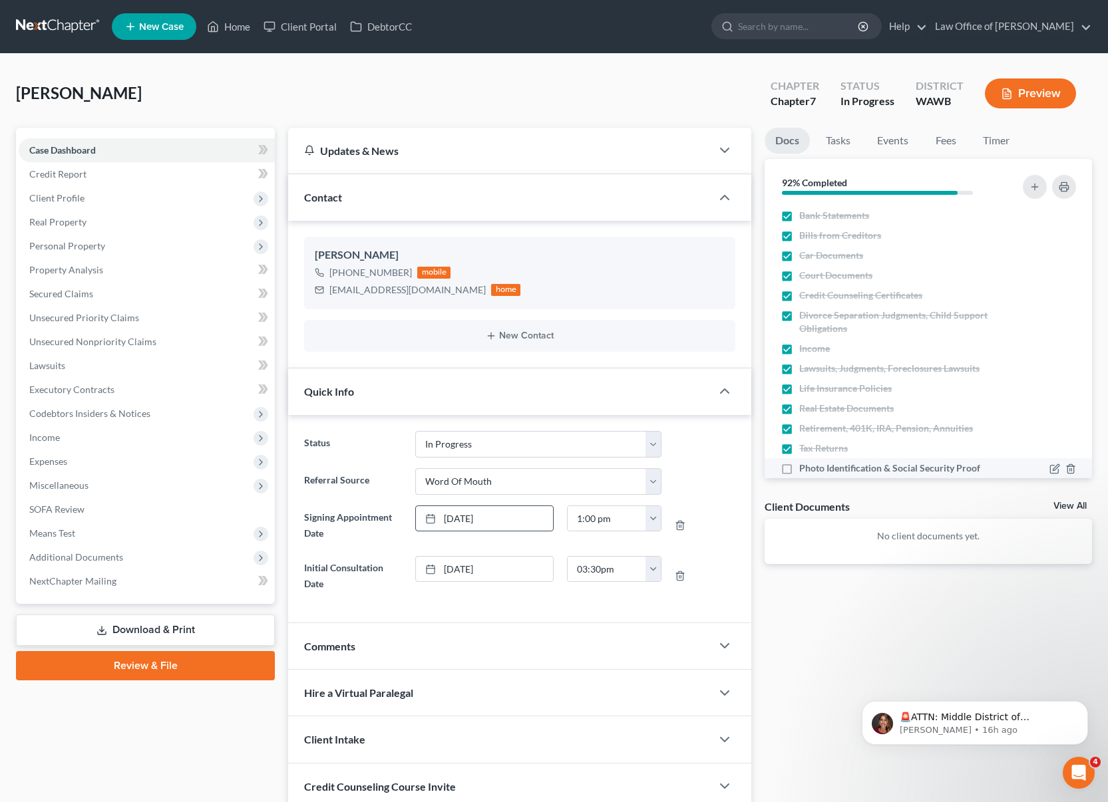
click at [799, 462] on label "Photo Identification & Social Security Proof" at bounding box center [889, 468] width 181 height 13
click at [804, 462] on input "Photo Identification & Social Security Proof" at bounding box center [808, 466] width 9 height 9
checkbox input "true"
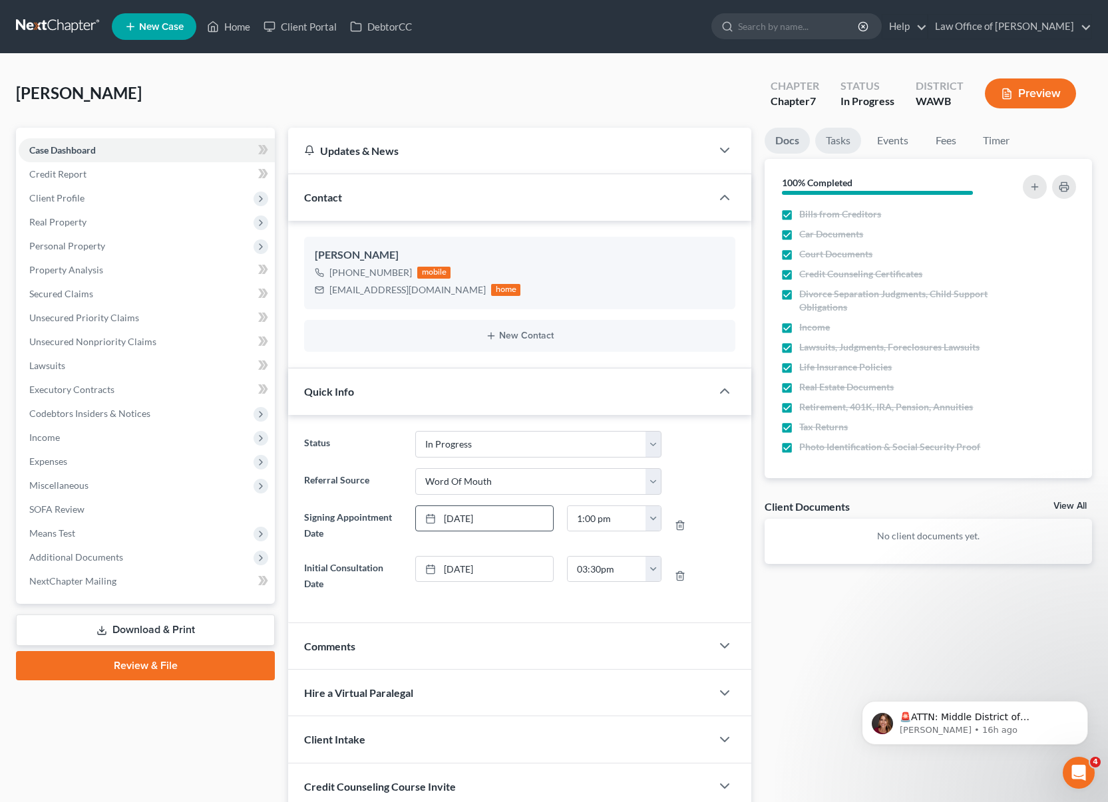
click at [839, 136] on link "Tasks" at bounding box center [838, 141] width 46 height 26
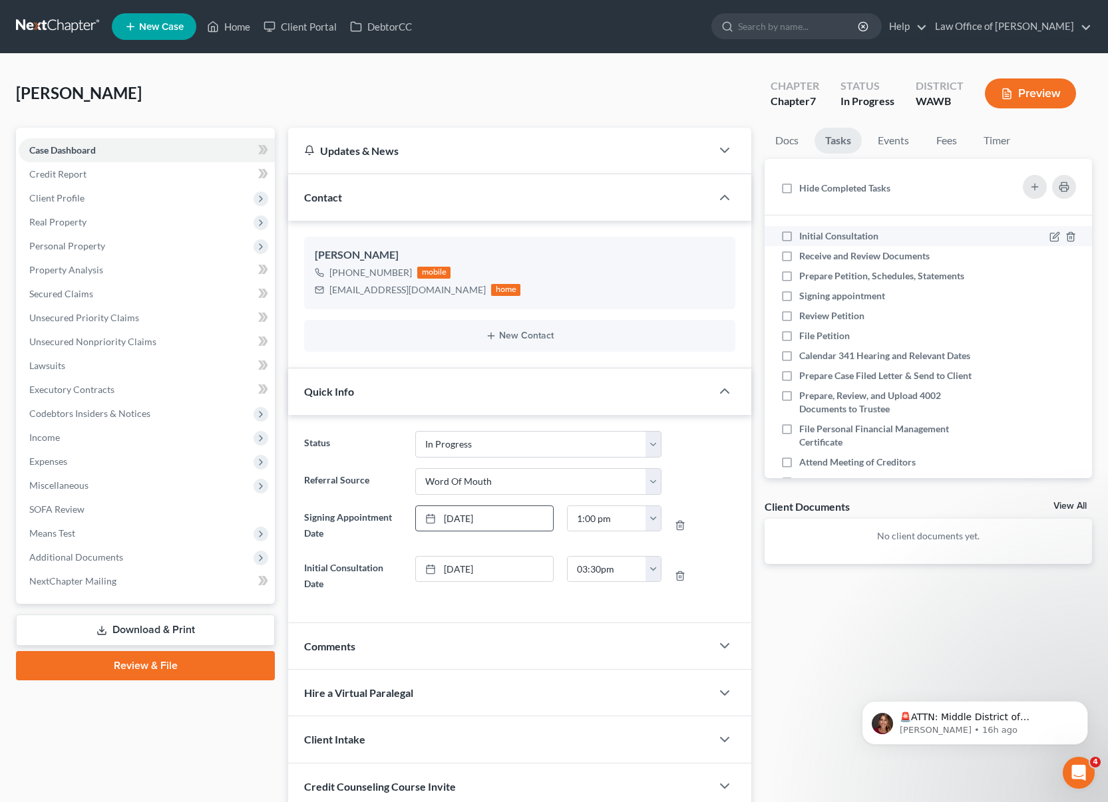
click at [799, 243] on label "Initial Consultation" at bounding box center [844, 235] width 90 height 13
click at [804, 238] on input "Initial Consultation" at bounding box center [808, 233] width 9 height 9
checkbox input "true"
click at [799, 259] on label "Receive and Review Documents" at bounding box center [869, 255] width 141 height 13
click at [804, 258] on input "Receive and Review Documents" at bounding box center [808, 253] width 9 height 9
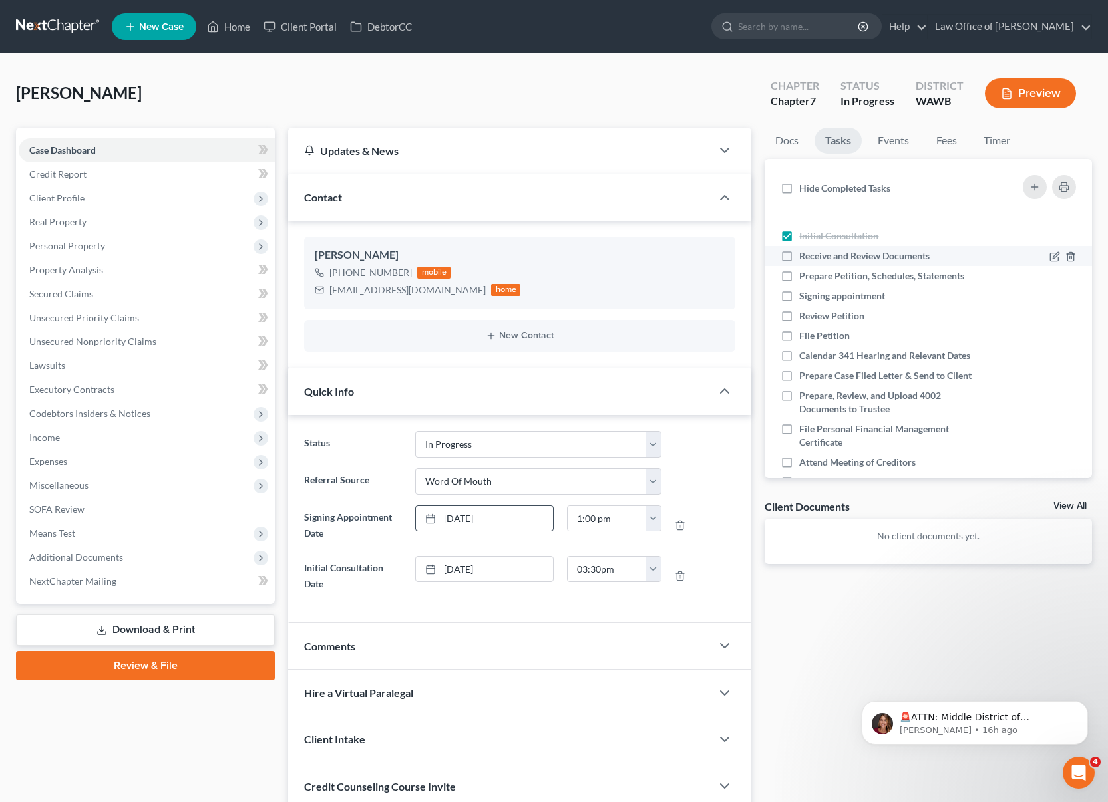
checkbox input "true"
click at [799, 279] on label "Prepare Petition, Schedules, Statements" at bounding box center [887, 275] width 176 height 13
click at [804, 278] on input "Prepare Petition, Schedules, Statements" at bounding box center [808, 273] width 9 height 9
checkbox input "true"
click at [889, 147] on link "Events" at bounding box center [893, 141] width 53 height 26
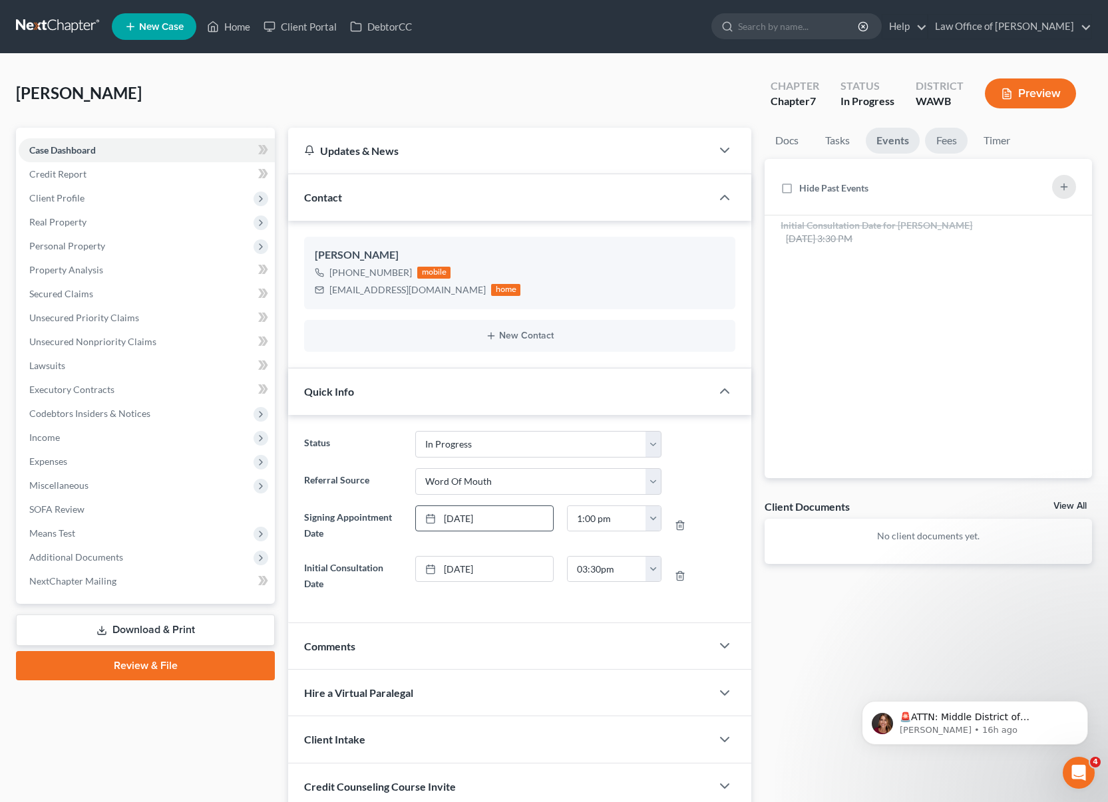
click at [936, 137] on link "Fees" at bounding box center [946, 141] width 43 height 26
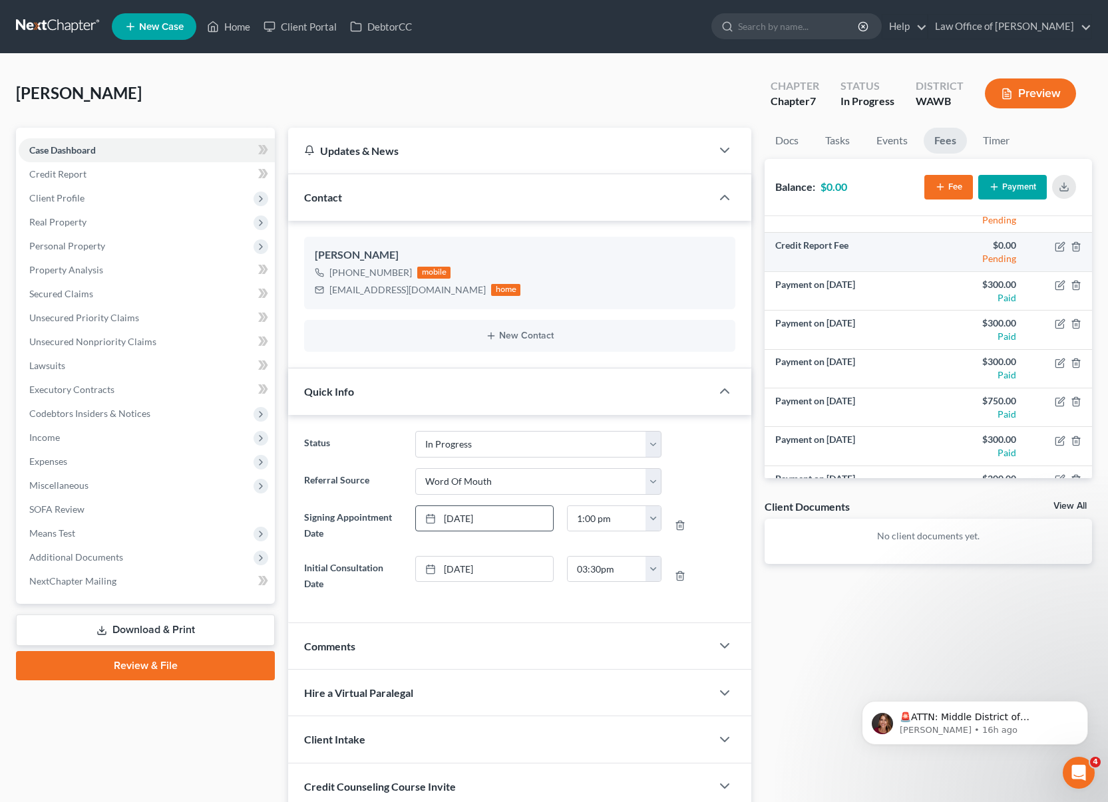
scroll to position [126, 0]
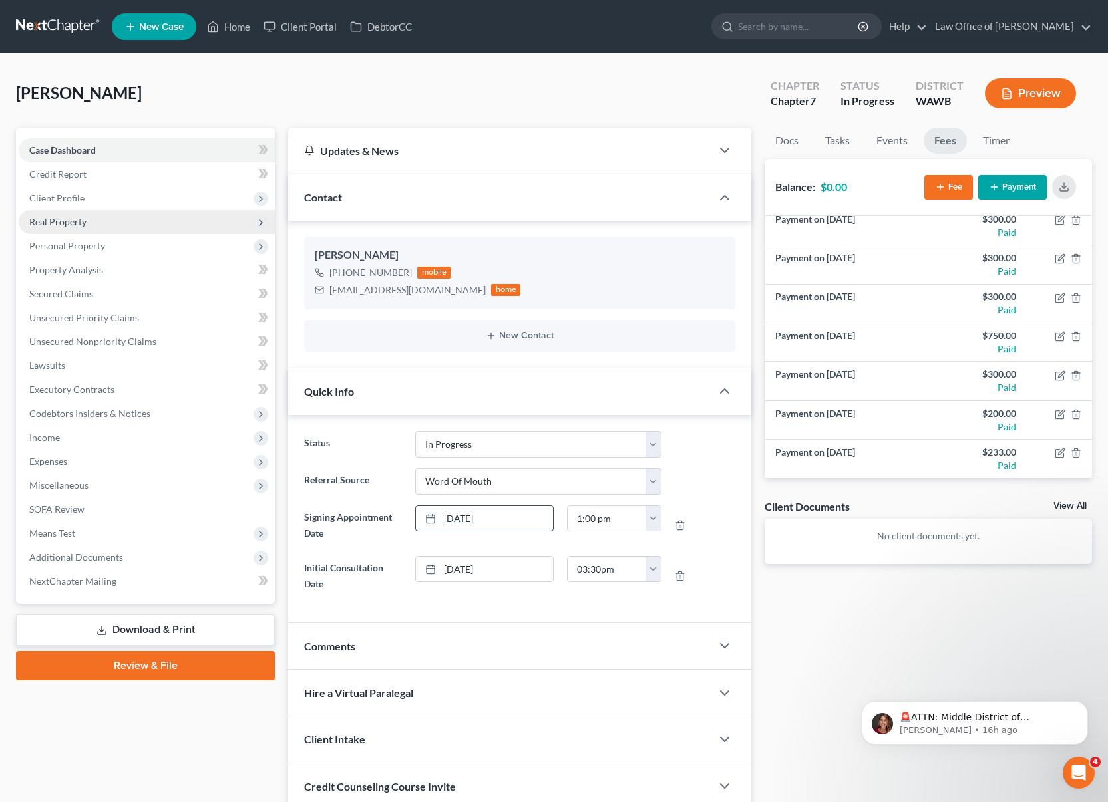
click at [156, 222] on span "Real Property" at bounding box center [147, 222] width 256 height 24
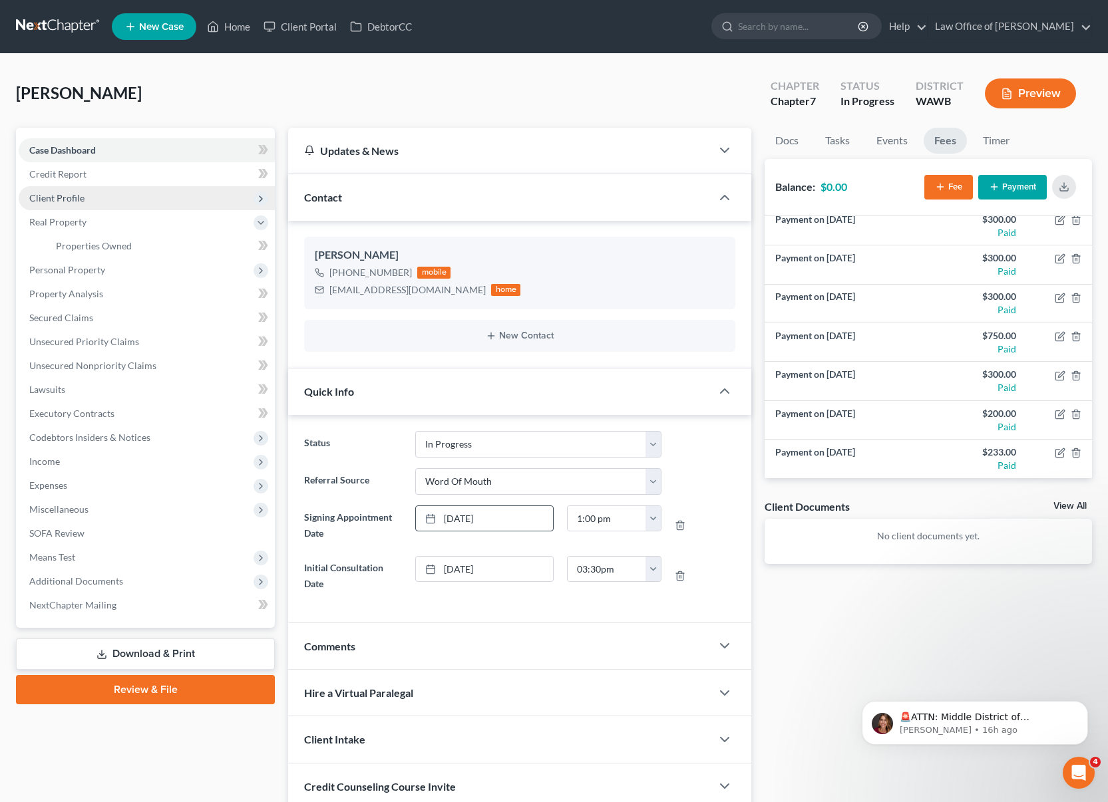
click at [158, 207] on span "Client Profile" at bounding box center [147, 198] width 256 height 24
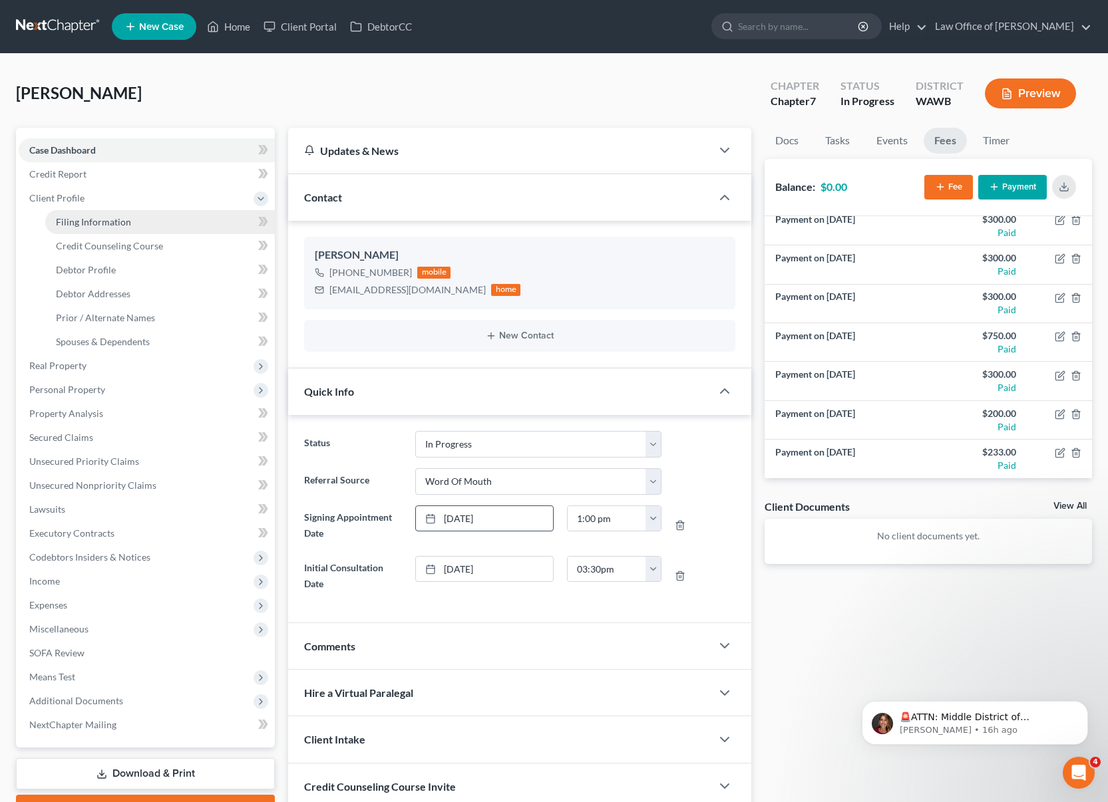
click at [158, 228] on link "Filing Information" at bounding box center [159, 222] width 229 height 24
select select "1"
select select "0"
select select "87"
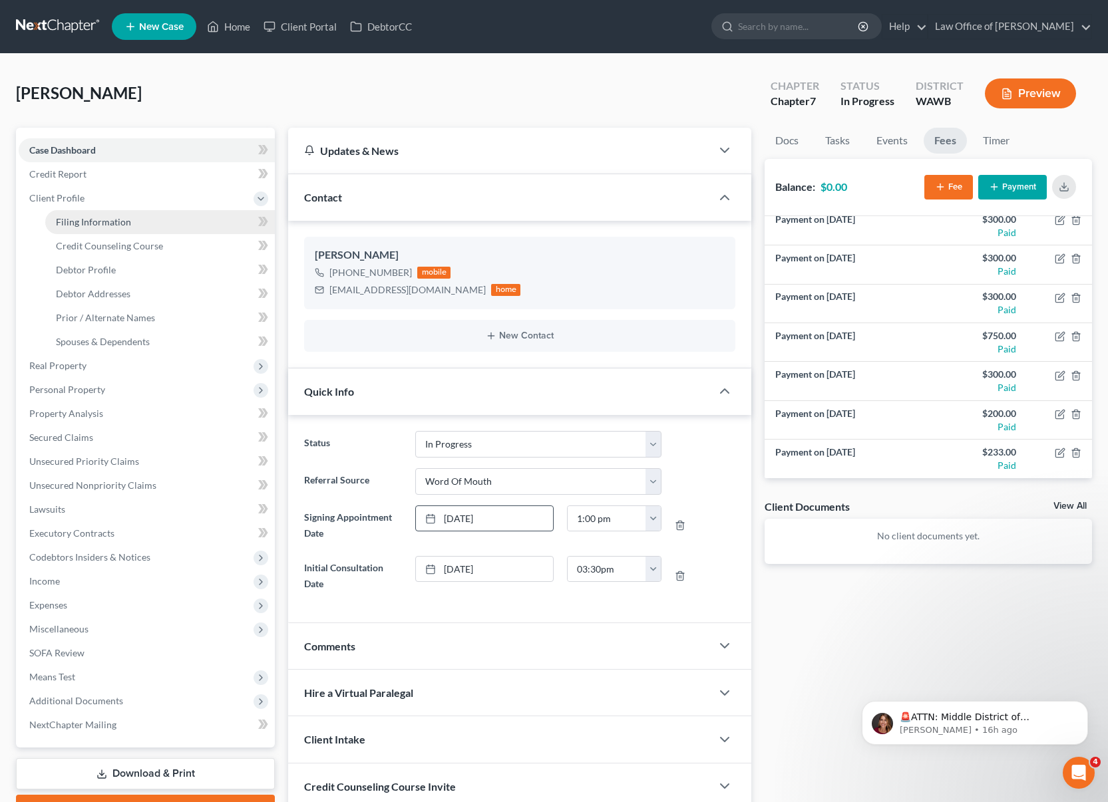
select select "0"
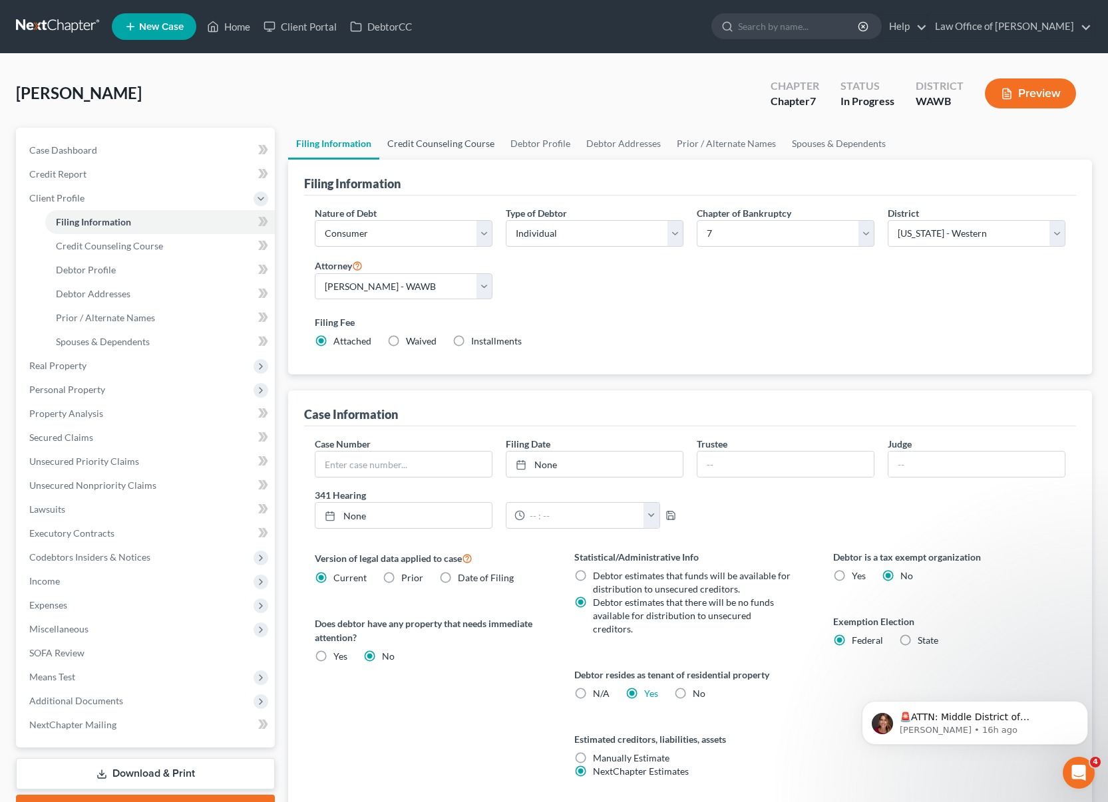
click at [424, 134] on link "Credit Counseling Course" at bounding box center [440, 144] width 123 height 32
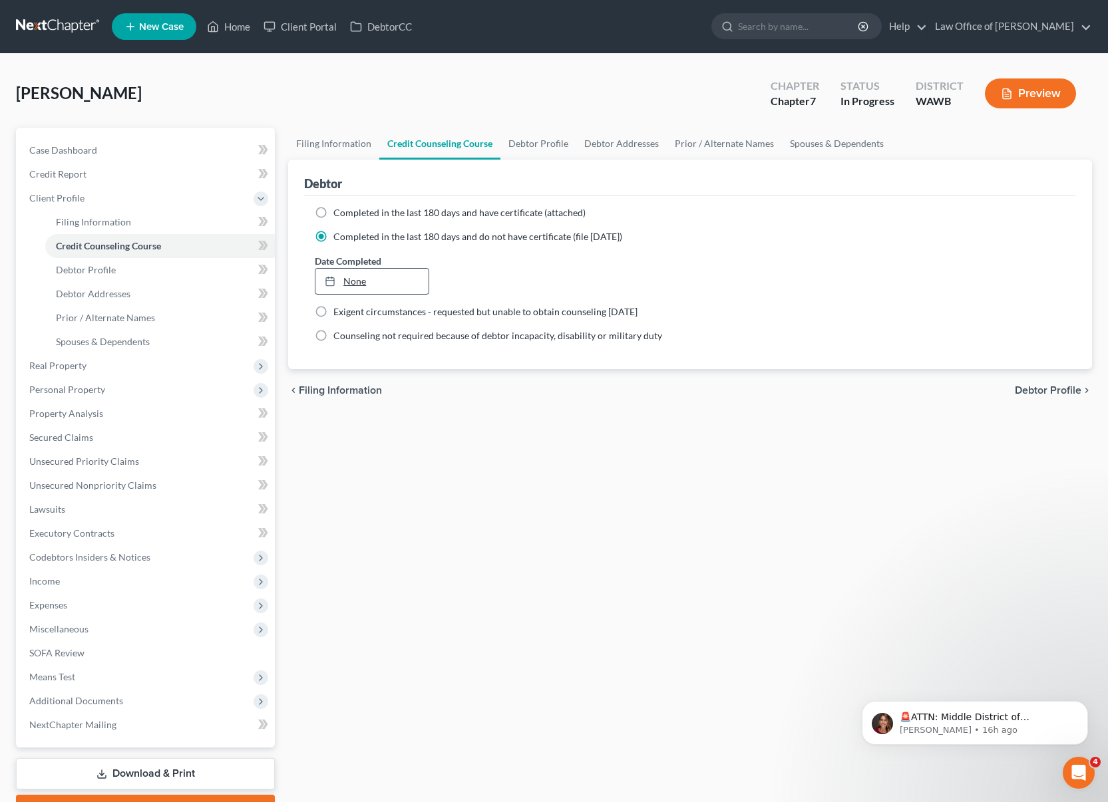
type input "9/10/2025"
click at [378, 289] on link "9/10/2025" at bounding box center [371, 281] width 112 height 25
click at [540, 138] on link "Debtor Profile" at bounding box center [538, 144] width 76 height 32
select select "0"
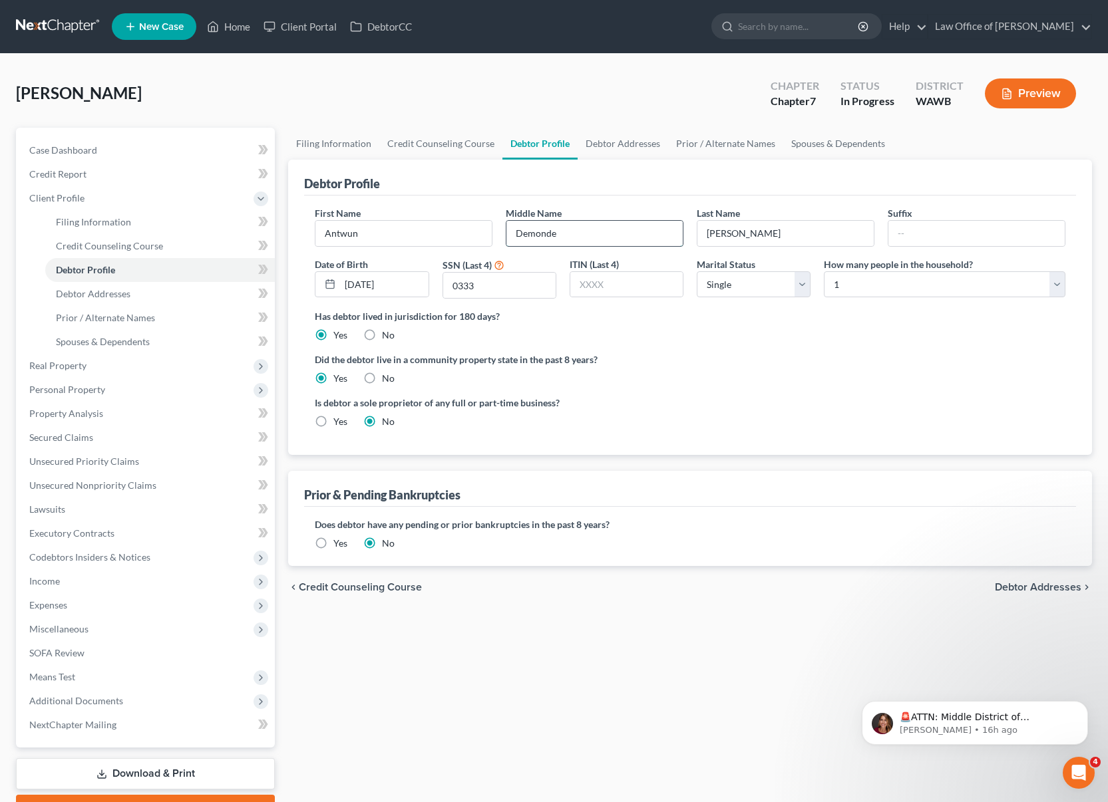
click at [595, 234] on input "Demonde" at bounding box center [594, 233] width 176 height 25
type input "Demond"
click at [626, 147] on link "Debtor Addresses" at bounding box center [622, 144] width 90 height 32
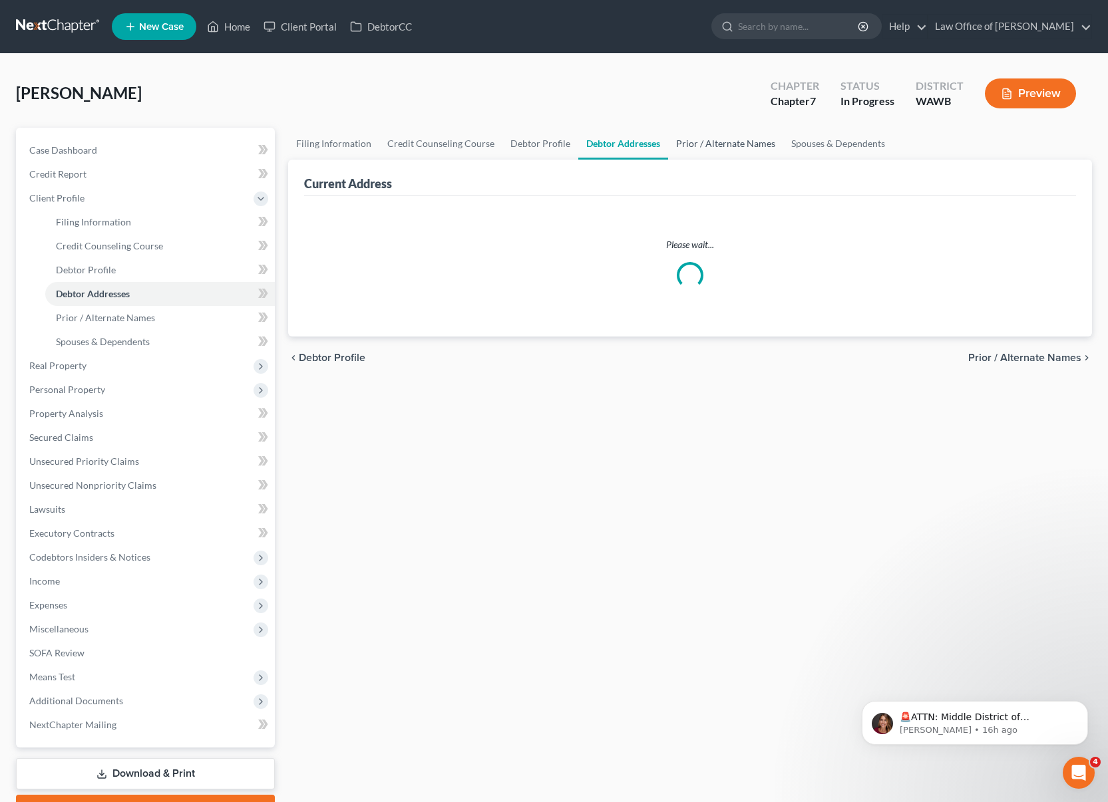
select select "0"
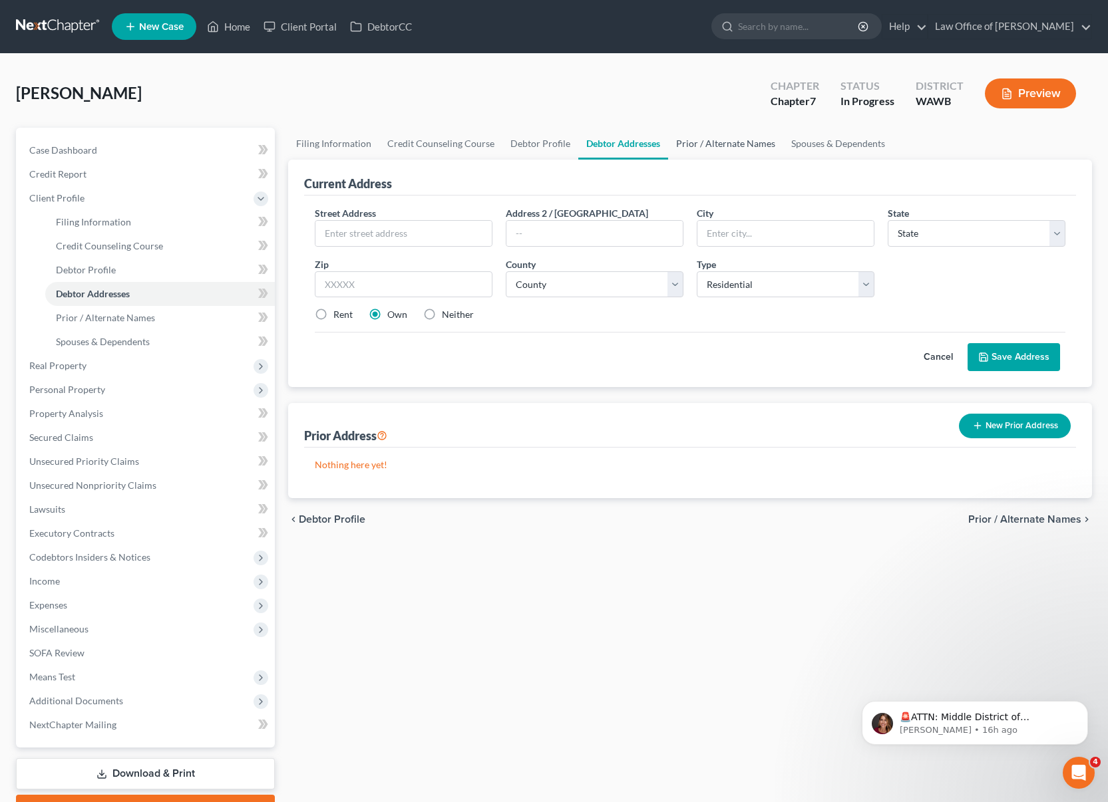
click at [709, 140] on link "Prior / Alternate Names" at bounding box center [725, 144] width 115 height 32
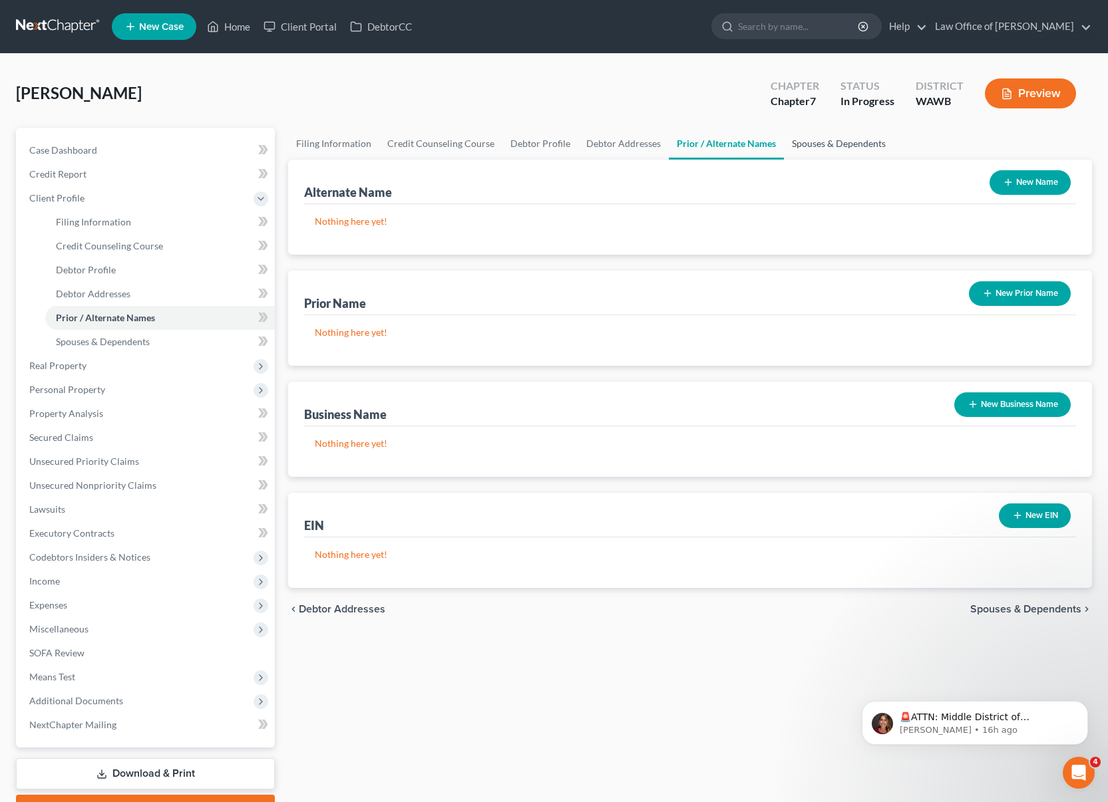
click at [829, 138] on link "Spouses & Dependents" at bounding box center [839, 144] width 110 height 32
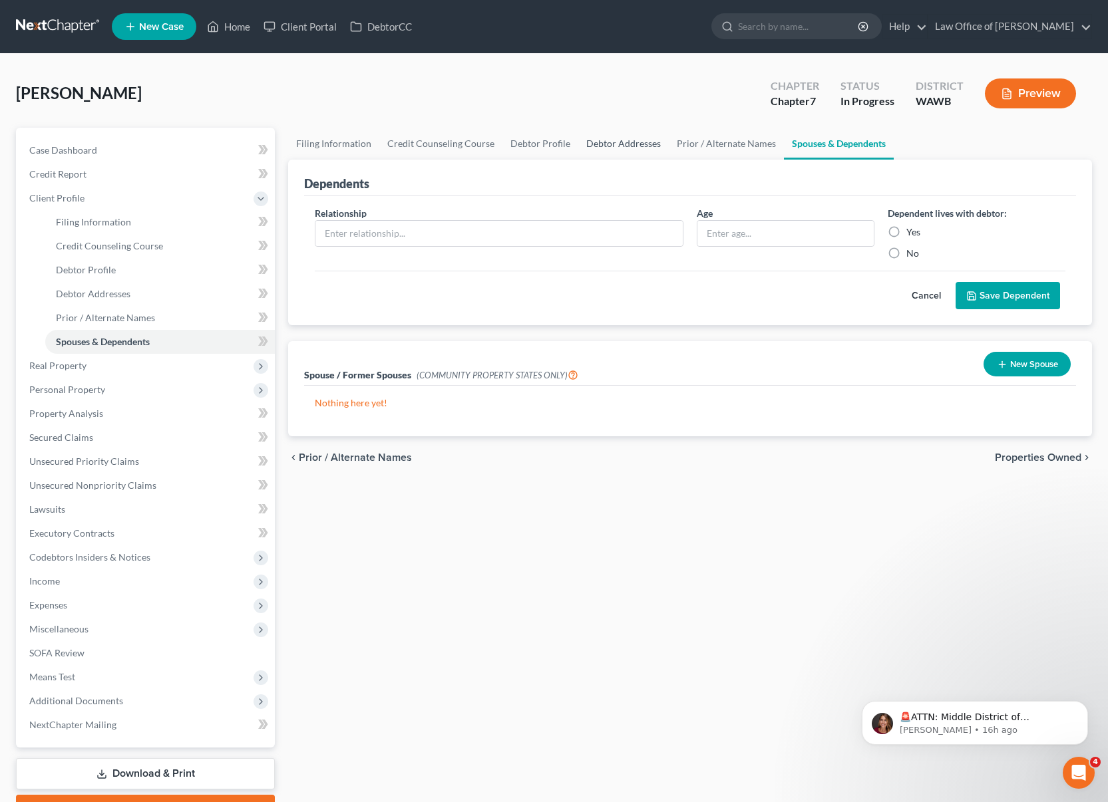
click at [613, 138] on link "Debtor Addresses" at bounding box center [623, 144] width 90 height 32
select select "0"
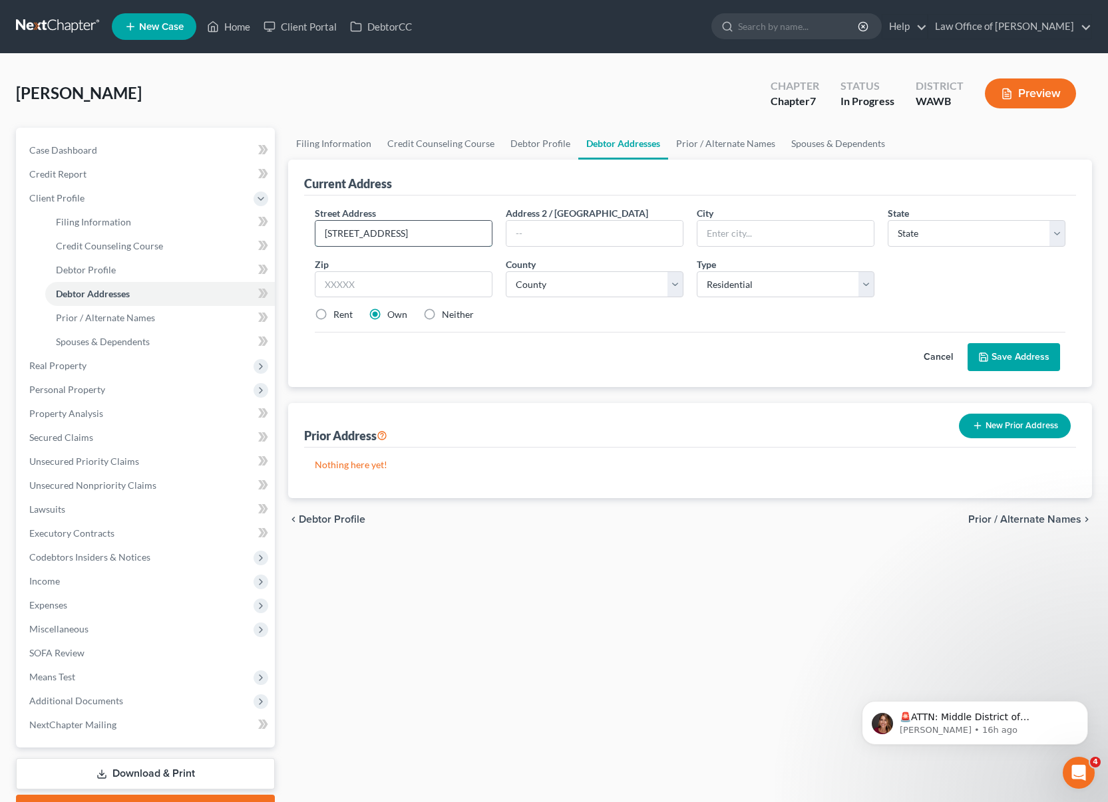
type input "4115 South 114th Street"
type input "Tukwila"
select select "50"
type input "98168"
type input "Seattle"
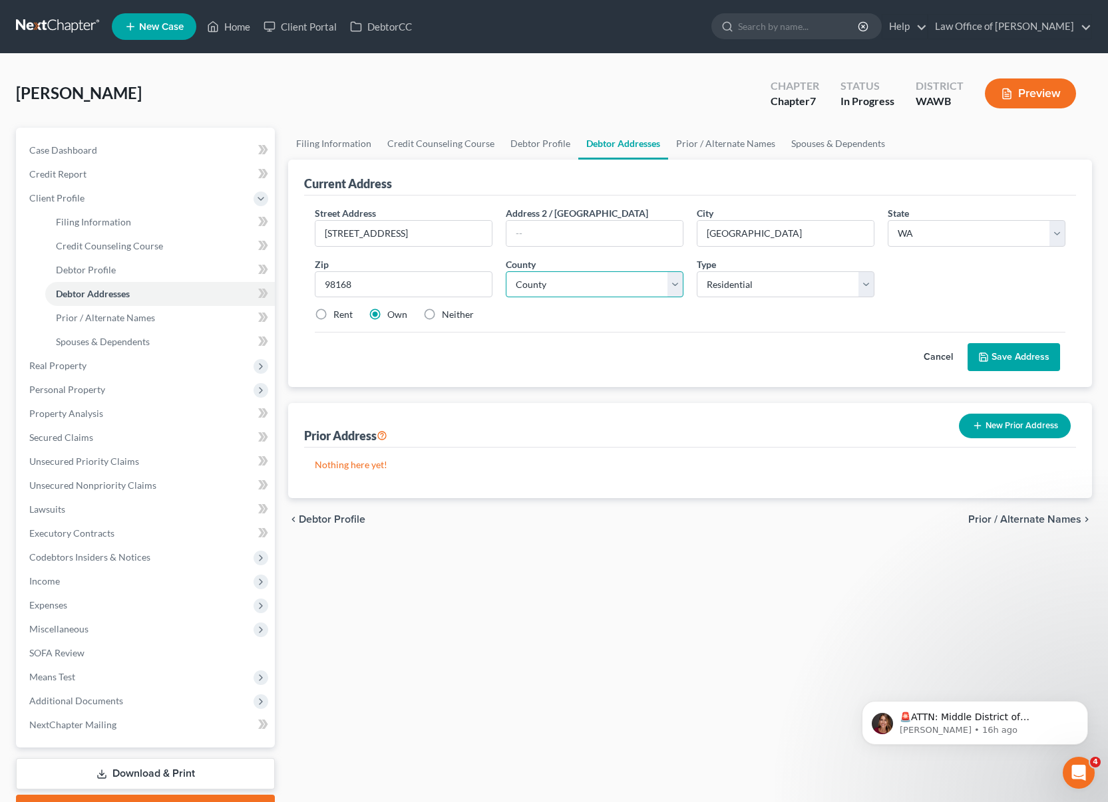
click at [589, 286] on select "County Adams County Asotin County Benton County Chelan County Clallam County Cl…" at bounding box center [595, 284] width 178 height 27
select select "16"
click at [506, 271] on select "County Adams County Asotin County Benton County Chelan County Clallam County Cl…" at bounding box center [595, 284] width 178 height 27
click at [343, 317] on label "Rent" at bounding box center [342, 314] width 19 height 13
click at [343, 317] on input "Rent" at bounding box center [343, 312] width 9 height 9
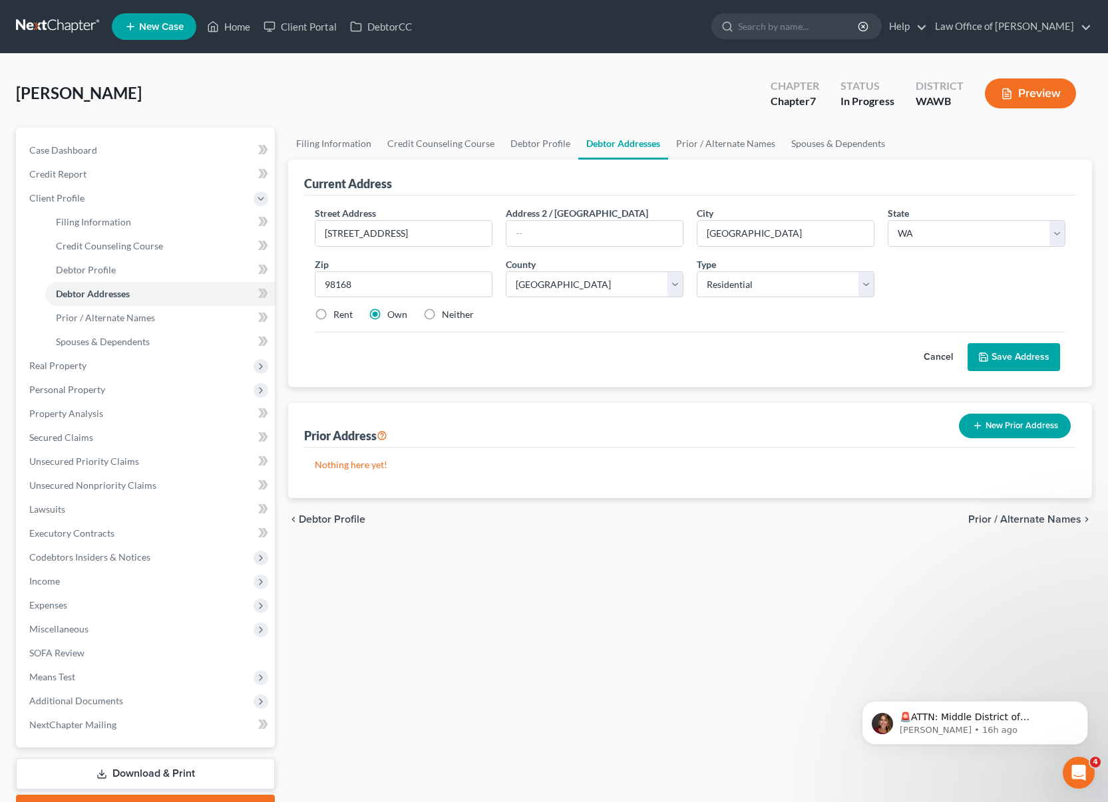
radio input "true"
click at [1021, 352] on button "Save Address" at bounding box center [1013, 357] width 92 height 28
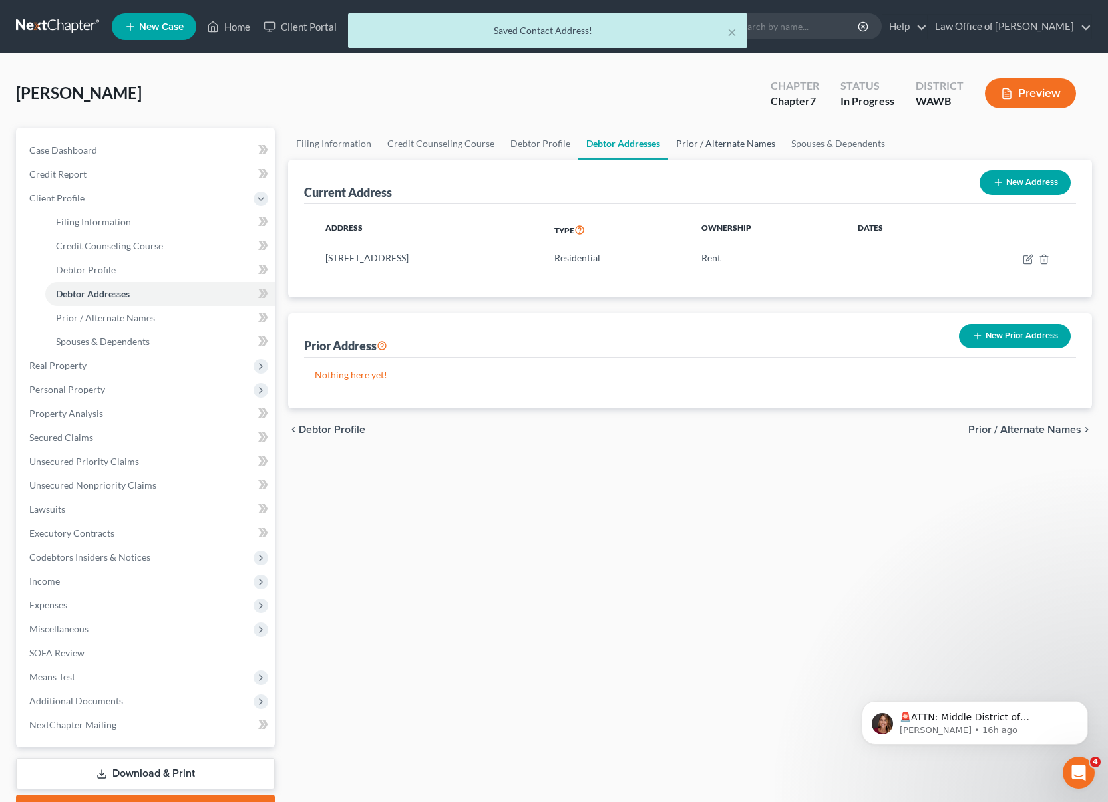
click at [738, 146] on link "Prior / Alternate Names" at bounding box center [725, 144] width 115 height 32
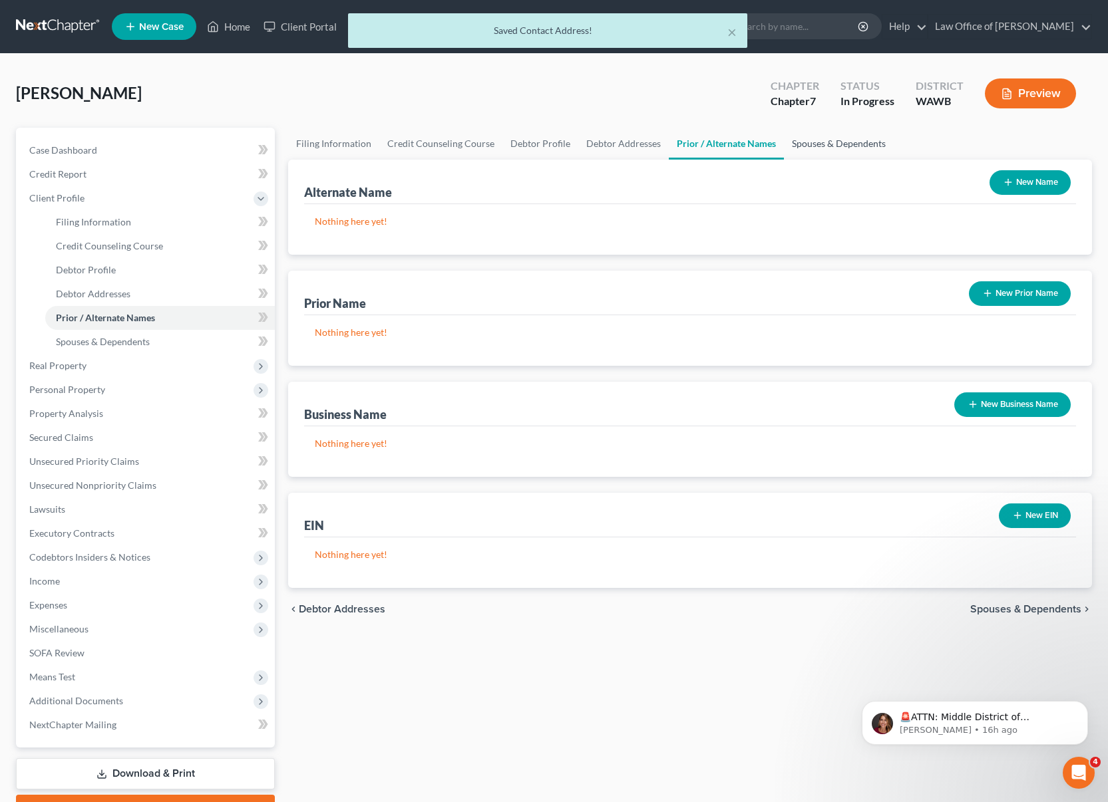
click at [817, 146] on link "Spouses & Dependents" at bounding box center [839, 144] width 110 height 32
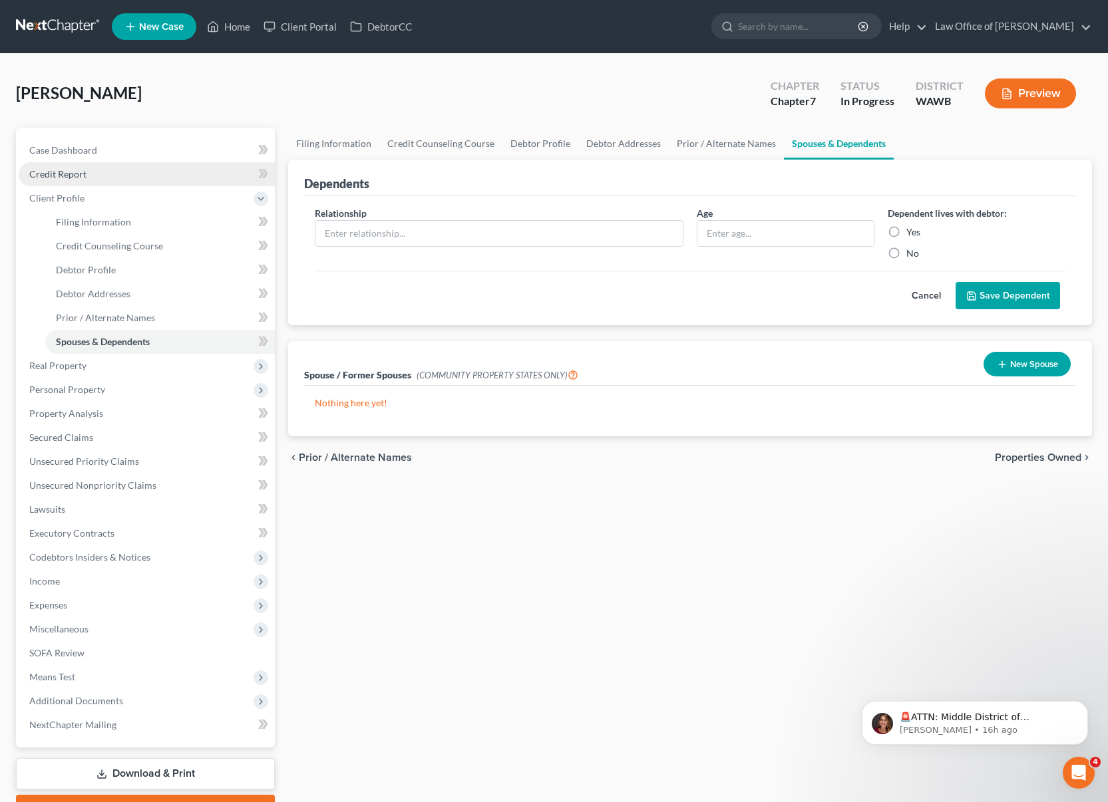
click at [120, 176] on link "Credit Report" at bounding box center [147, 174] width 256 height 24
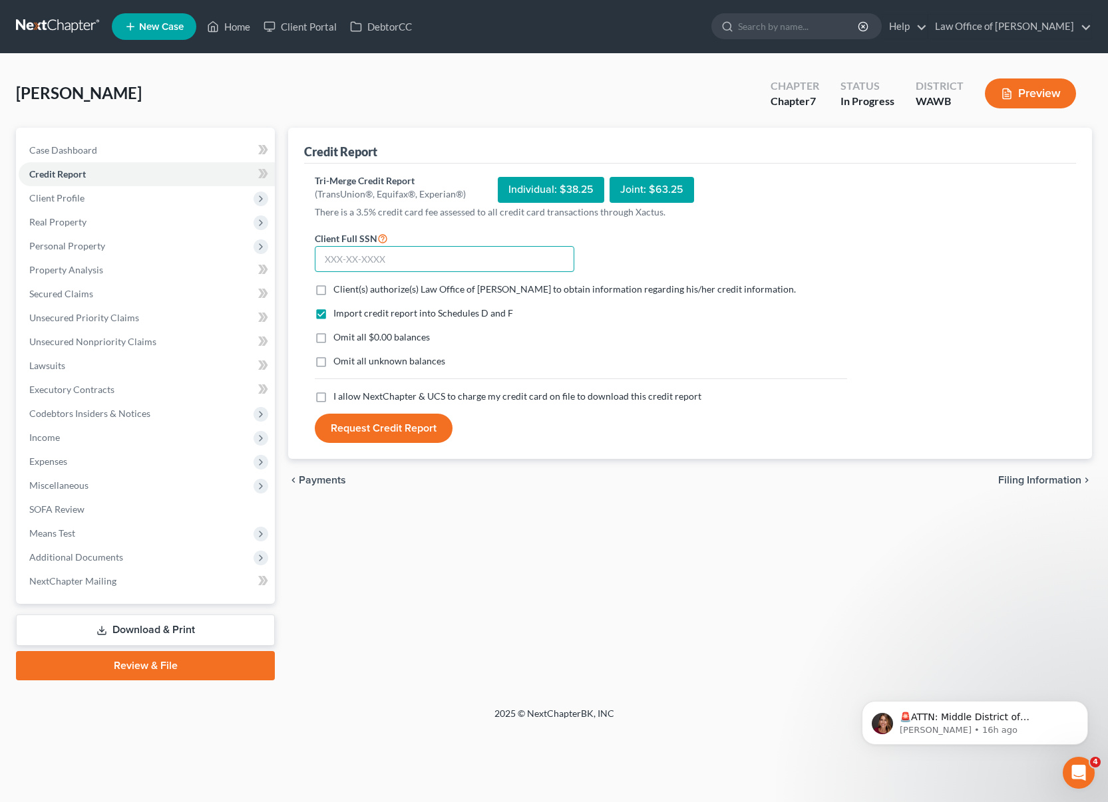
click at [369, 248] on input "text" at bounding box center [444, 259] width 259 height 27
type input "423-84-0333"
click at [333, 289] on label "Client(s) authorize(s) Law Office of Lisa S. Tse to obtain information regardin…" at bounding box center [564, 289] width 462 height 13
click at [339, 289] on input "Client(s) authorize(s) Law Office of Lisa S. Tse to obtain information regardin…" at bounding box center [343, 287] width 9 height 9
checkbox input "true"
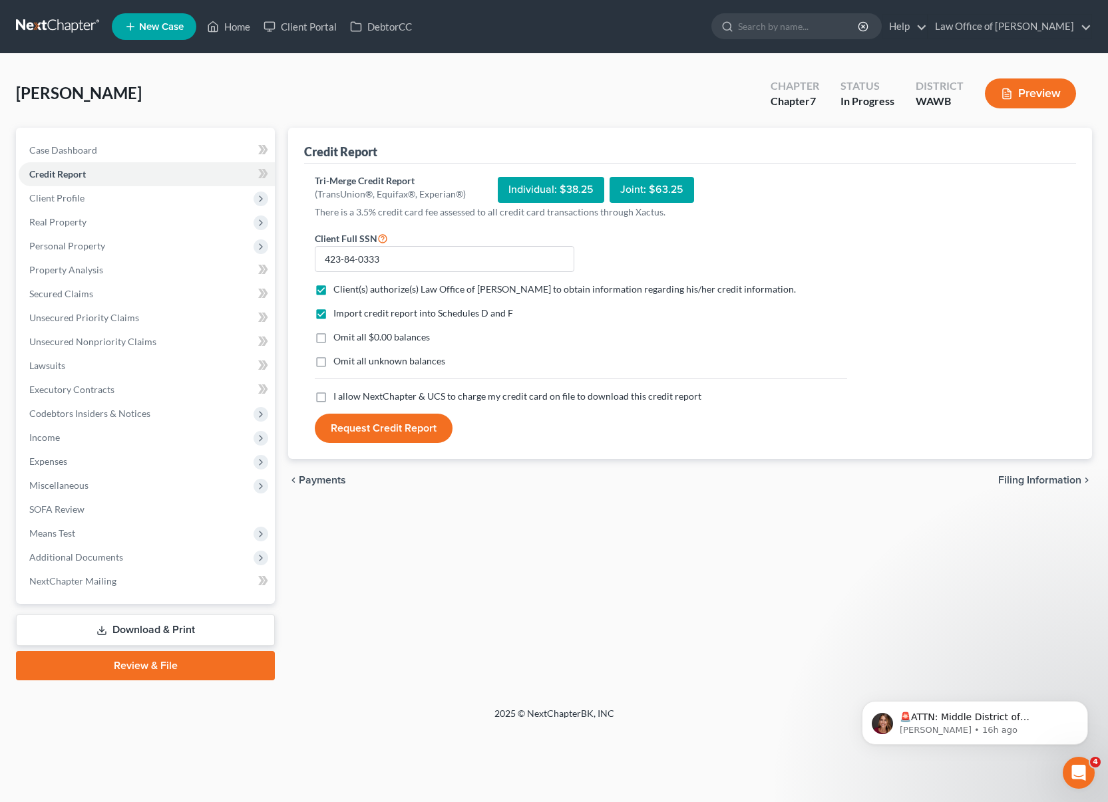
click at [333, 401] on label "I allow NextChapter & UCS to charge my credit card on file to download this cre…" at bounding box center [517, 396] width 368 height 13
click at [339, 398] on input "I allow NextChapter & UCS to charge my credit card on file to download this cre…" at bounding box center [343, 394] width 9 height 9
checkbox input "true"
click at [373, 431] on button "Request Credit Report" at bounding box center [384, 428] width 138 height 29
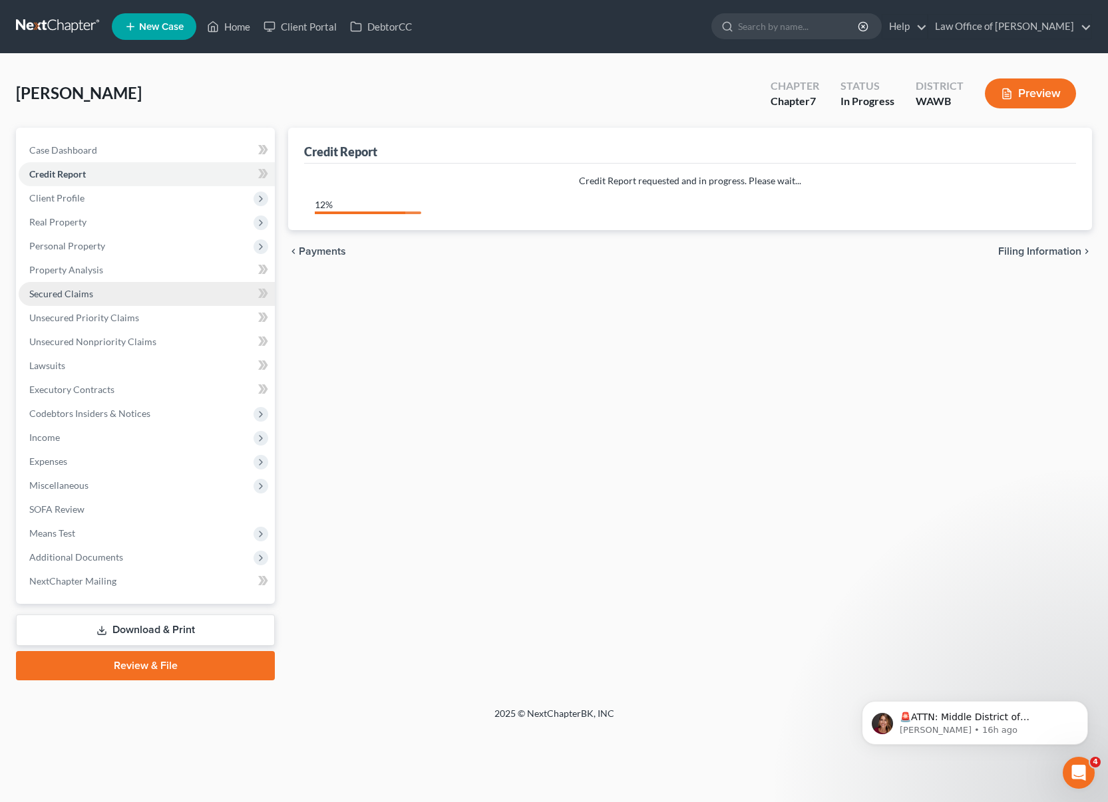
click at [120, 302] on link "Secured Claims" at bounding box center [147, 294] width 256 height 24
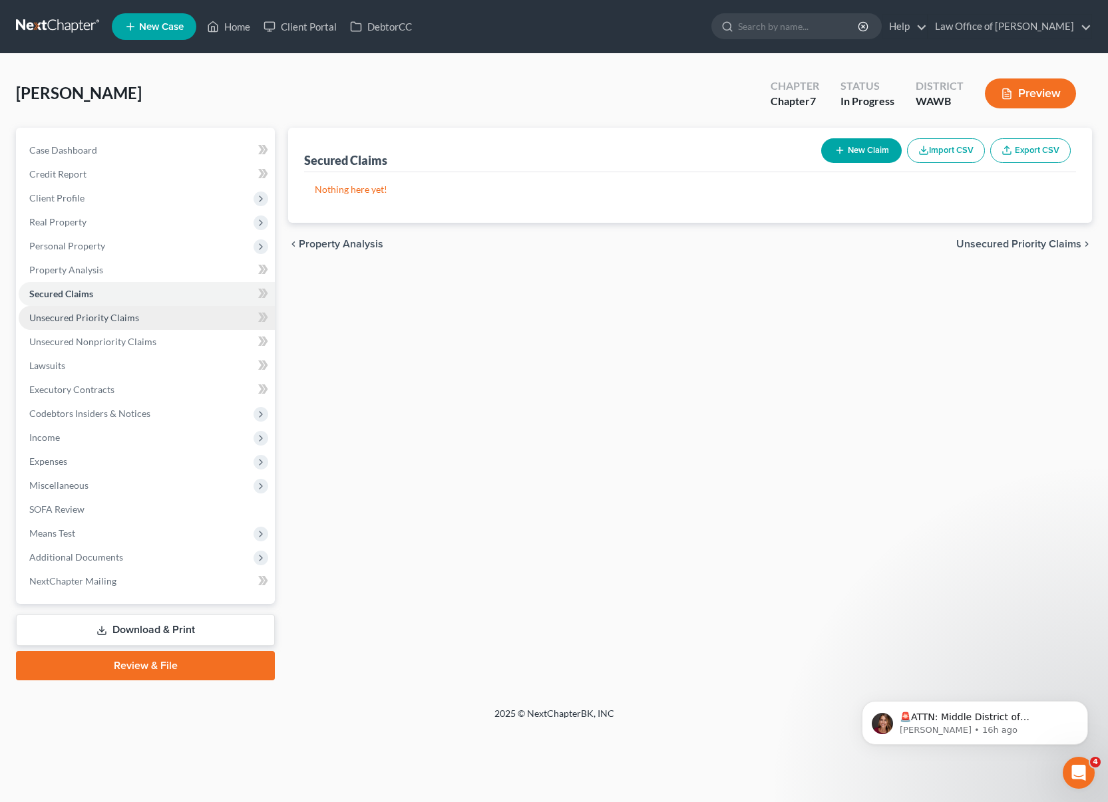
click at [120, 316] on span "Unsecured Priority Claims" at bounding box center [84, 317] width 110 height 11
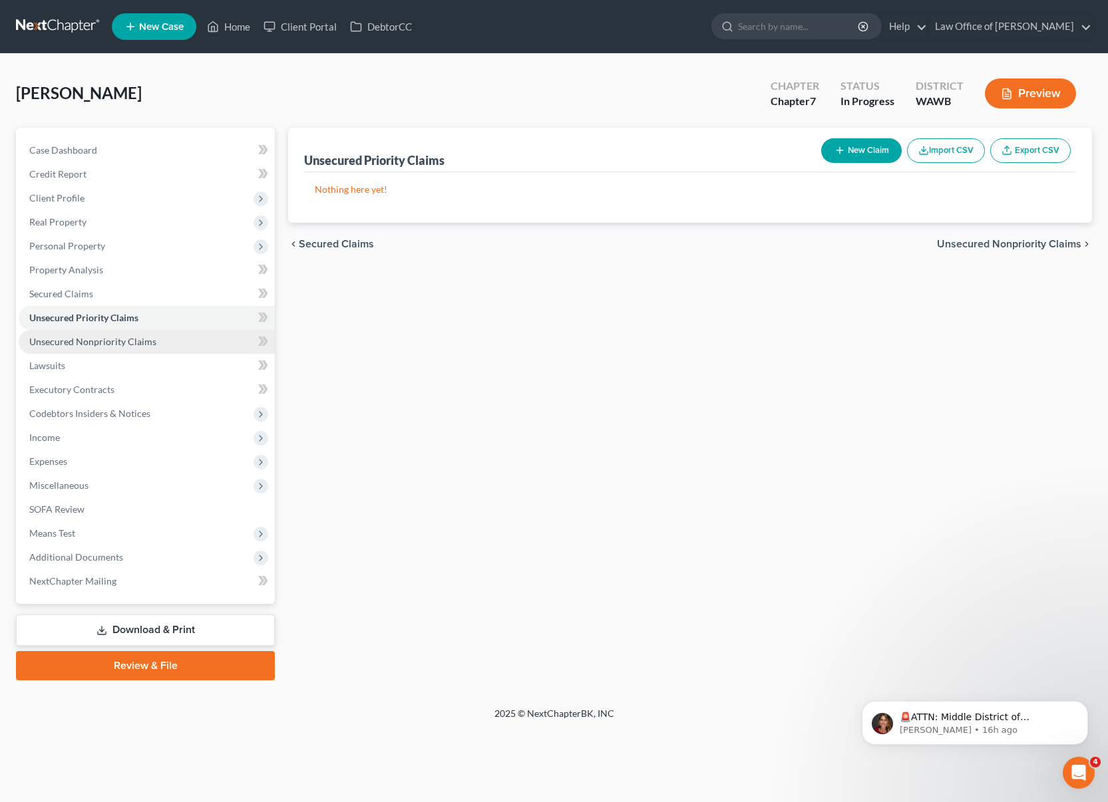
click at [120, 337] on span "Unsecured Nonpriority Claims" at bounding box center [92, 341] width 127 height 11
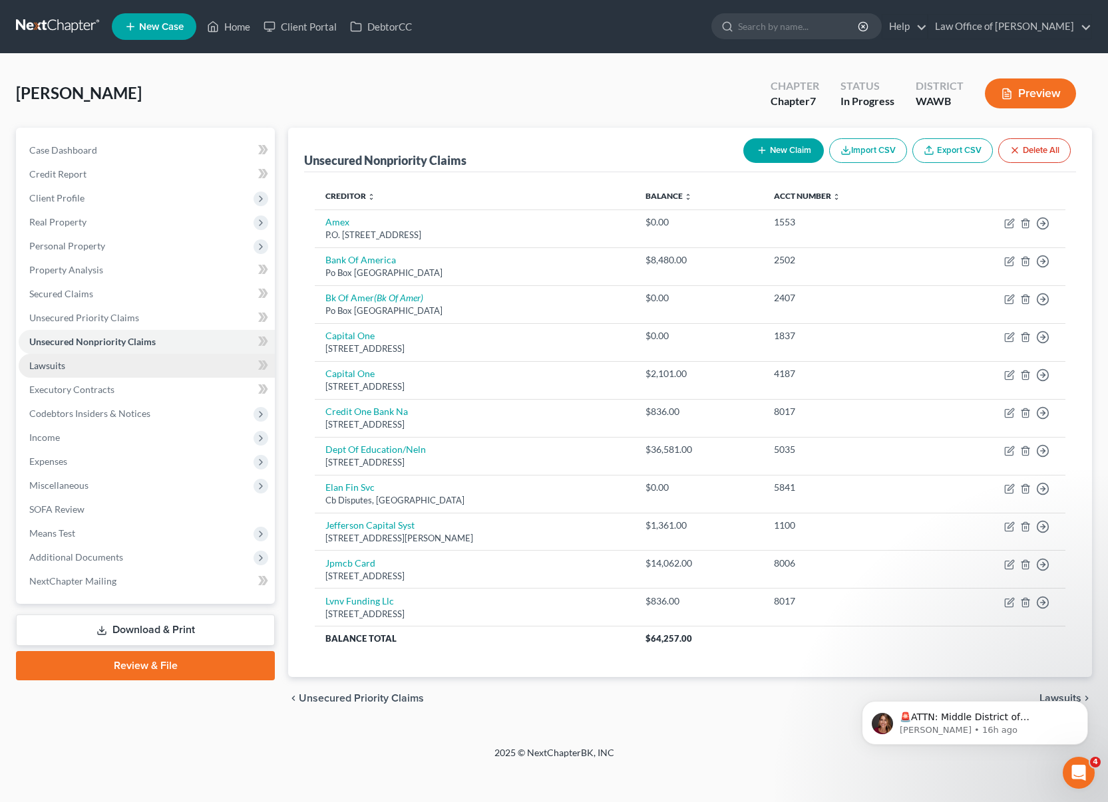
click at [120, 361] on link "Lawsuits" at bounding box center [147, 366] width 256 height 24
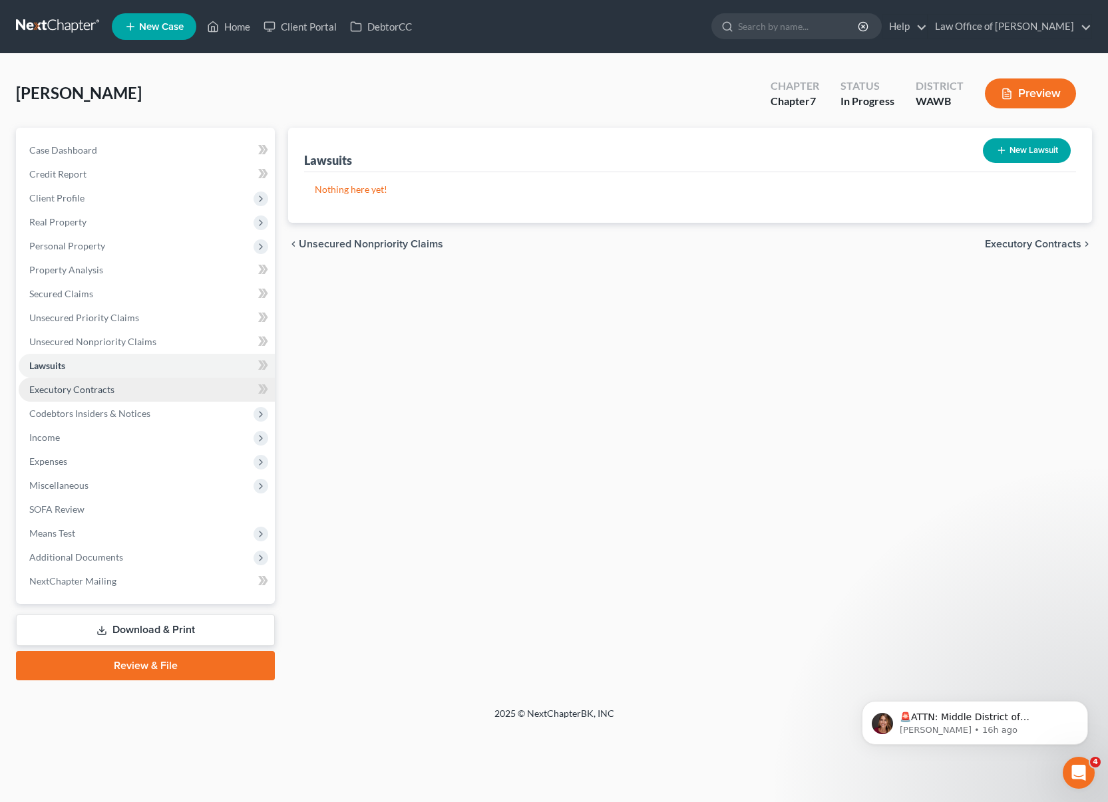
click at [118, 388] on link "Executory Contracts" at bounding box center [147, 390] width 256 height 24
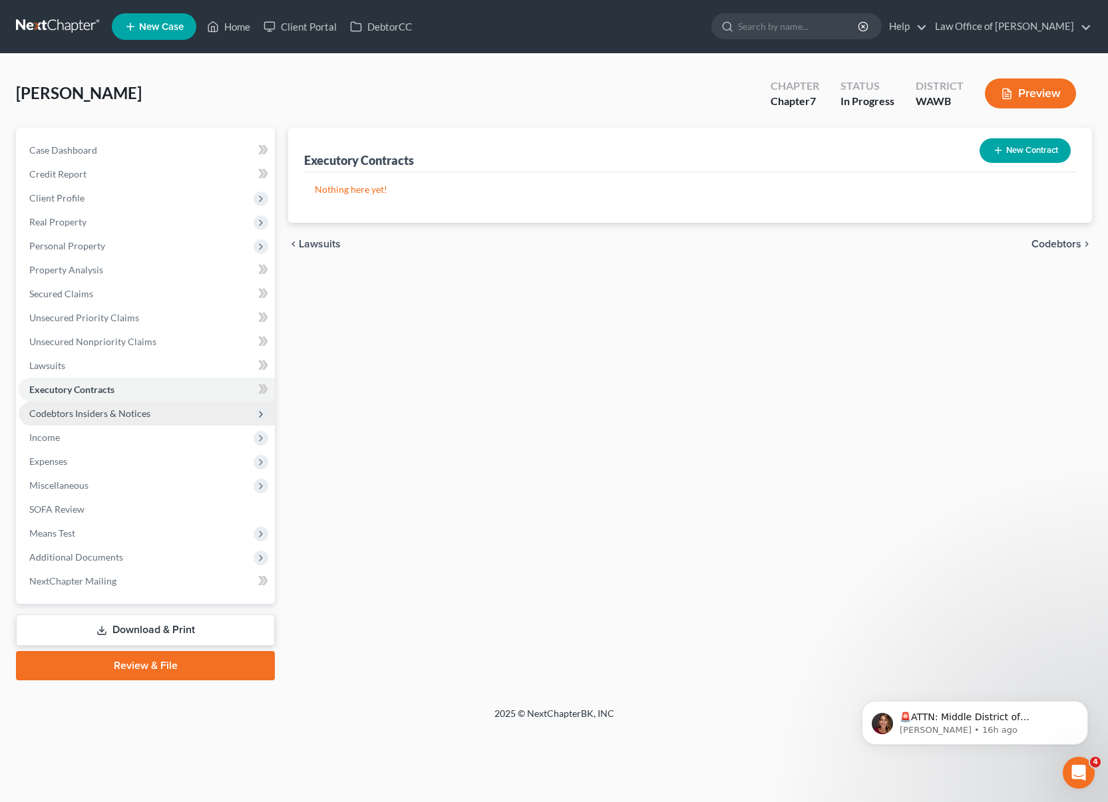
click at [118, 418] on span "Codebtors Insiders & Notices" at bounding box center [89, 413] width 121 height 11
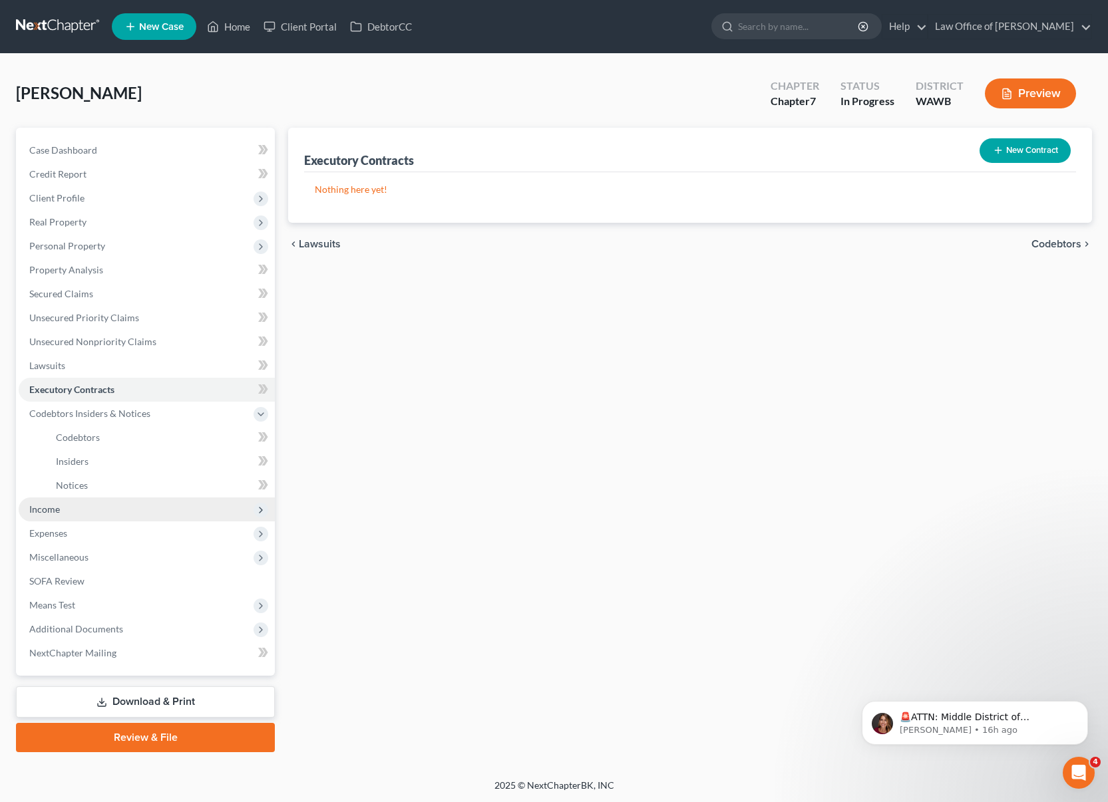
click at [106, 508] on span "Income" at bounding box center [147, 510] width 256 height 24
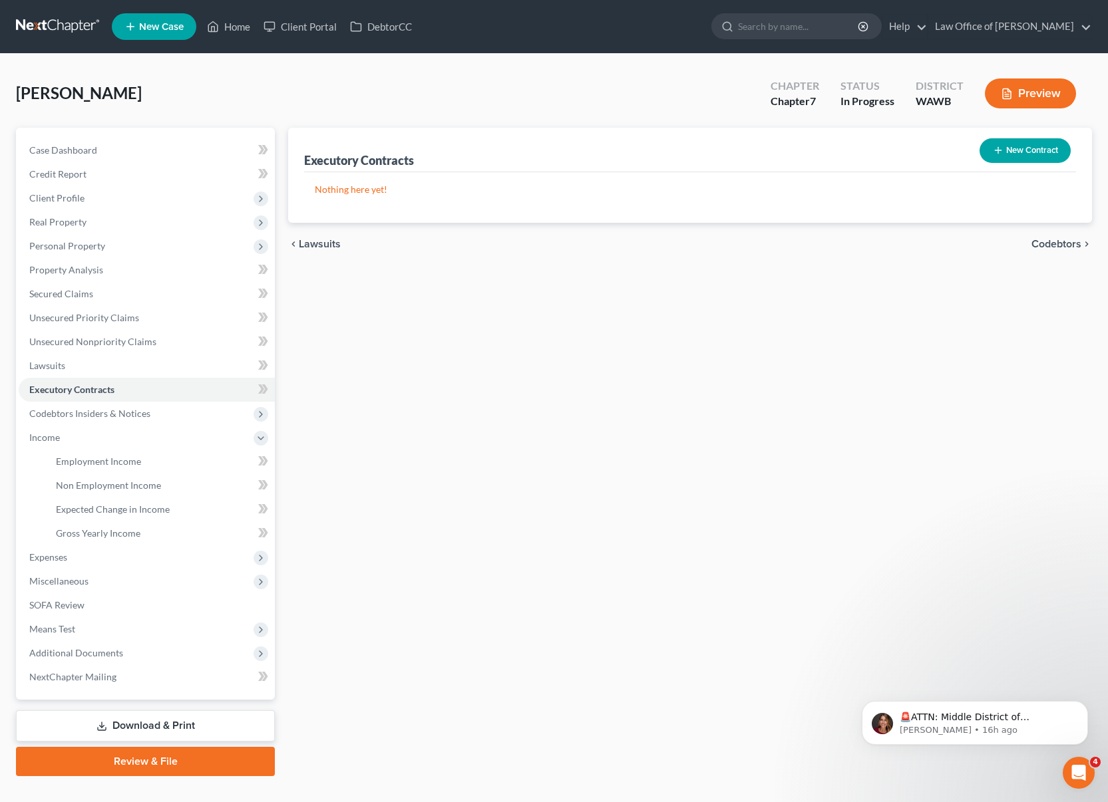
click at [1030, 153] on button "New Contract" at bounding box center [1024, 150] width 91 height 25
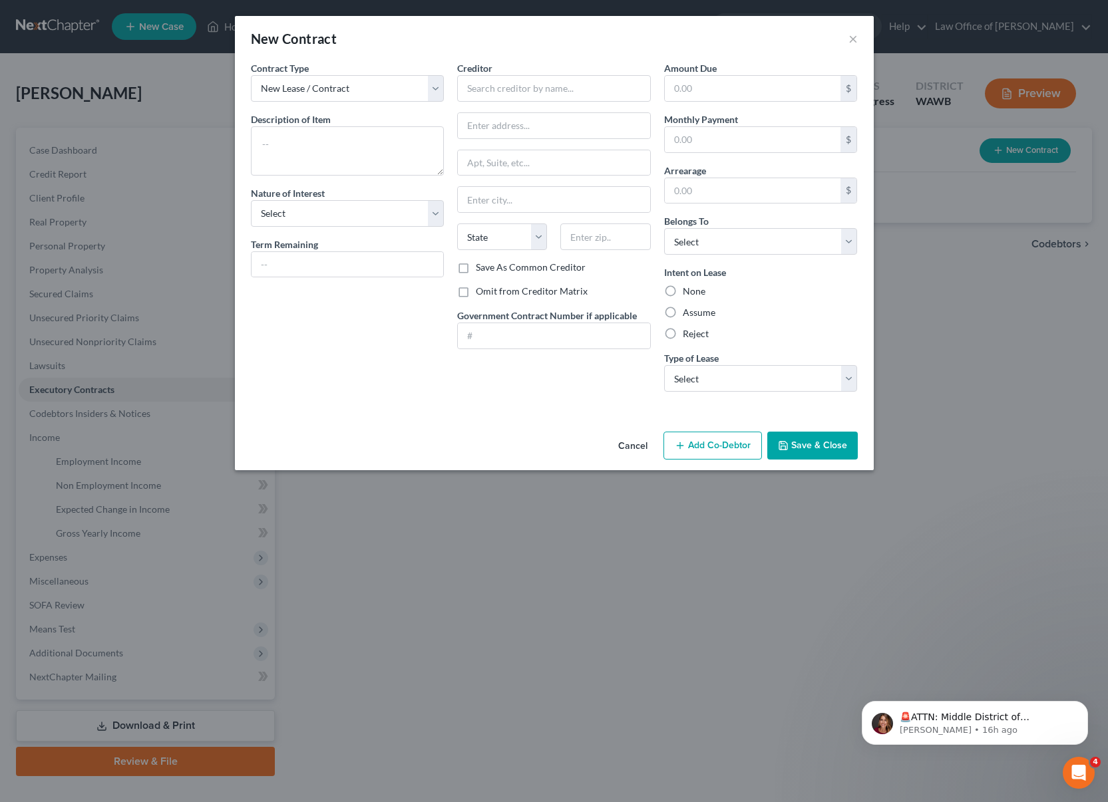
click at [634, 444] on button "Cancel" at bounding box center [632, 446] width 51 height 27
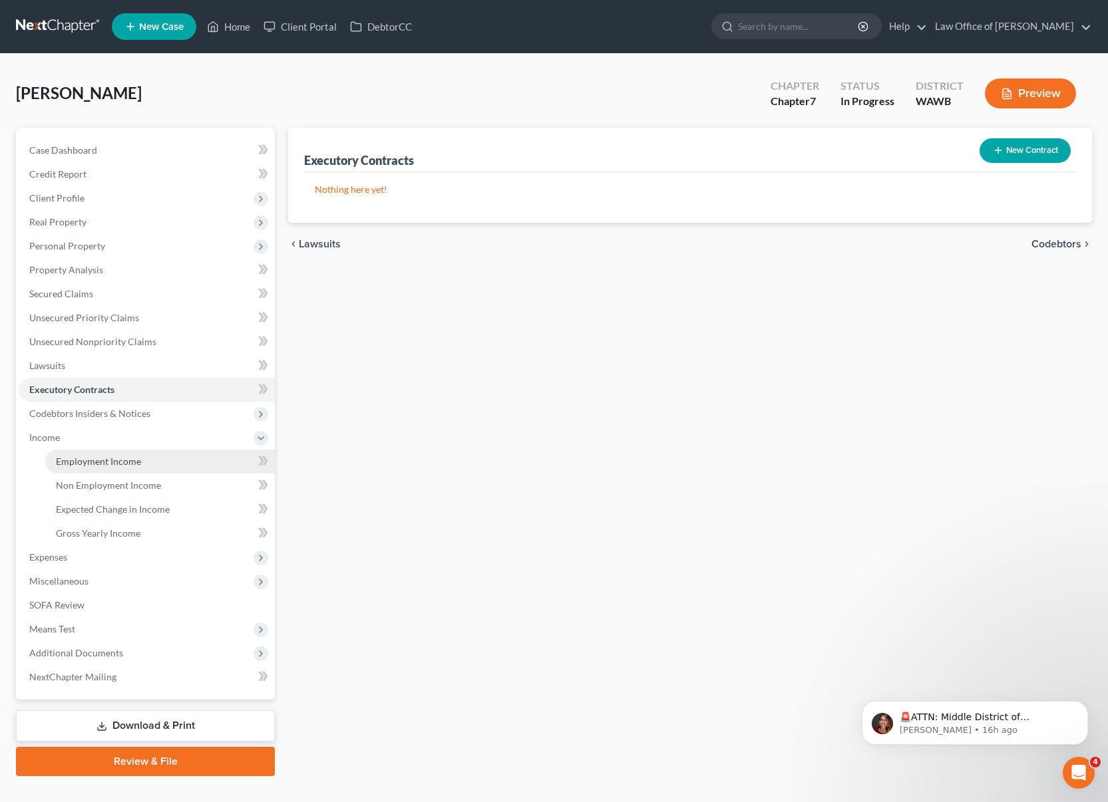
click at [133, 456] on span "Employment Income" at bounding box center [98, 461] width 85 height 11
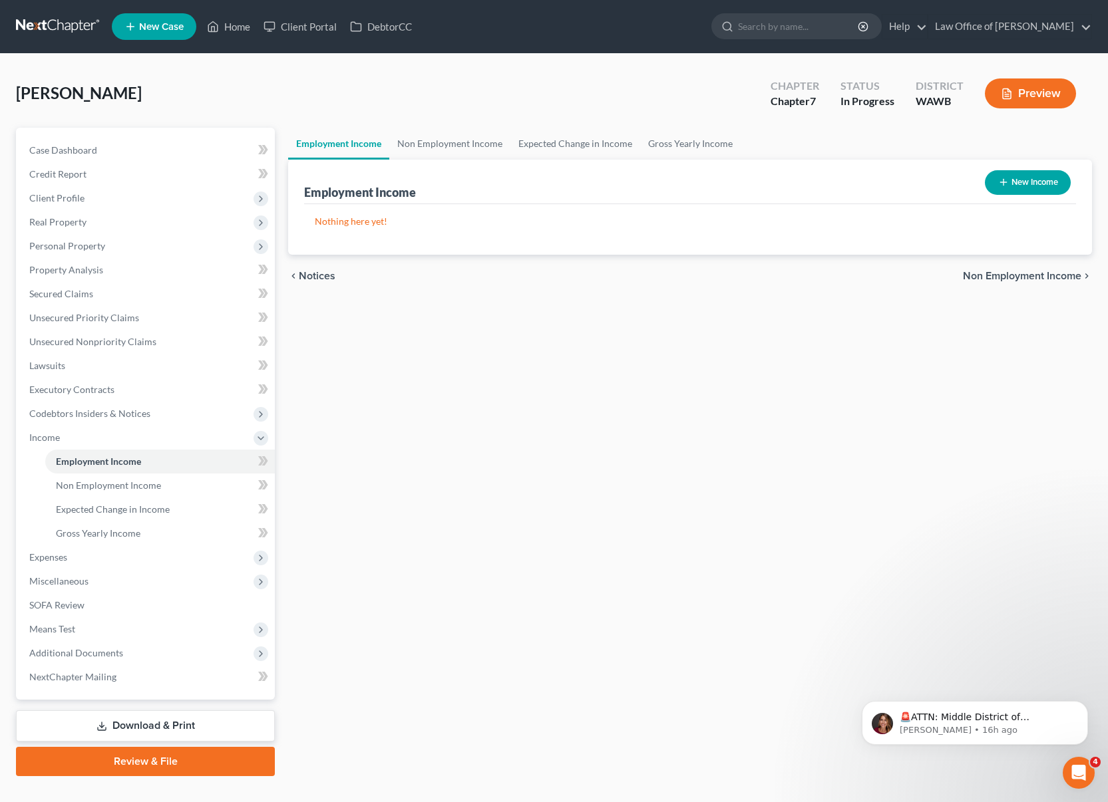
click at [1037, 190] on button "New Income" at bounding box center [1027, 182] width 86 height 25
select select "0"
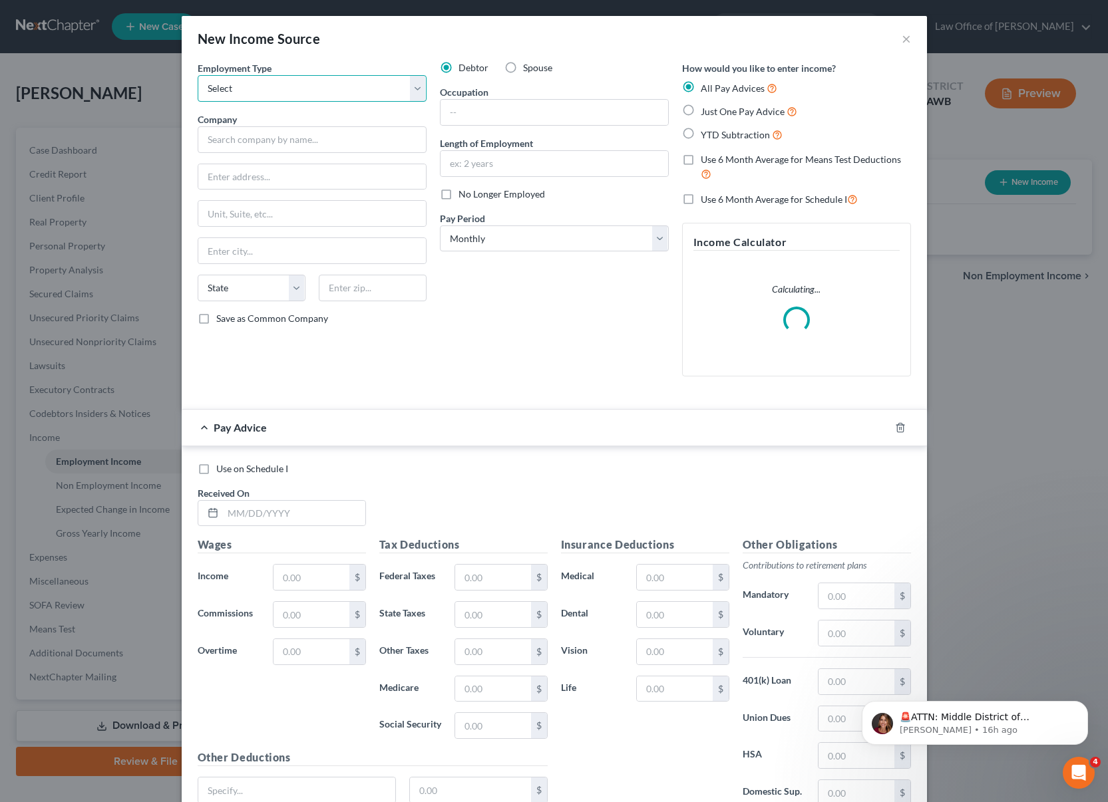
click at [369, 95] on select "Select Full or Part Time Employment Self Employment" at bounding box center [312, 88] width 229 height 27
select select "0"
click at [198, 75] on select "Select Full or Part Time Employment Self Employment" at bounding box center [312, 88] width 229 height 27
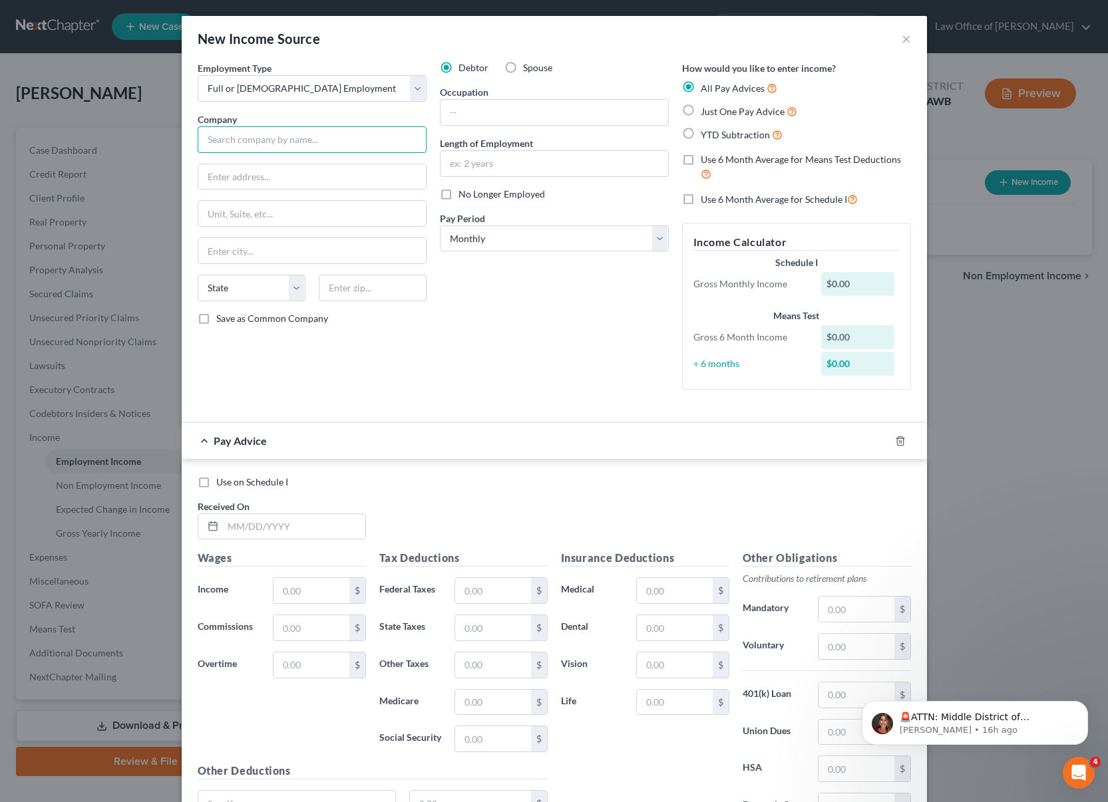
click at [324, 138] on input "text" at bounding box center [312, 139] width 229 height 27
click at [480, 108] on input "text" at bounding box center [553, 112] width 227 height 25
type input "King County"
type input "Tipper Worker I4"
click at [485, 157] on input "text" at bounding box center [553, 163] width 227 height 25
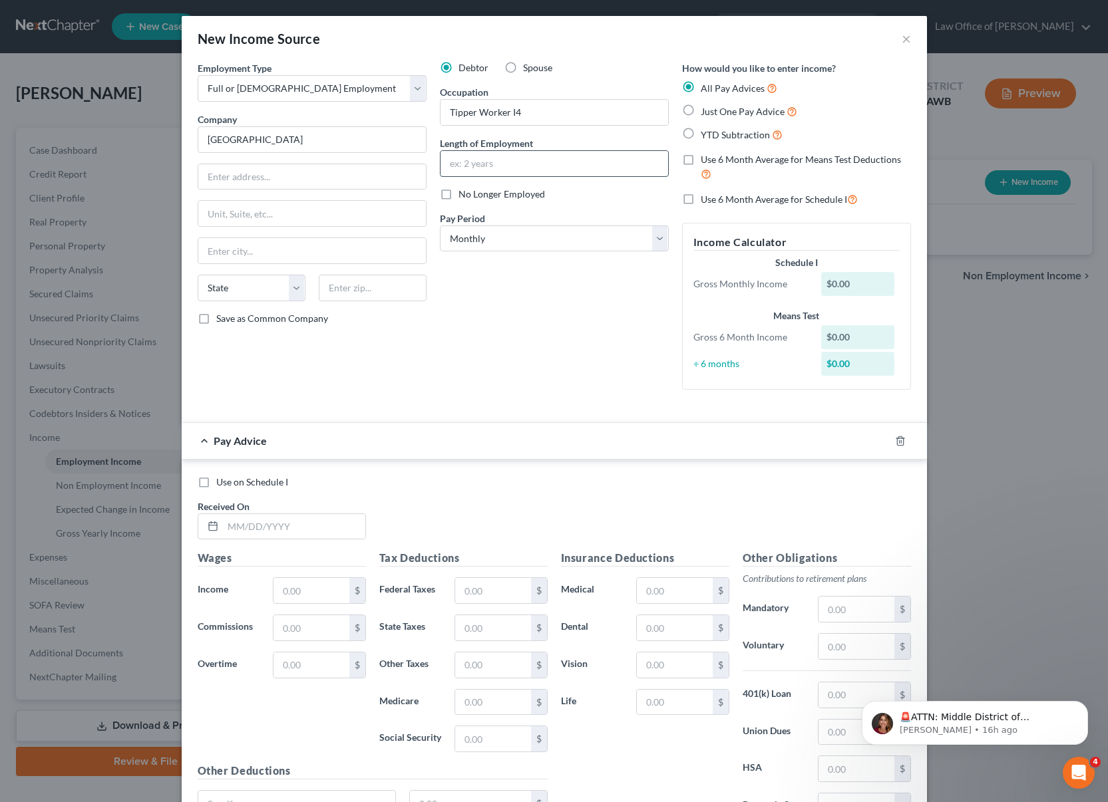
click at [485, 158] on input "text" at bounding box center [553, 163] width 227 height 25
type input "4 years"
click at [700, 110] on label "Just One Pay Advice" at bounding box center [748, 111] width 96 height 15
click at [706, 110] on input "Just One Pay Advice" at bounding box center [710, 108] width 9 height 9
radio input "true"
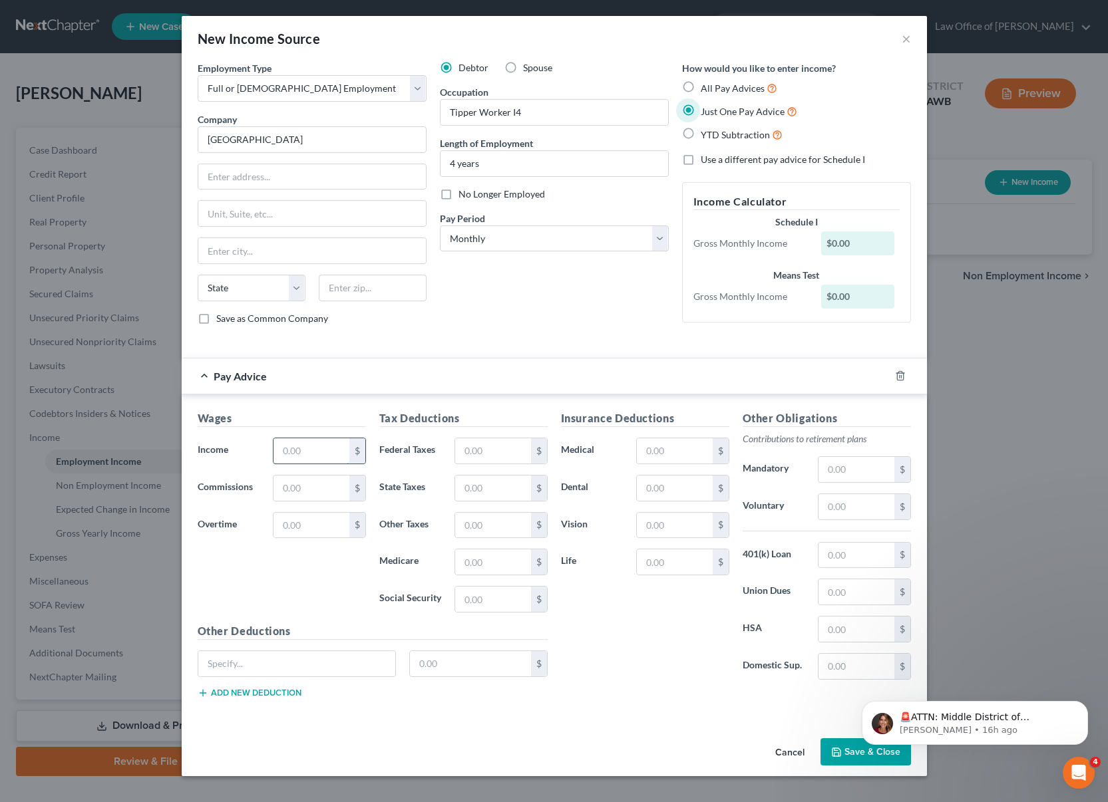
click at [289, 456] on input "text" at bounding box center [310, 450] width 75 height 25
type input "7,255"
click at [506, 458] on input "text" at bounding box center [492, 450] width 75 height 25
type input "1,343"
click at [677, 570] on input "text" at bounding box center [674, 561] width 75 height 25
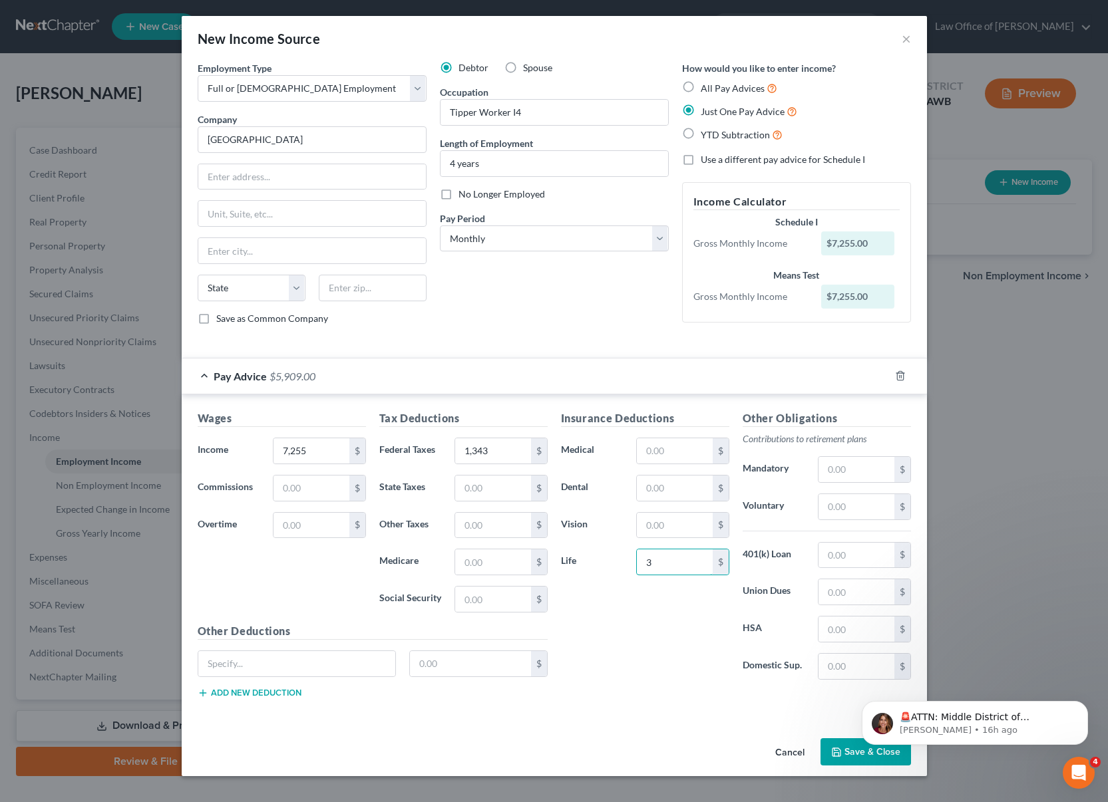
type input "3"
click at [841, 504] on input "text" at bounding box center [855, 506] width 75 height 25
type input "788"
click at [849, 590] on input "text" at bounding box center [855, 591] width 75 height 25
type input "90"
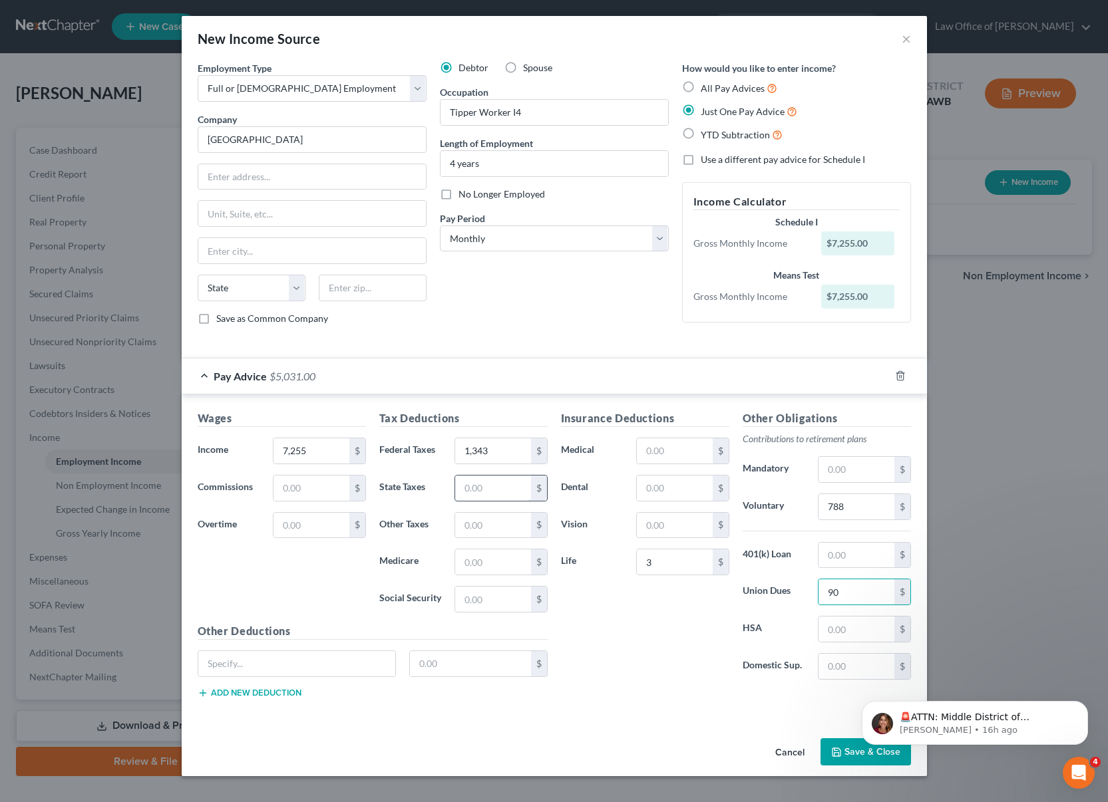
click at [481, 488] on input "text" at bounding box center [492, 488] width 75 height 25
click at [480, 488] on input "text" at bounding box center [492, 488] width 75 height 25
type input "13"
click at [844, 750] on button "Save & Close" at bounding box center [865, 752] width 90 height 28
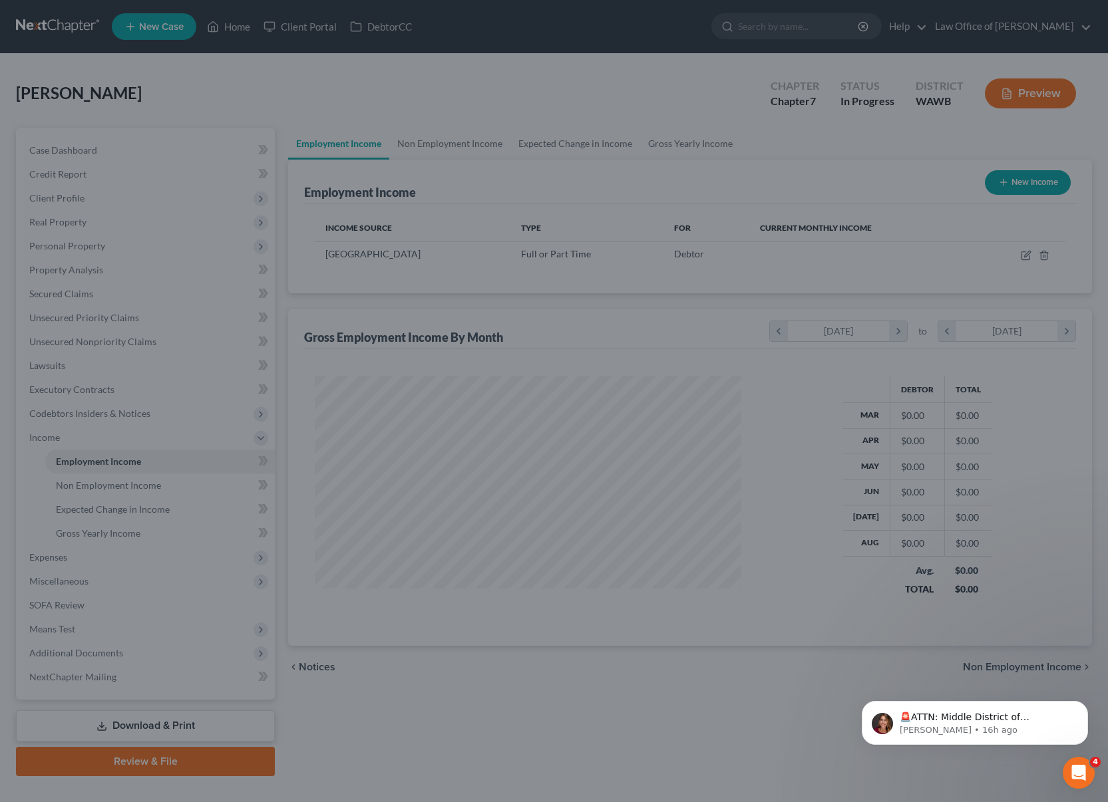
scroll to position [239, 453]
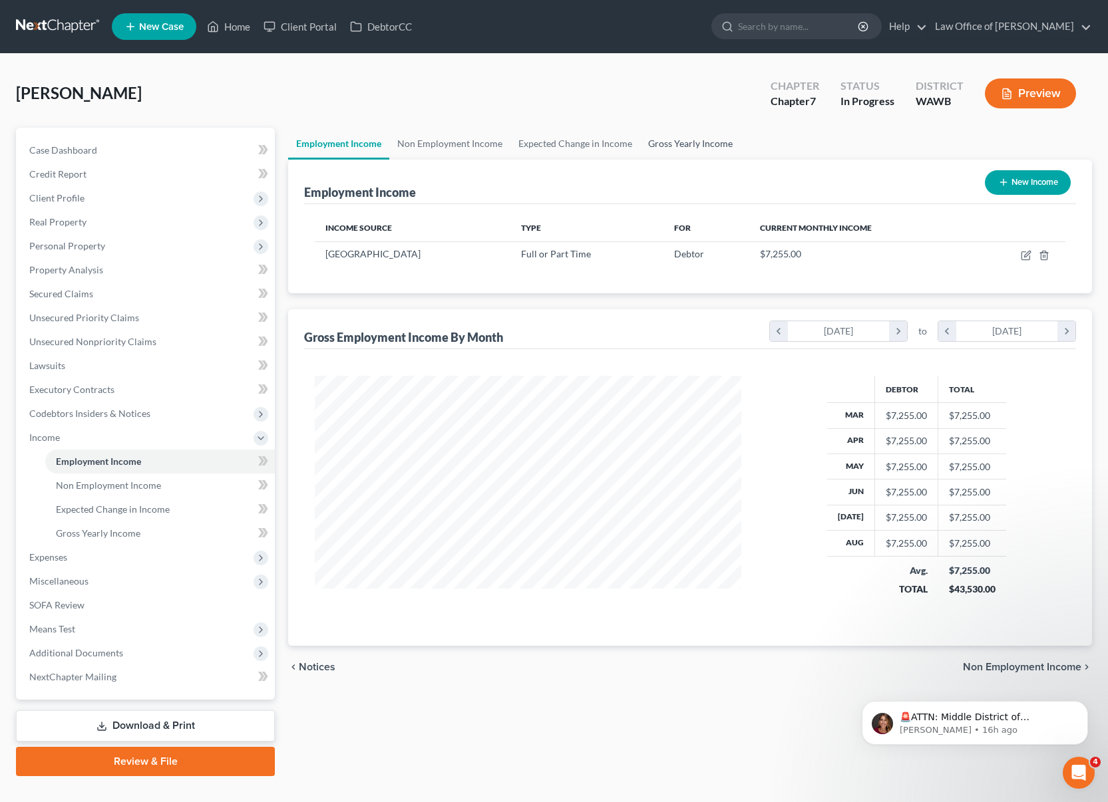
click at [685, 138] on link "Gross Yearly Income" at bounding box center [690, 144] width 100 height 32
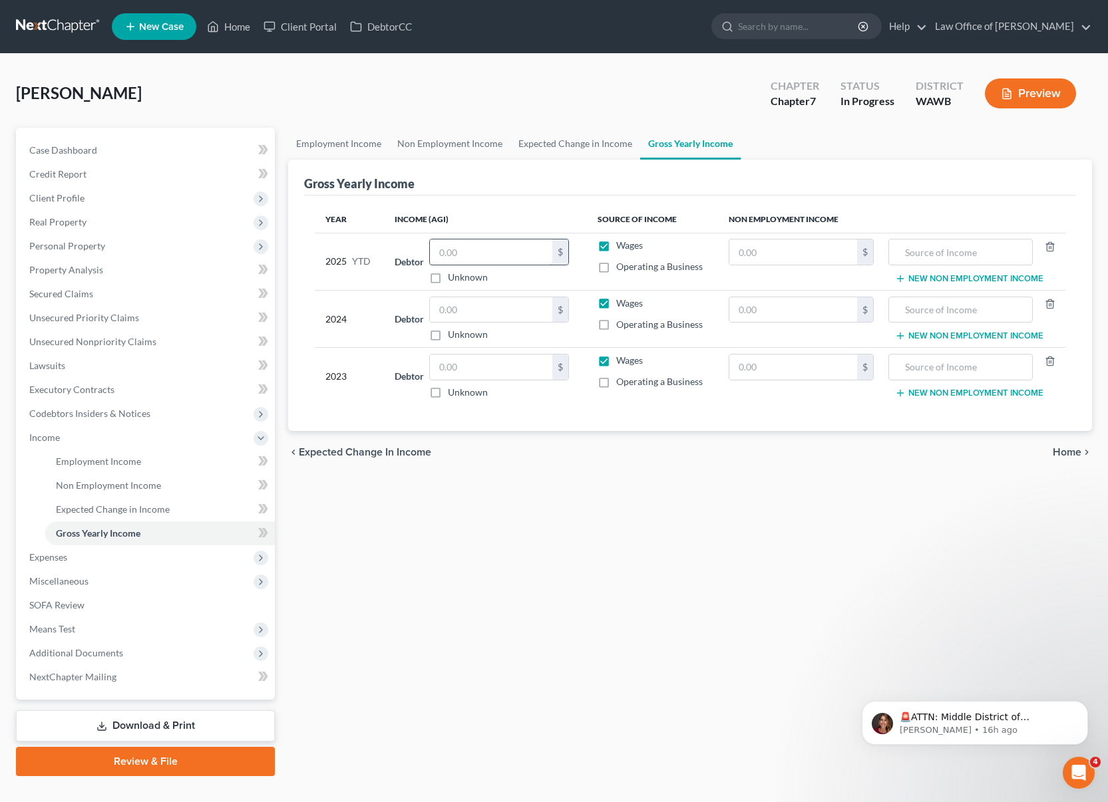
click at [474, 247] on input "text" at bounding box center [491, 251] width 122 height 25
click at [506, 251] on input "text" at bounding box center [491, 251] width 122 height 25
type input "58,038"
click at [1084, 706] on icon "Dismiss notification" at bounding box center [1083, 704] width 7 height 7
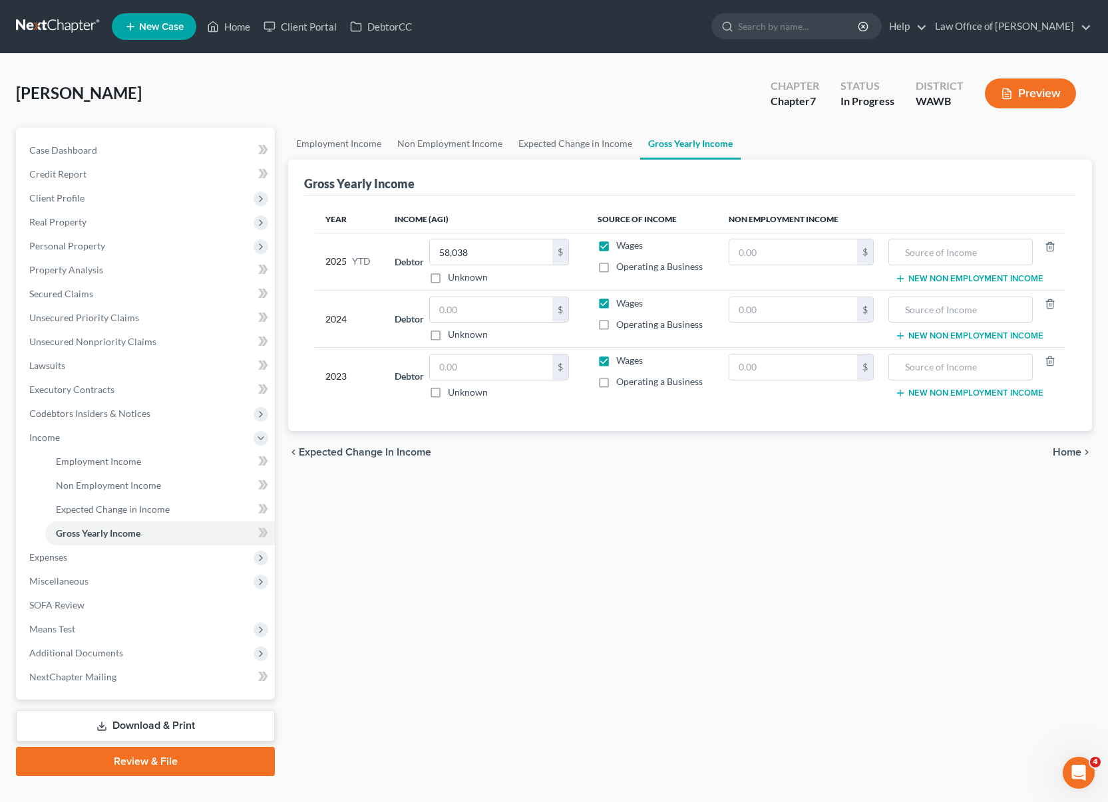
click at [1090, 706] on div "Employment Income Non Employment Income Expected Change in Income Gross Yearly …" at bounding box center [689, 452] width 817 height 649
click at [483, 316] on input "text" at bounding box center [491, 309] width 122 height 25
type input "63,818"
click at [484, 361] on input "text" at bounding box center [491, 367] width 122 height 25
type input "53,164"
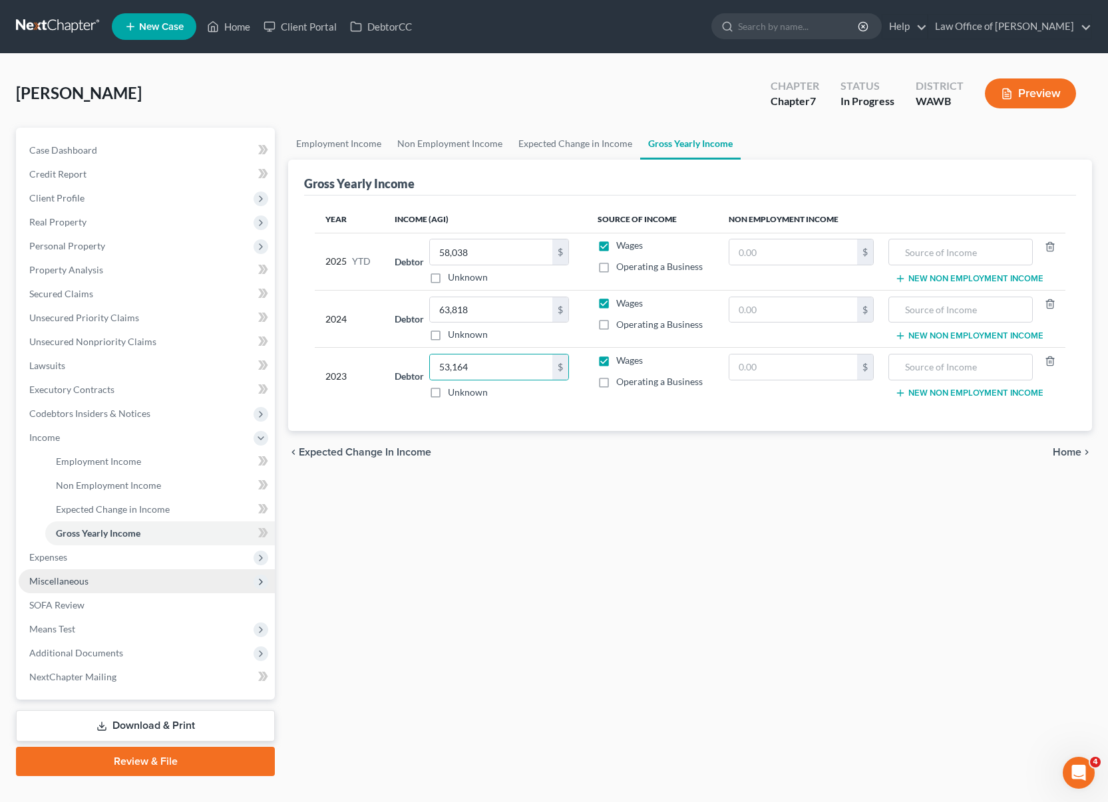
click at [154, 592] on span "Miscellaneous" at bounding box center [147, 581] width 256 height 24
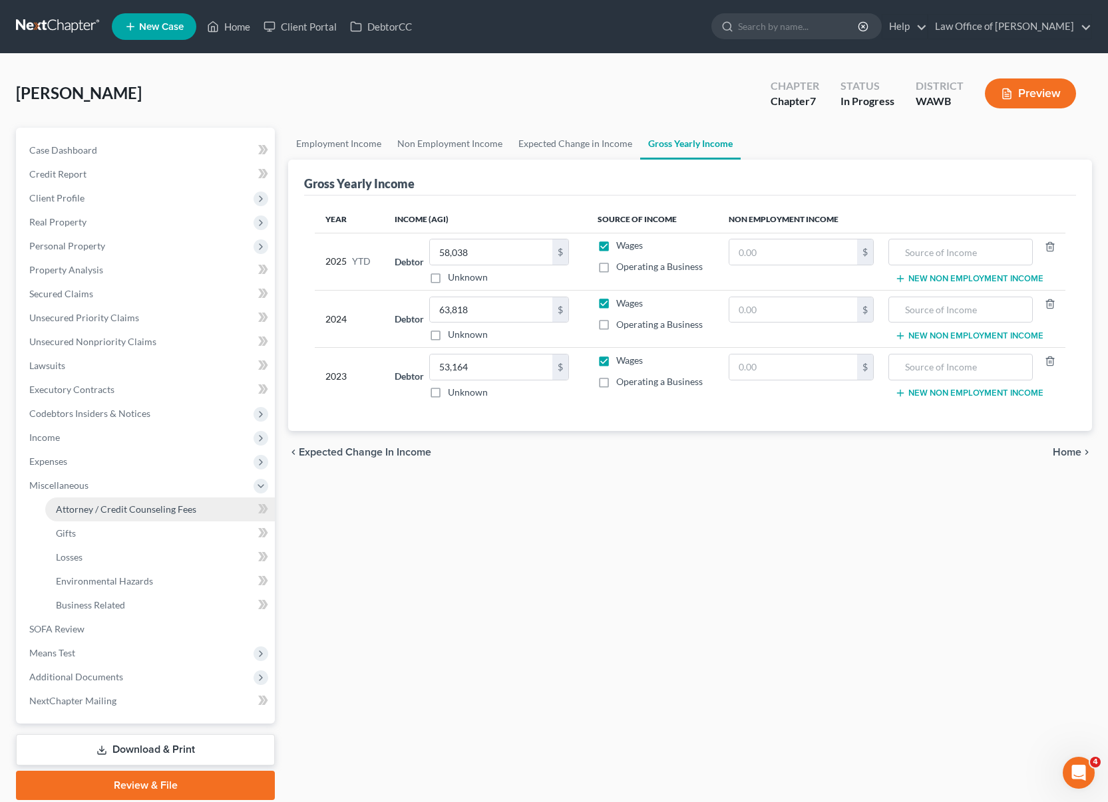
click at [151, 509] on span "Attorney / Credit Counseling Fees" at bounding box center [126, 509] width 140 height 11
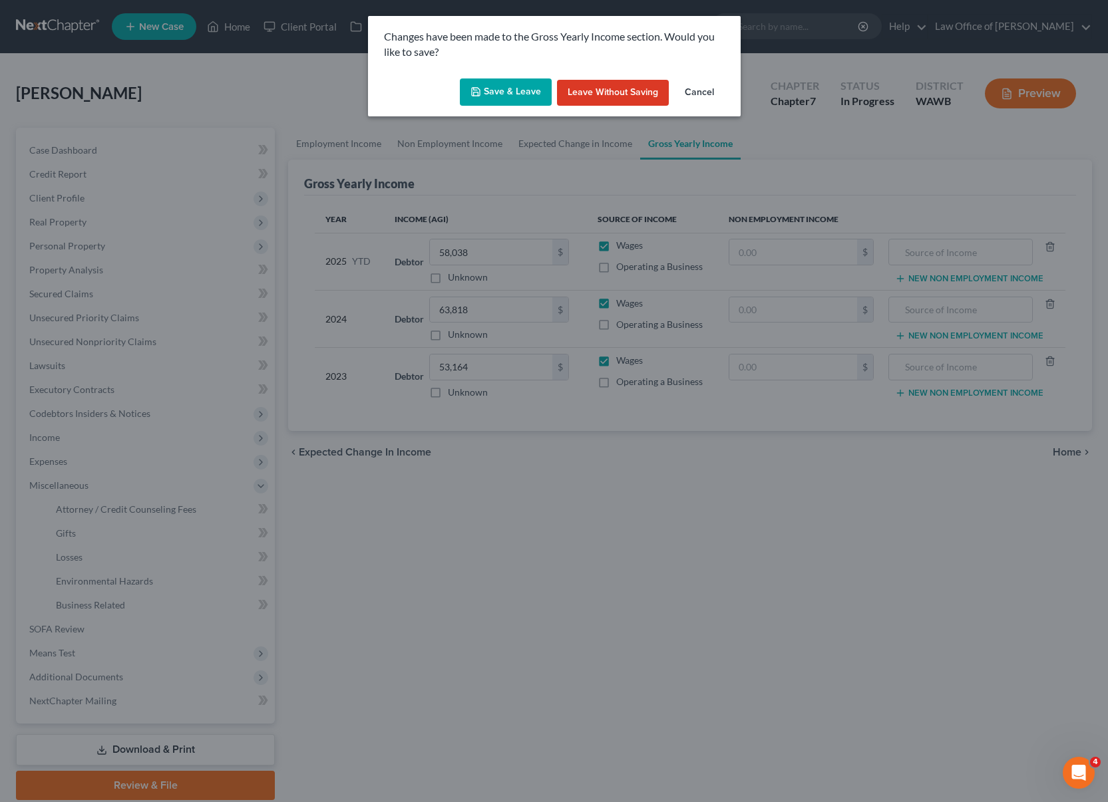
click at [521, 90] on button "Save & Leave" at bounding box center [506, 92] width 92 height 28
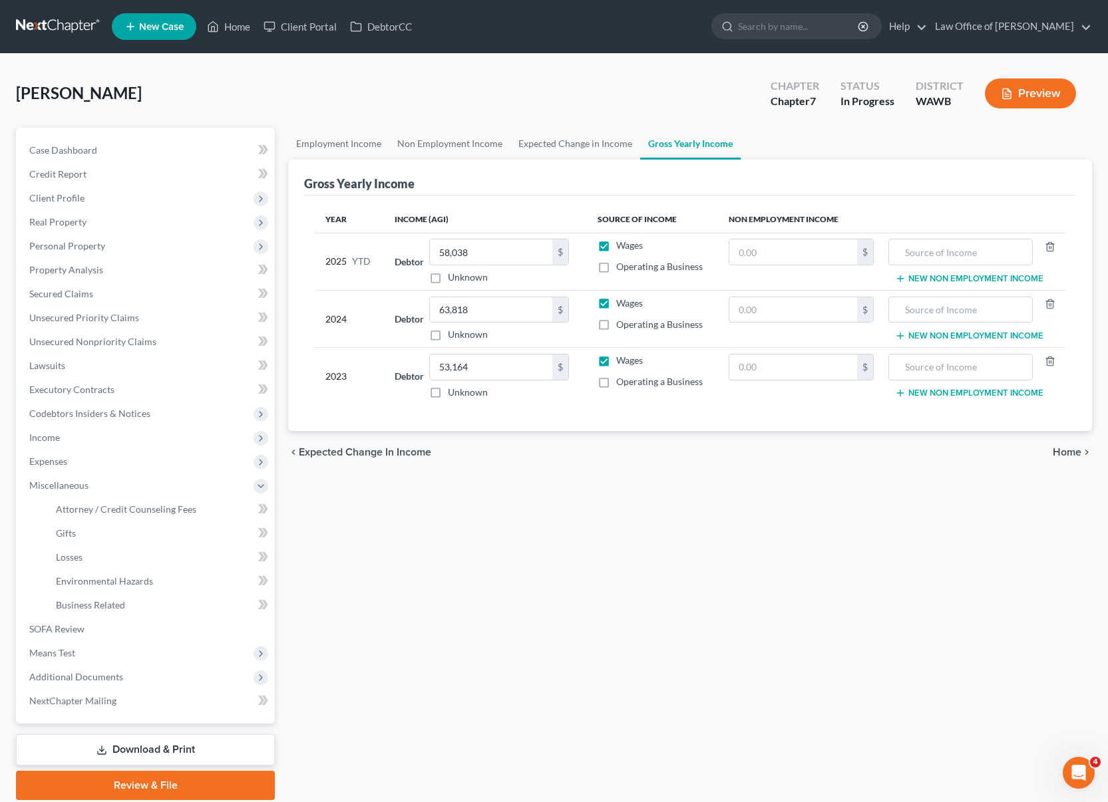
select select "0"
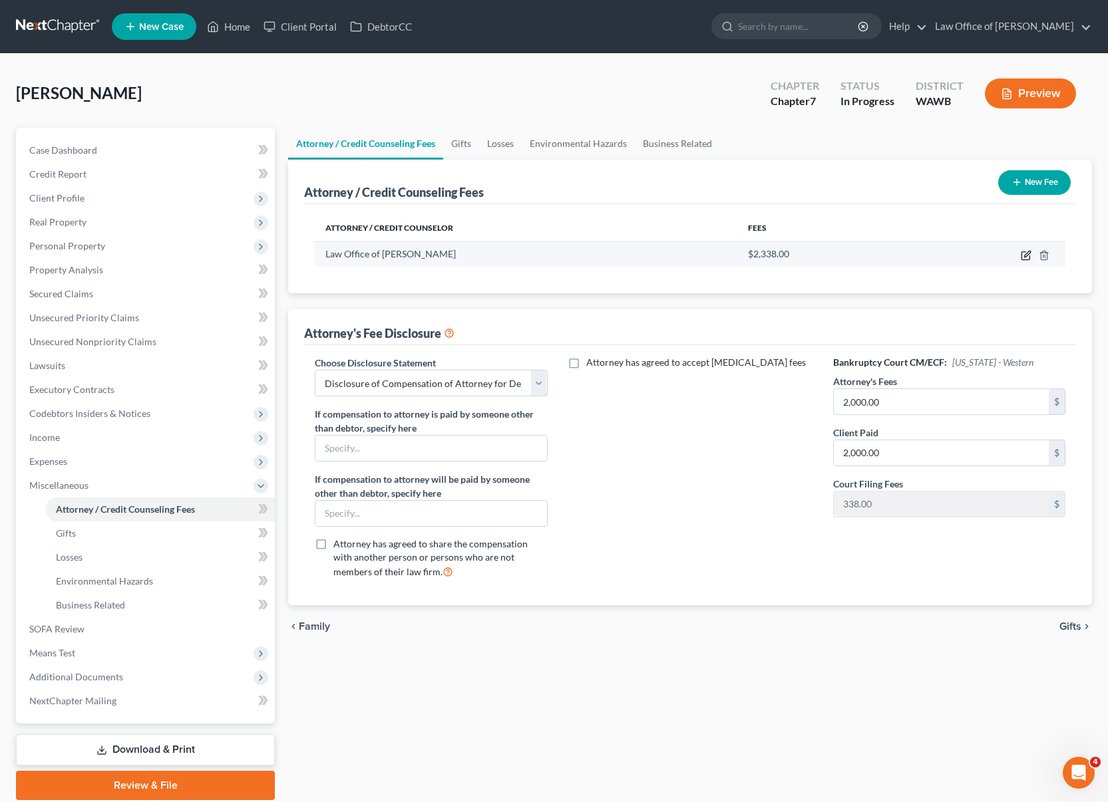
click at [1024, 254] on icon "button" at bounding box center [1025, 255] width 11 height 11
select select "50"
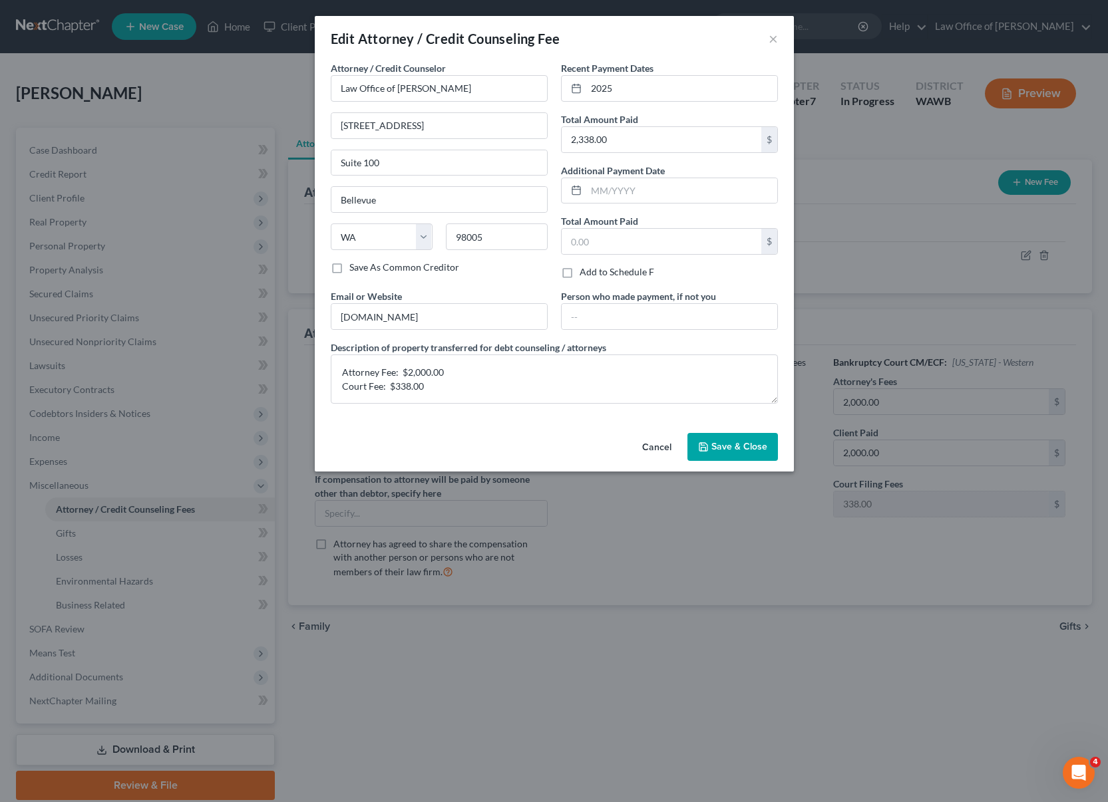
click at [740, 441] on span "Save & Close" at bounding box center [739, 446] width 56 height 11
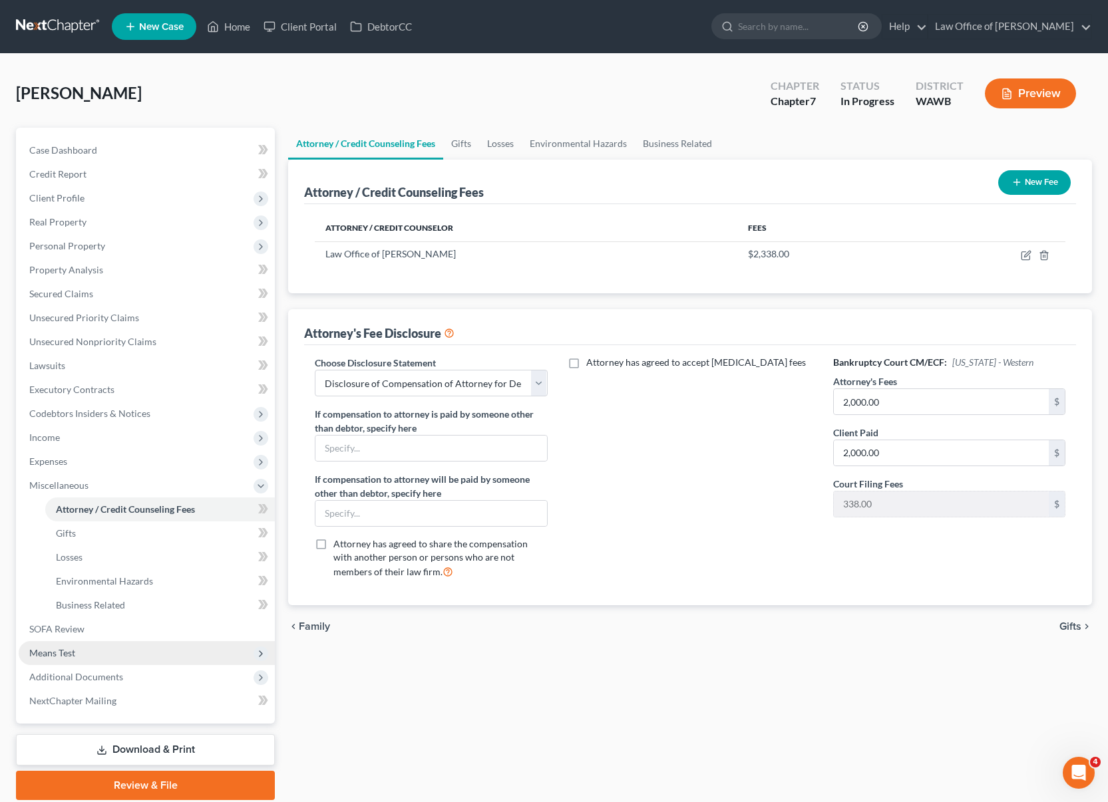
click at [138, 651] on span "Means Test" at bounding box center [147, 653] width 256 height 24
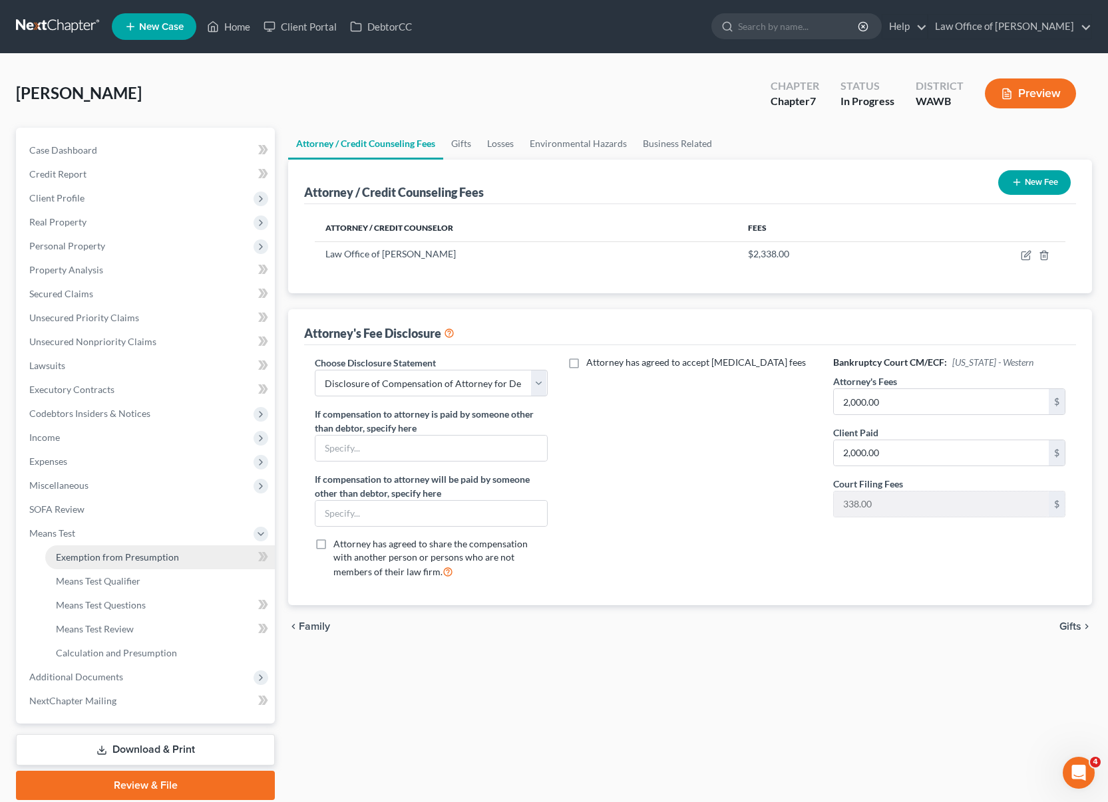
click at [147, 559] on span "Exemption from Presumption" at bounding box center [117, 556] width 123 height 11
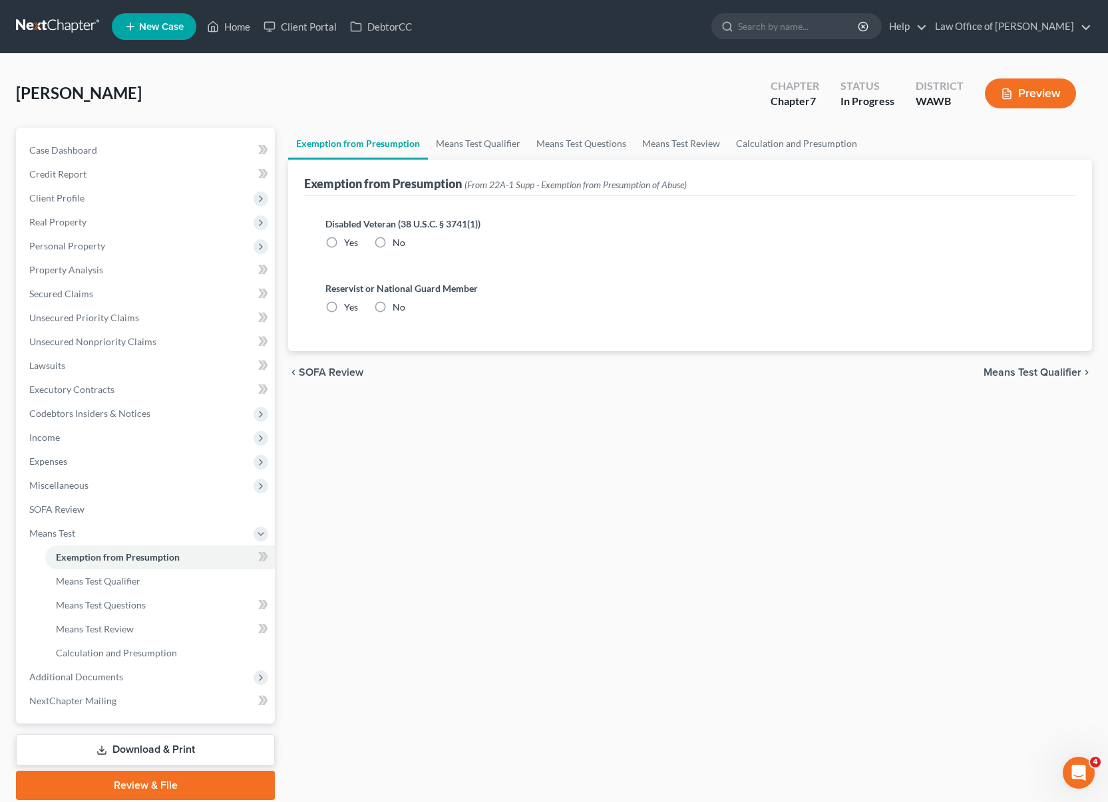
click at [392, 241] on label "No" at bounding box center [398, 242] width 13 height 13
click at [398, 241] on input "No" at bounding box center [402, 240] width 9 height 9
radio input "true"
click at [392, 312] on label "No" at bounding box center [398, 307] width 13 height 13
click at [398, 309] on input "No" at bounding box center [402, 305] width 9 height 9
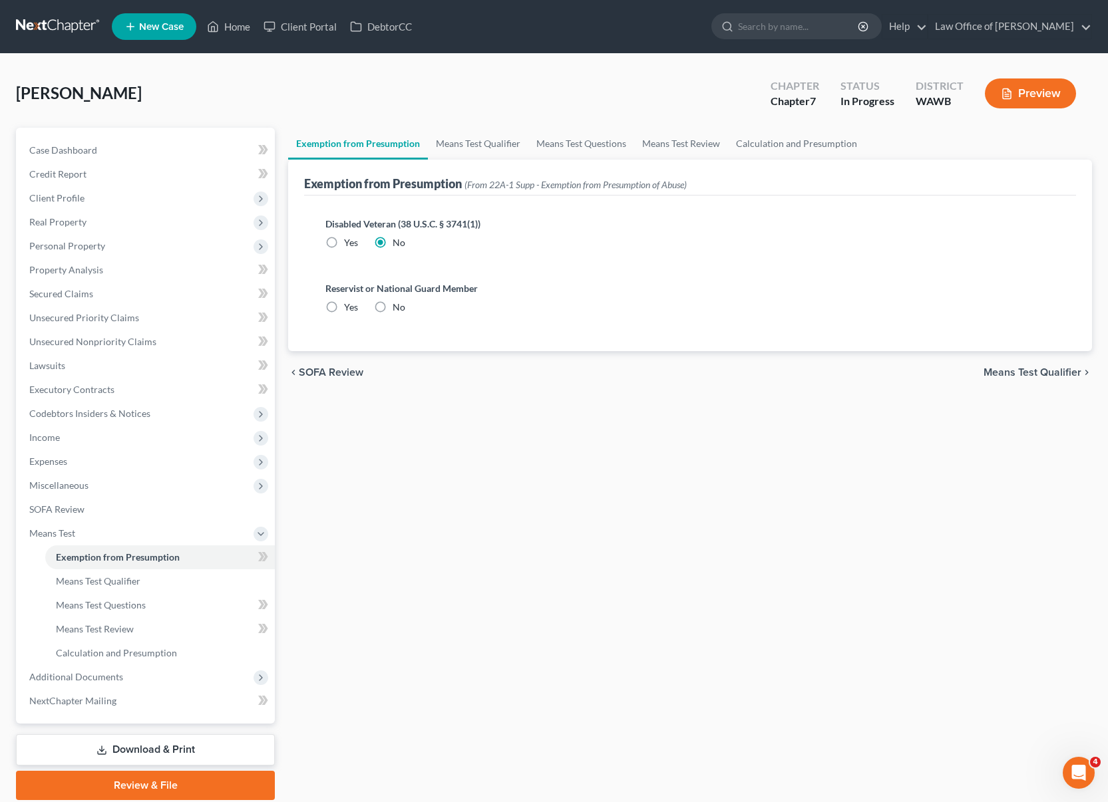
radio input "true"
click at [140, 677] on span "Additional Documents" at bounding box center [147, 677] width 256 height 24
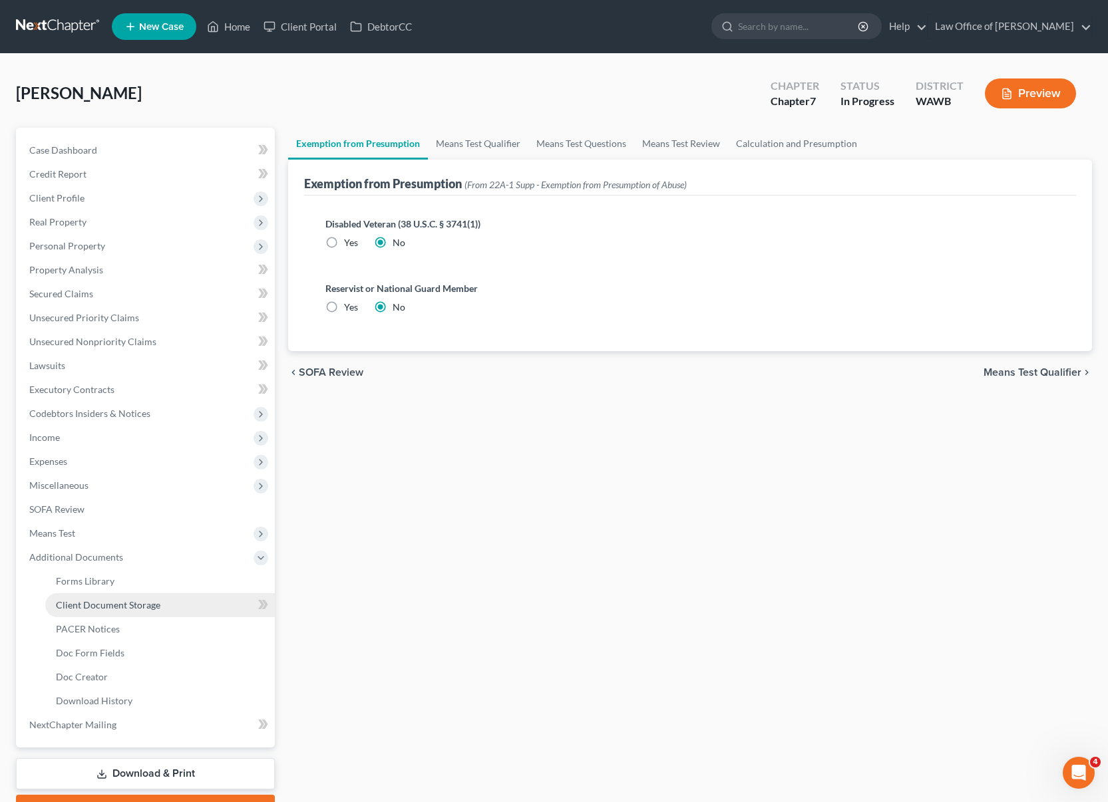
click at [133, 609] on span "Client Document Storage" at bounding box center [108, 604] width 104 height 11
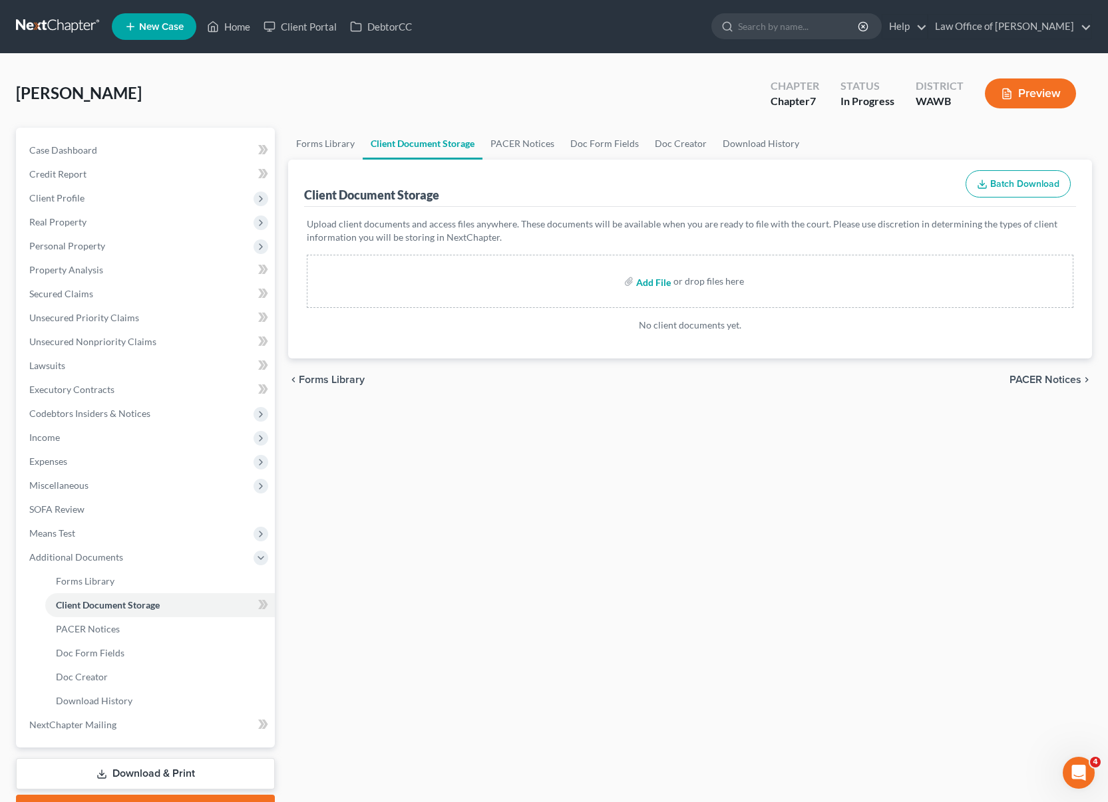
click at [661, 281] on input "file" at bounding box center [652, 281] width 32 height 24
type input "C:\fakepath\CCC1 - Walter, Antwum.pdf"
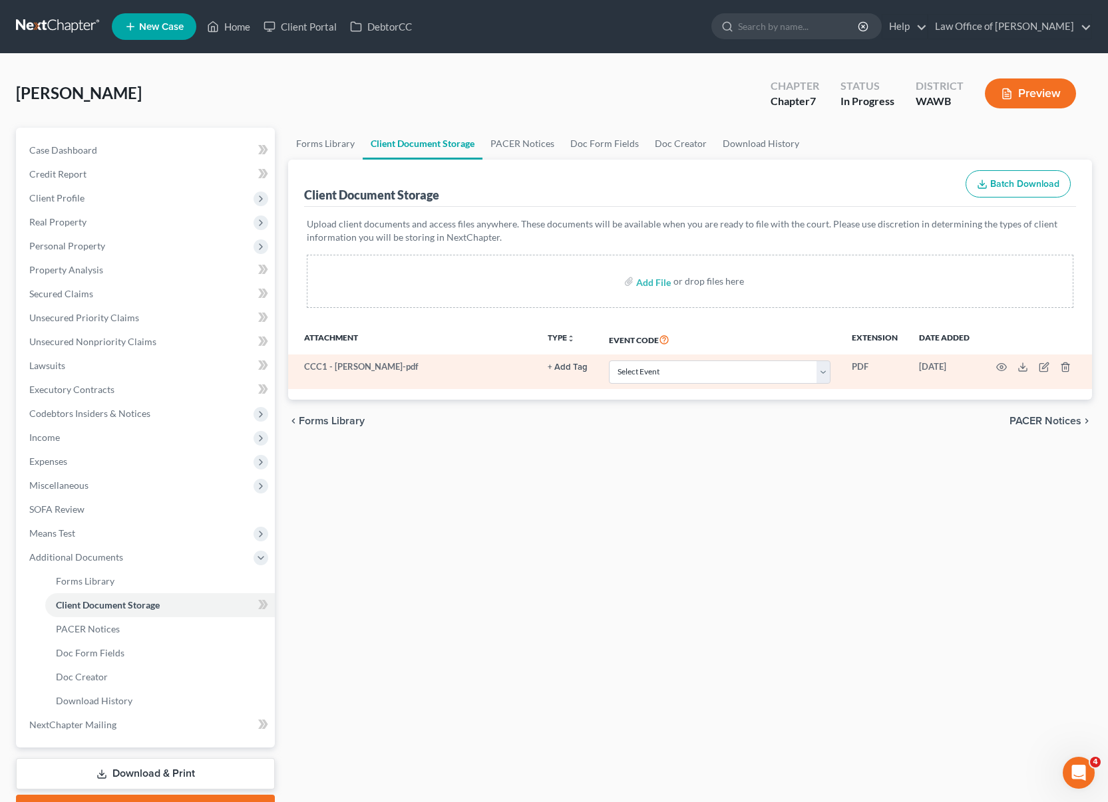
click at [653, 386] on td "Select Event Certificate of Credit Counseling for Debtor Certificate of Credit …" at bounding box center [719, 372] width 243 height 35
click at [656, 382] on select "Select Event Certificate of Credit Counseling for Debtor Certificate of Credit …" at bounding box center [720, 372] width 222 height 23
select select "0"
click at [610, 361] on select "Select Event Certificate of Credit Counseling for Debtor Certificate of Credit …" at bounding box center [720, 372] width 222 height 23
click at [997, 368] on icon "button" at bounding box center [1001, 367] width 11 height 11
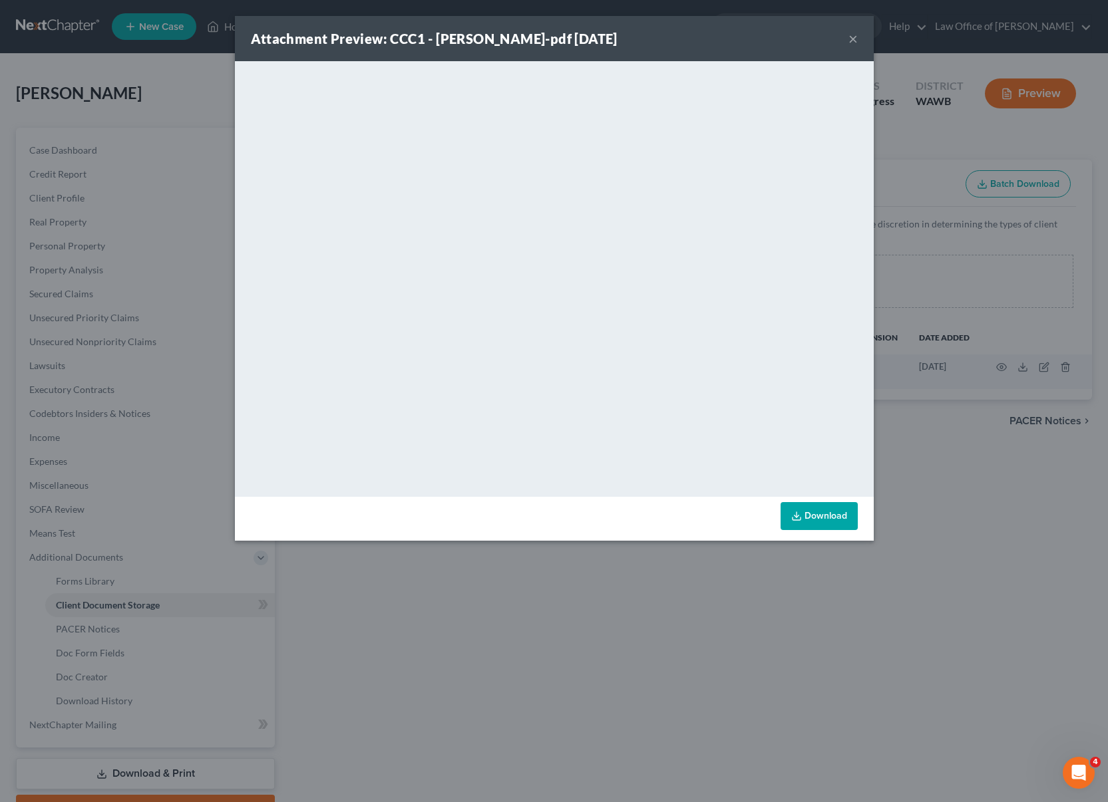
click at [851, 44] on button "×" at bounding box center [852, 39] width 9 height 16
